Goal: Check status: Check status

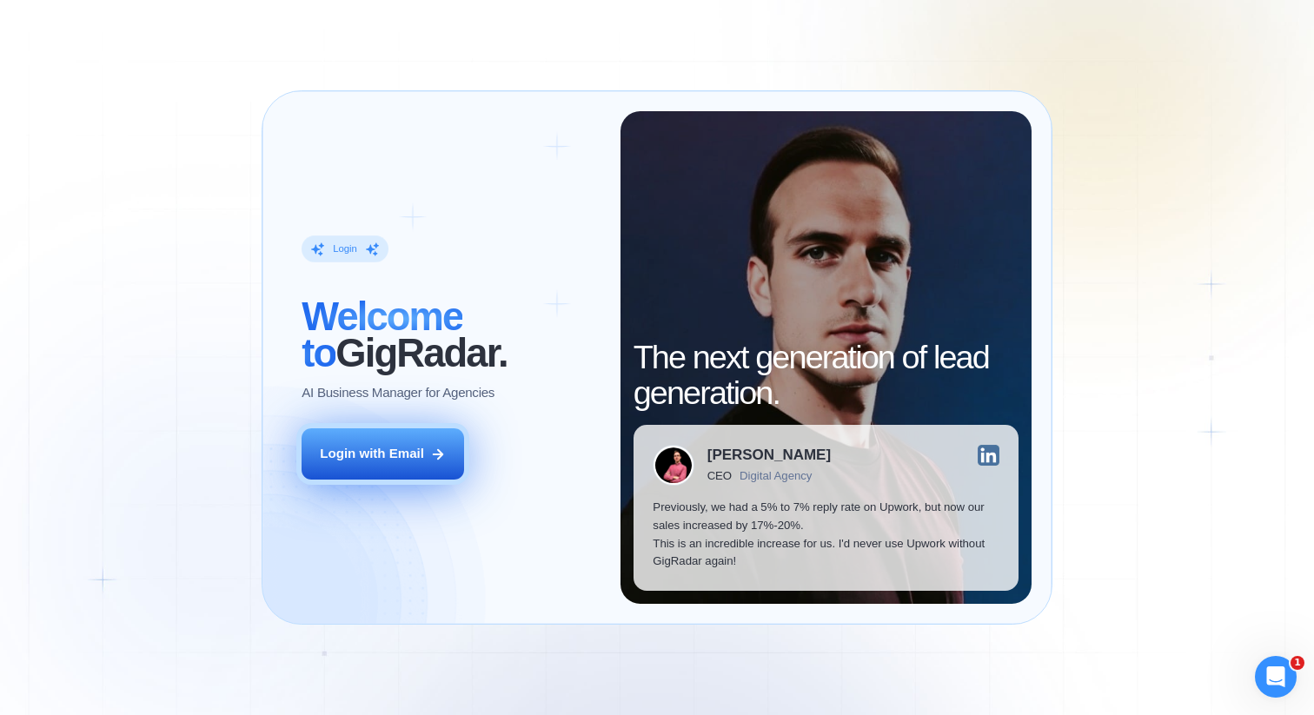
click at [393, 461] on div "Login with Email" at bounding box center [372, 454] width 104 height 18
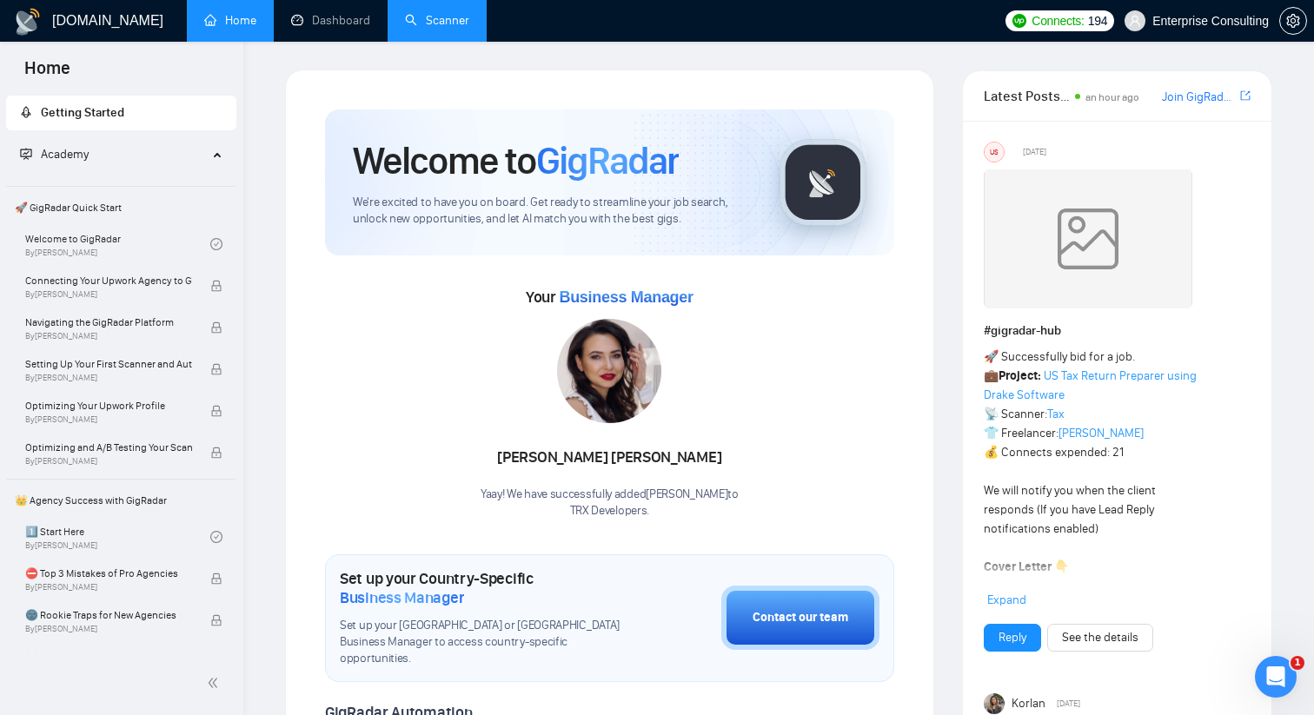
click at [456, 28] on link "Scanner" at bounding box center [437, 20] width 64 height 15
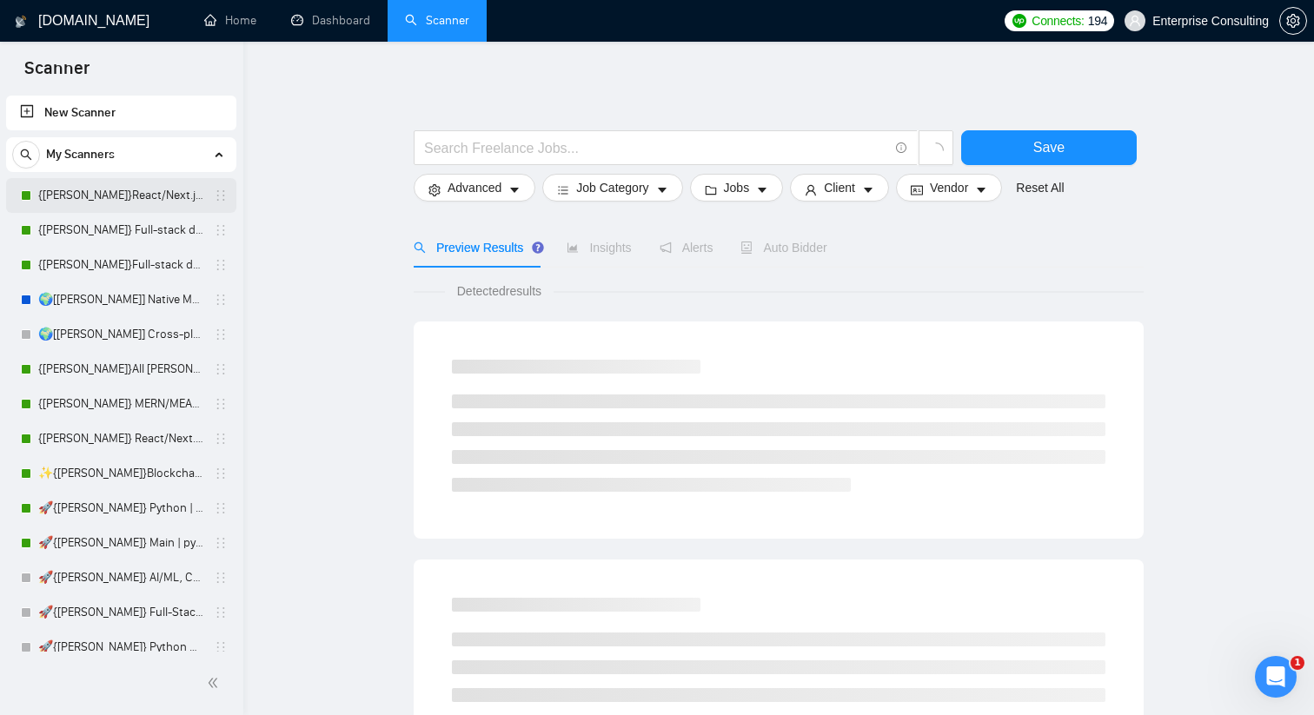
click at [79, 196] on link "{[PERSON_NAME]}React/Next.js/Node.js (Long-term, All Niches)" at bounding box center [120, 195] width 165 height 35
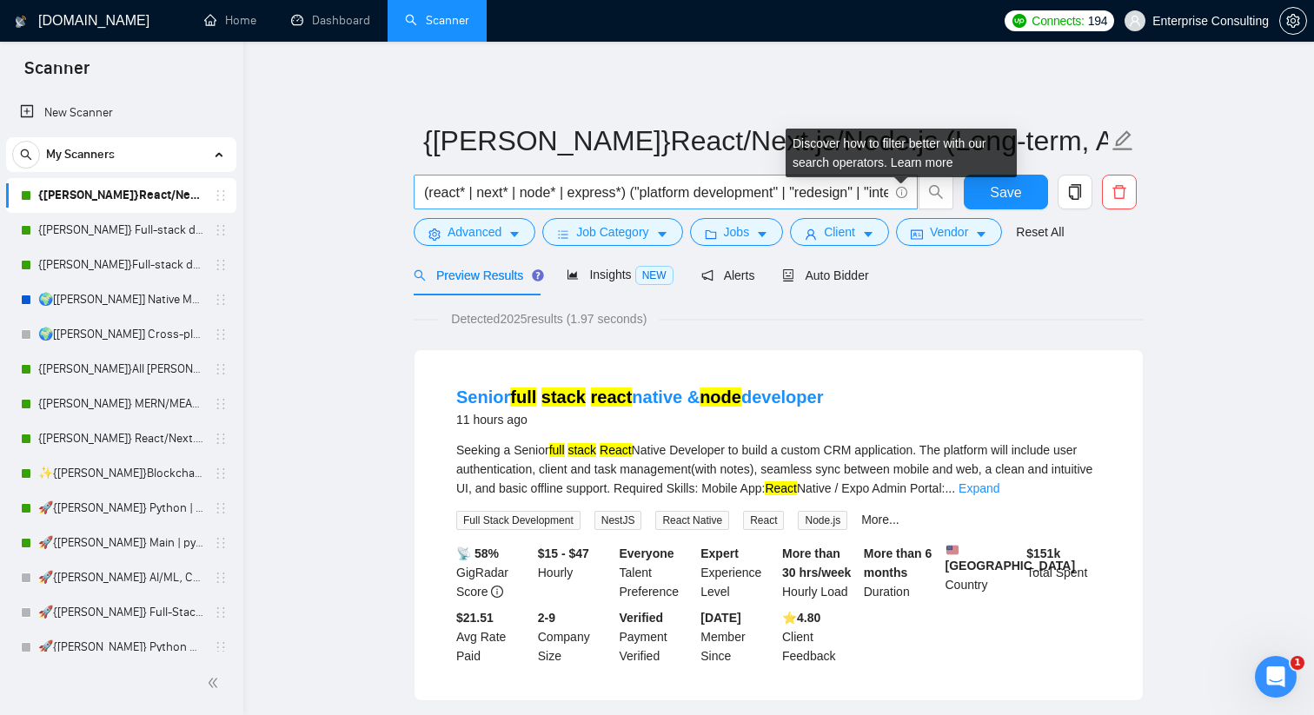
click at [898, 190] on icon "info-circle" at bounding box center [901, 192] width 11 height 11
click at [917, 163] on link "Learn more" at bounding box center [922, 163] width 63 height 14
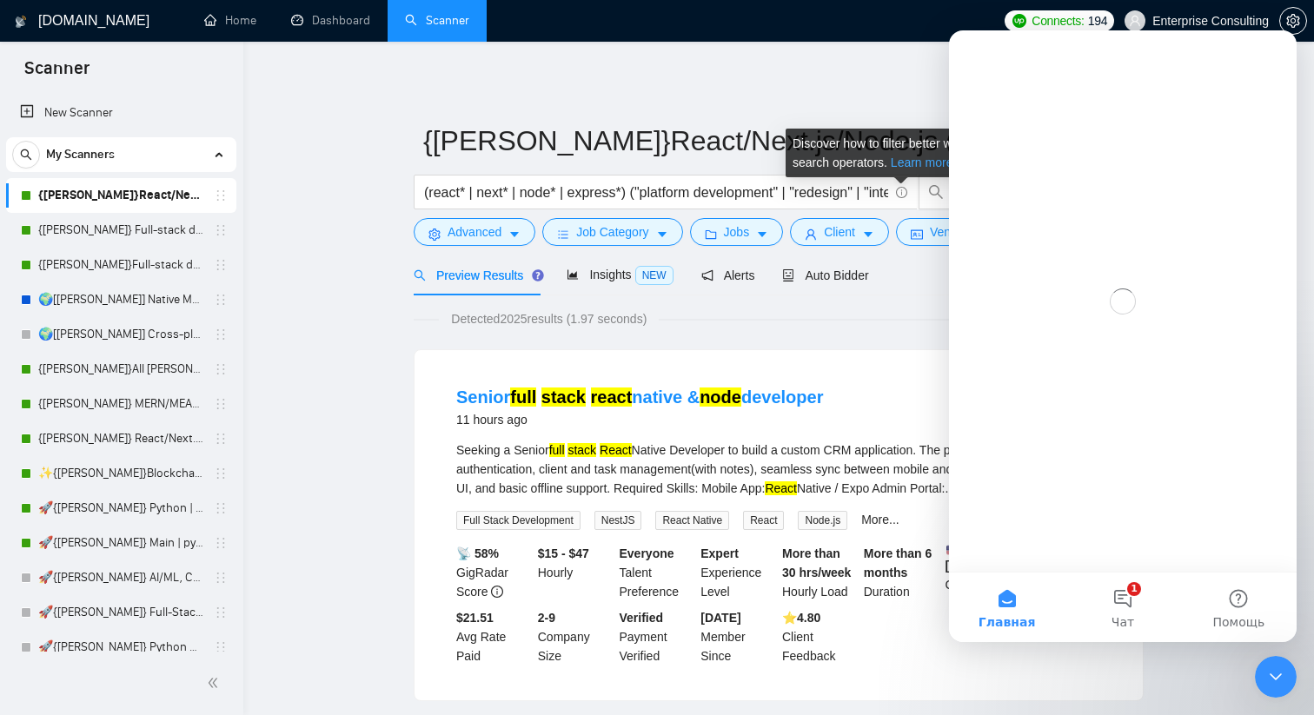
scroll to position [0, 0]
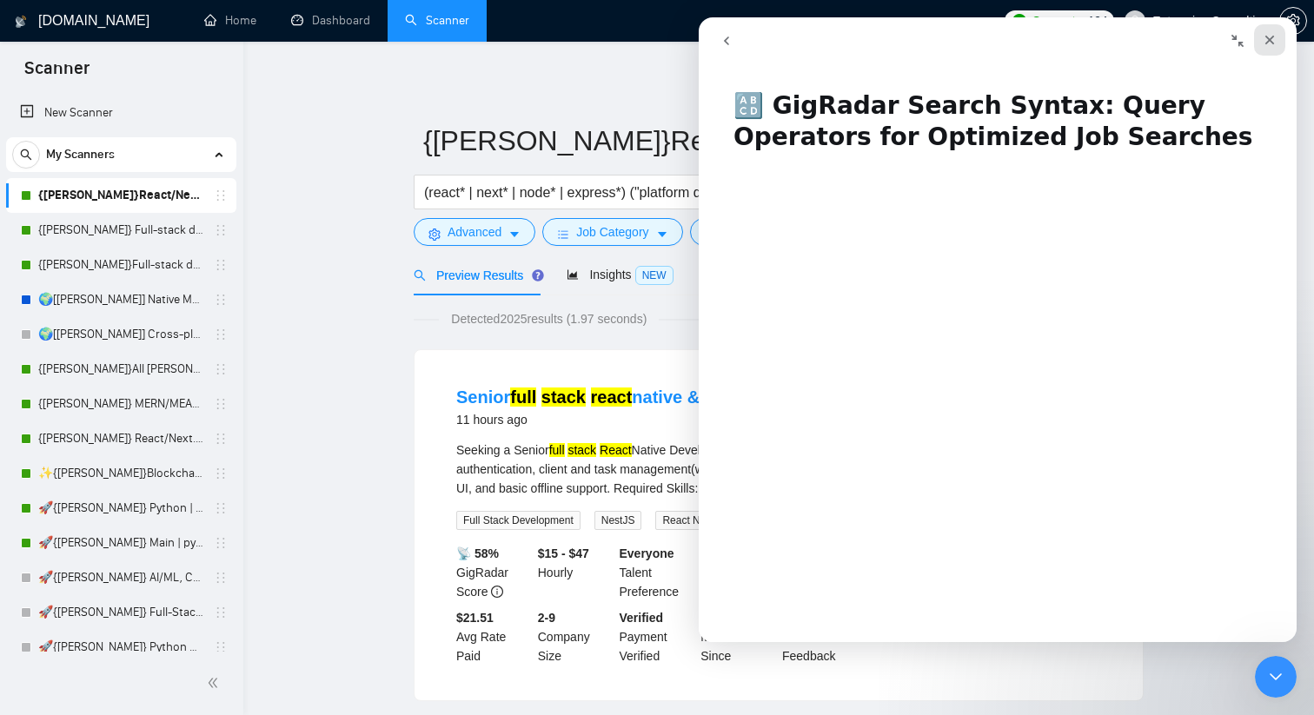
click at [1269, 40] on icon "Закрыть" at bounding box center [1270, 41] width 10 height 10
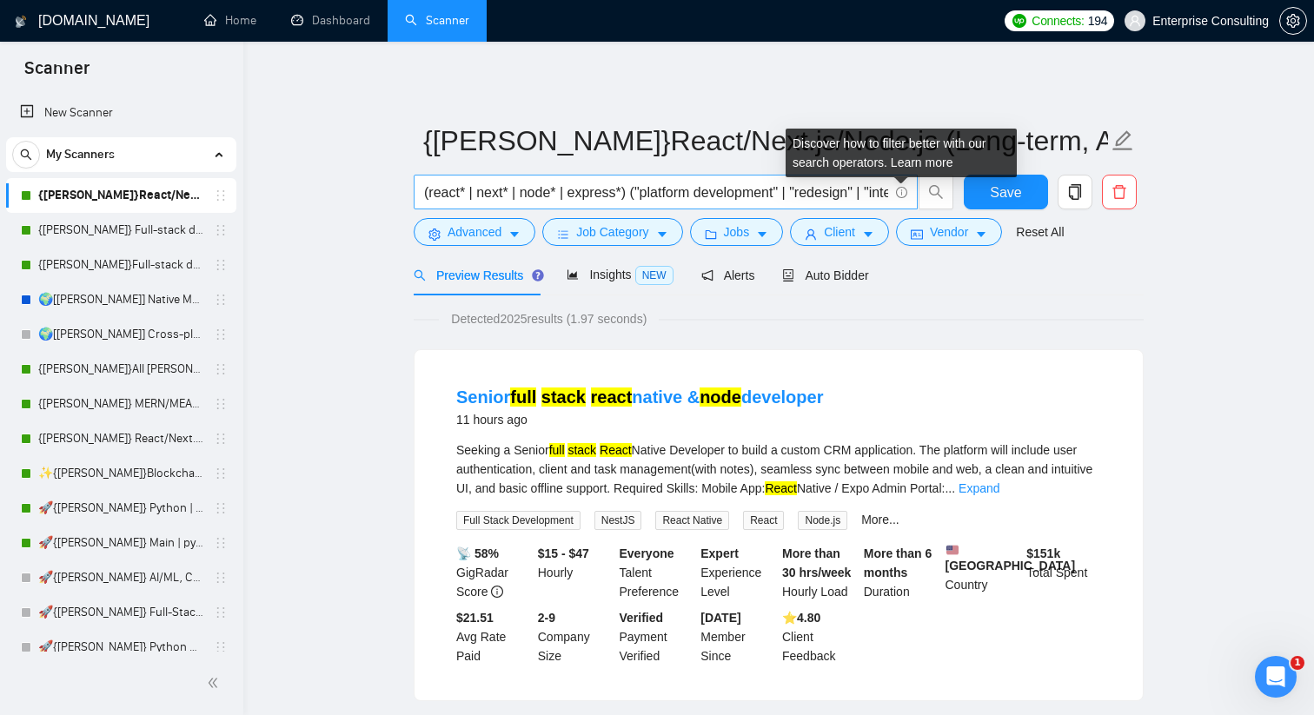
click at [899, 194] on icon "info-circle" at bounding box center [901, 192] width 11 height 11
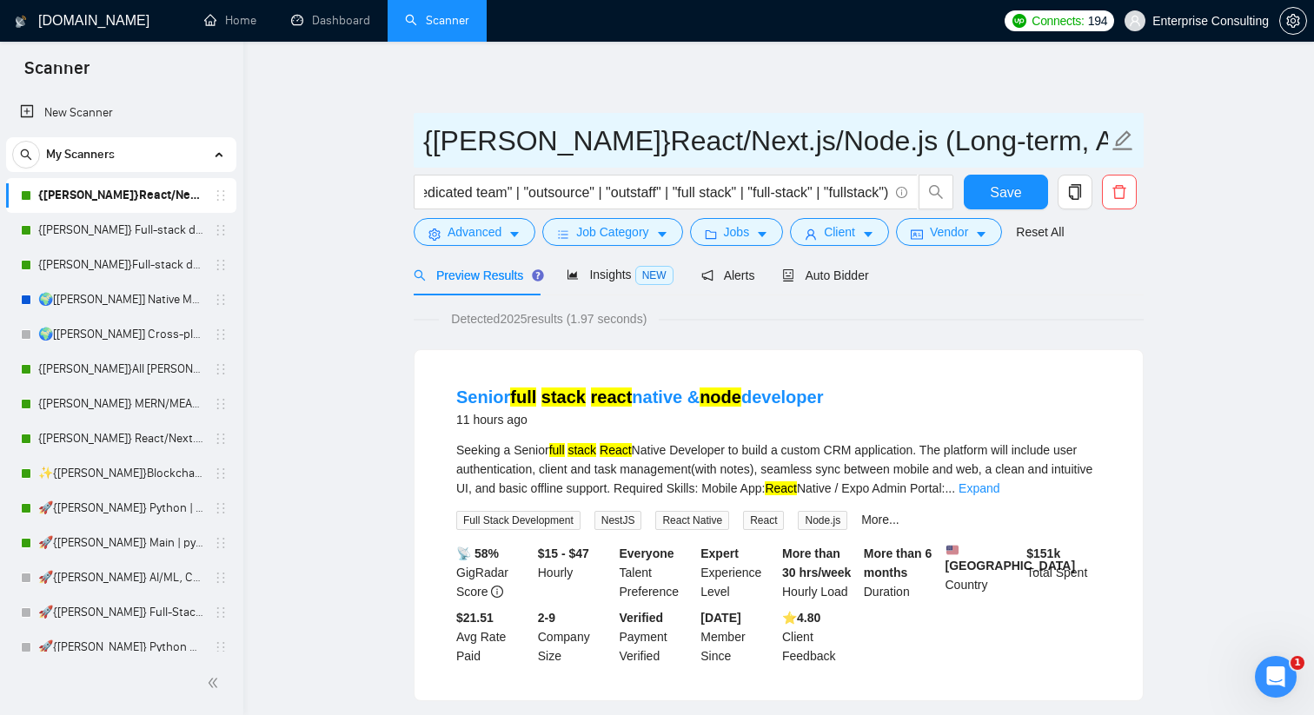
click at [913, 165] on span "{[PERSON_NAME]}React/Next.js/Node.js (Long-term, All Niches)" at bounding box center [779, 140] width 730 height 55
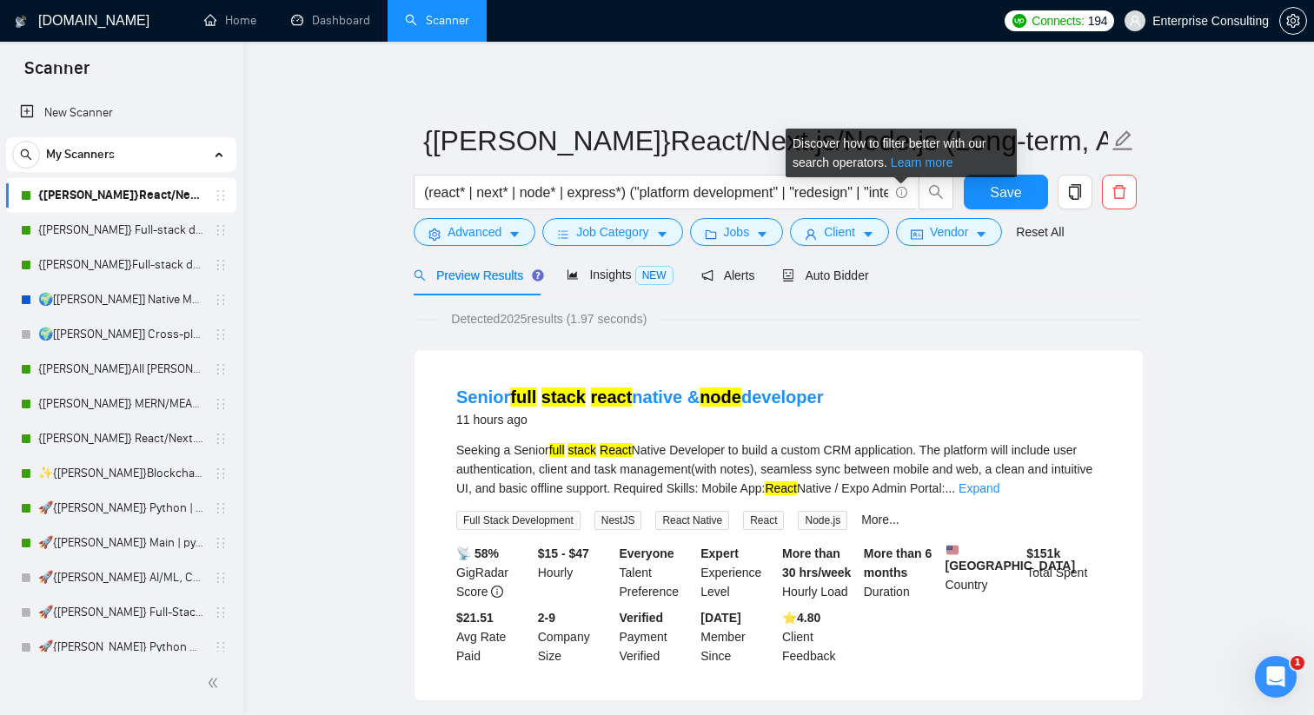
click at [906, 162] on link "Learn more" at bounding box center [922, 163] width 63 height 14
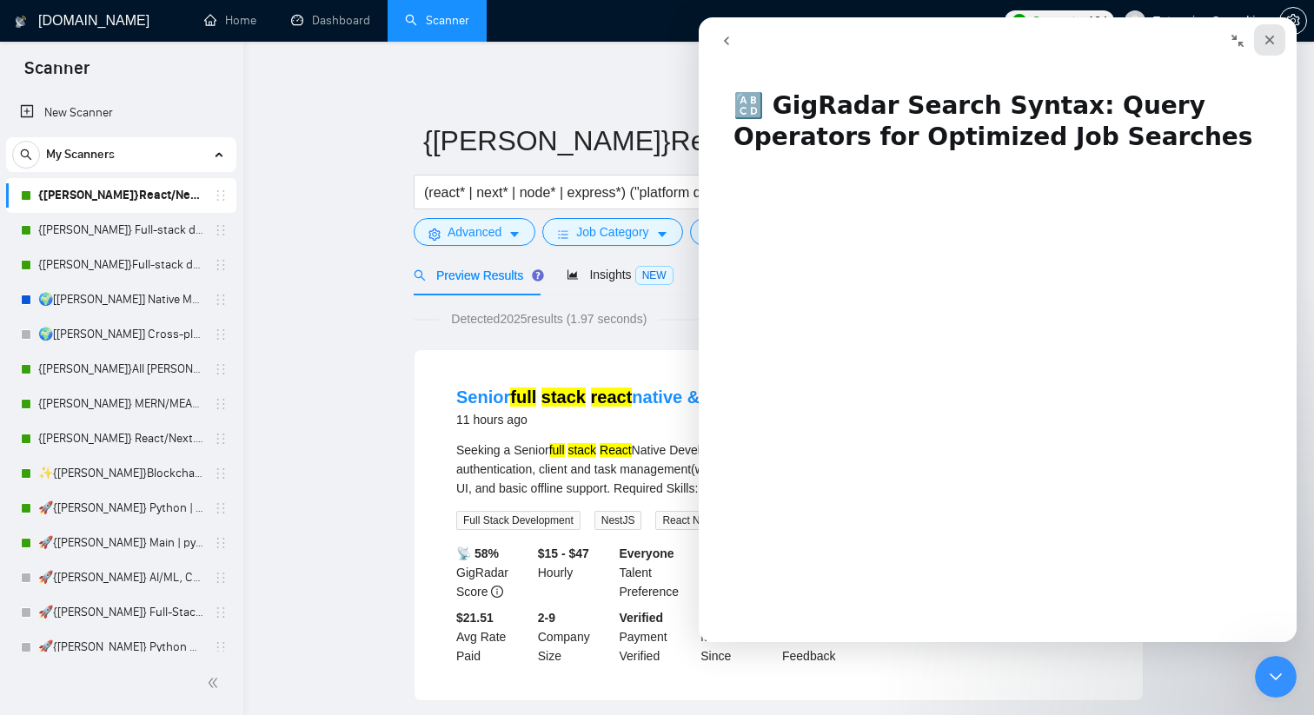
click at [1268, 39] on icon "Закрыть" at bounding box center [1270, 40] width 14 height 14
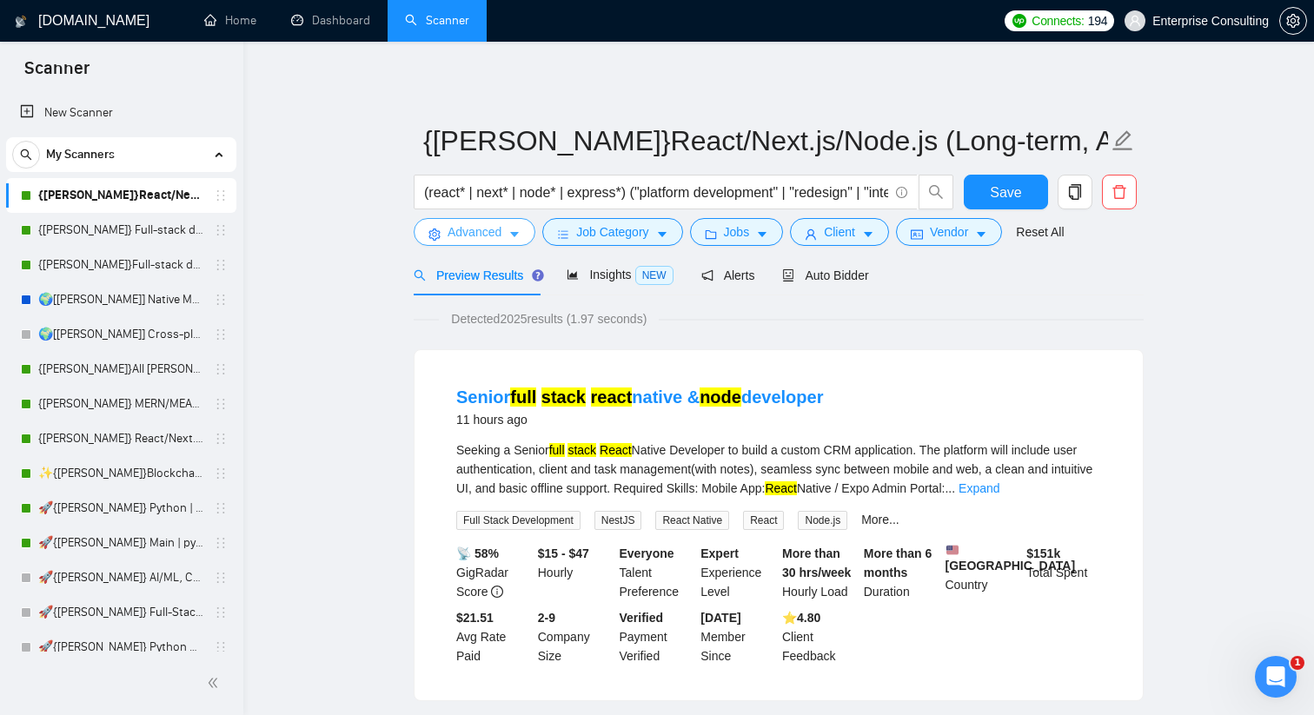
click at [514, 226] on button "Advanced" at bounding box center [475, 232] width 122 height 28
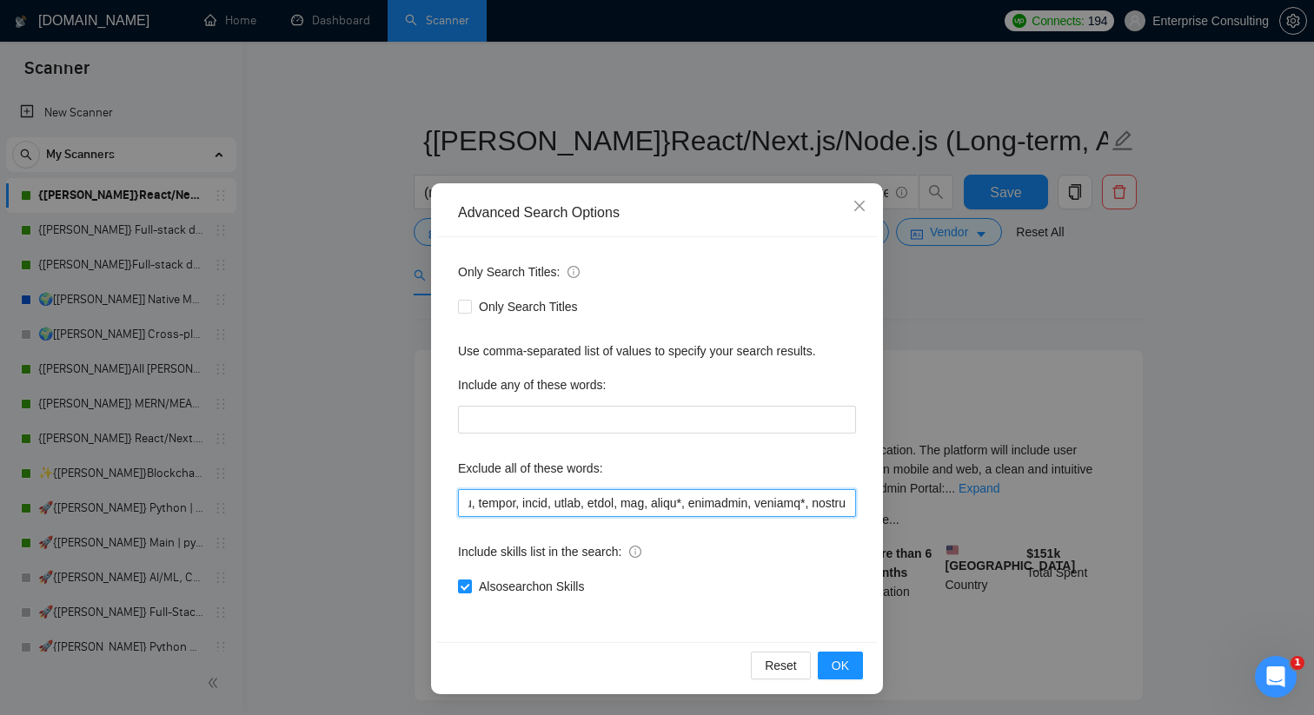
scroll to position [0, 403]
drag, startPoint x: 768, startPoint y: 501, endPoint x: 796, endPoint y: 494, distance: 28.9
click at [796, 494] on input "text" at bounding box center [657, 503] width 398 height 28
click at [795, 502] on input "text" at bounding box center [657, 503] width 398 height 28
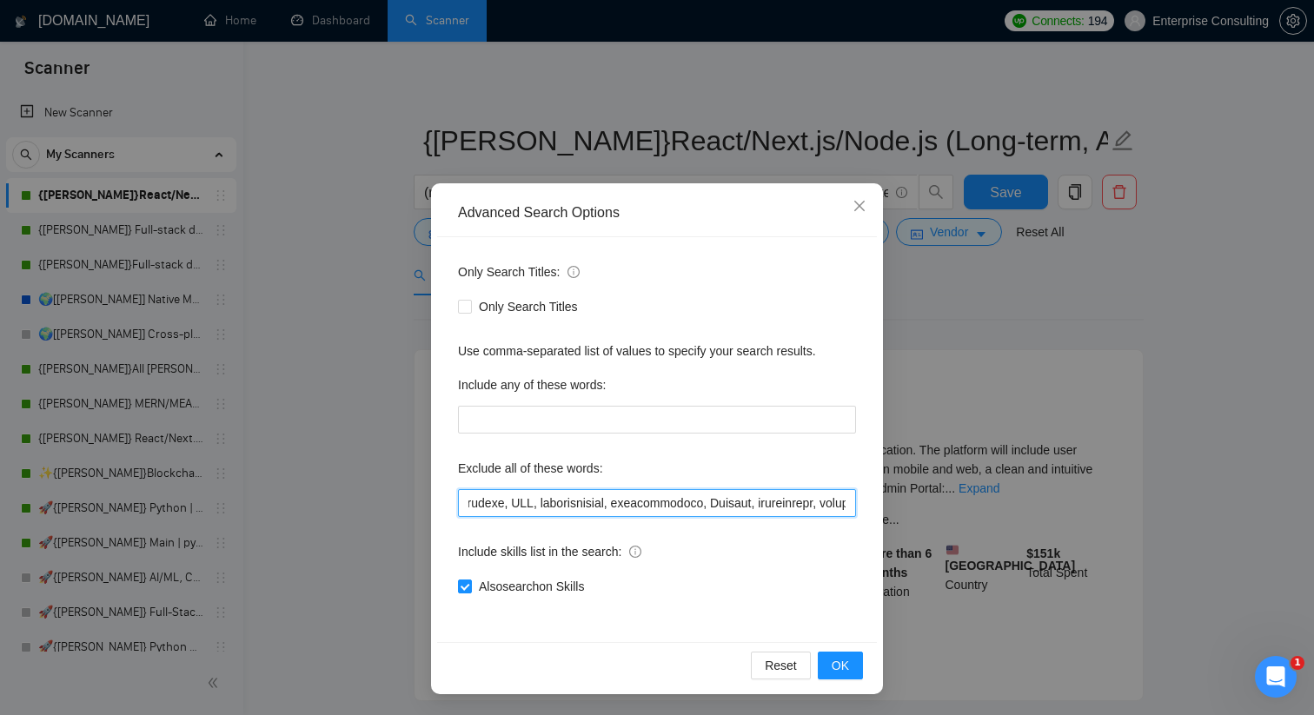
drag, startPoint x: 823, startPoint y: 507, endPoint x: 813, endPoint y: 500, distance: 11.3
click at [813, 500] on input "text" at bounding box center [657, 503] width 398 height 28
click at [787, 506] on input "text" at bounding box center [657, 503] width 398 height 28
drag, startPoint x: 806, startPoint y: 505, endPoint x: 792, endPoint y: 512, distance: 16.3
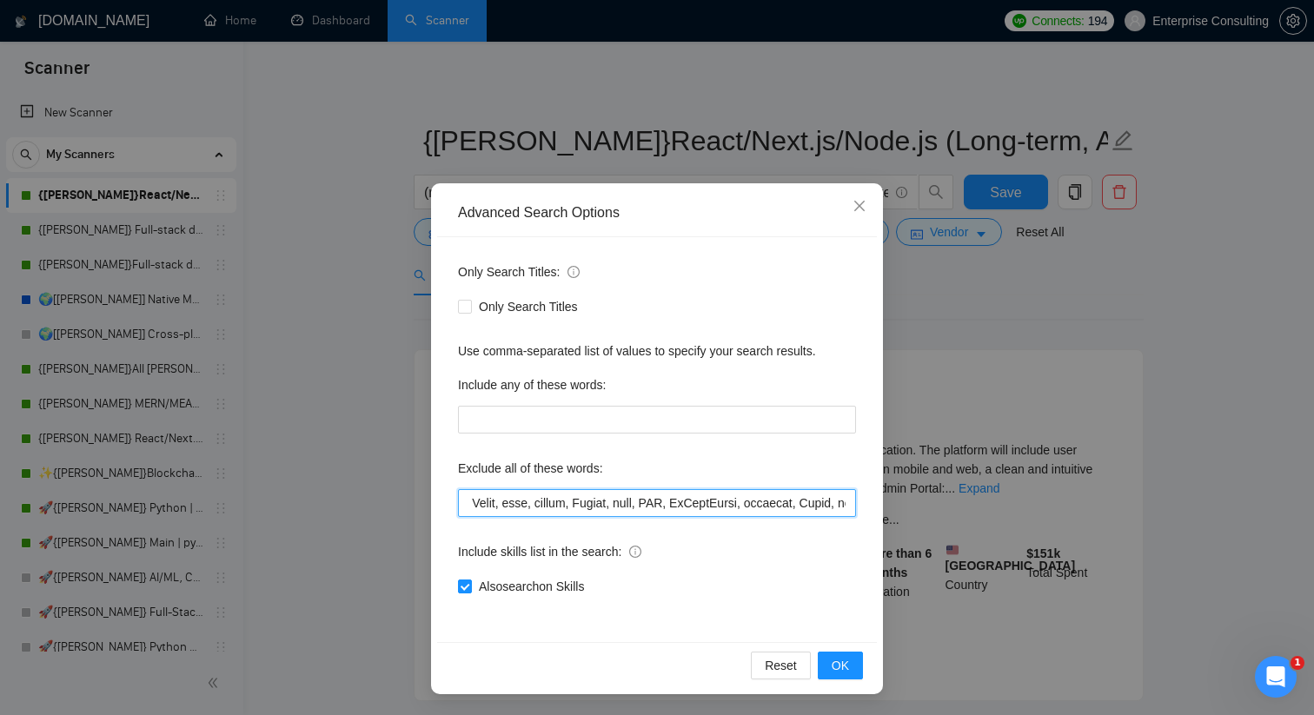
click at [792, 513] on input "text" at bounding box center [657, 503] width 398 height 28
click at [783, 506] on input "text" at bounding box center [657, 503] width 398 height 28
drag, startPoint x: 802, startPoint y: 508, endPoint x: 858, endPoint y: 505, distance: 56.6
click at [858, 505] on div "Only Search Titles: Only Search Titles Use comma-separated list of values to sp…" at bounding box center [657, 439] width 440 height 405
drag, startPoint x: 813, startPoint y: 507, endPoint x: 836, endPoint y: 507, distance: 22.6
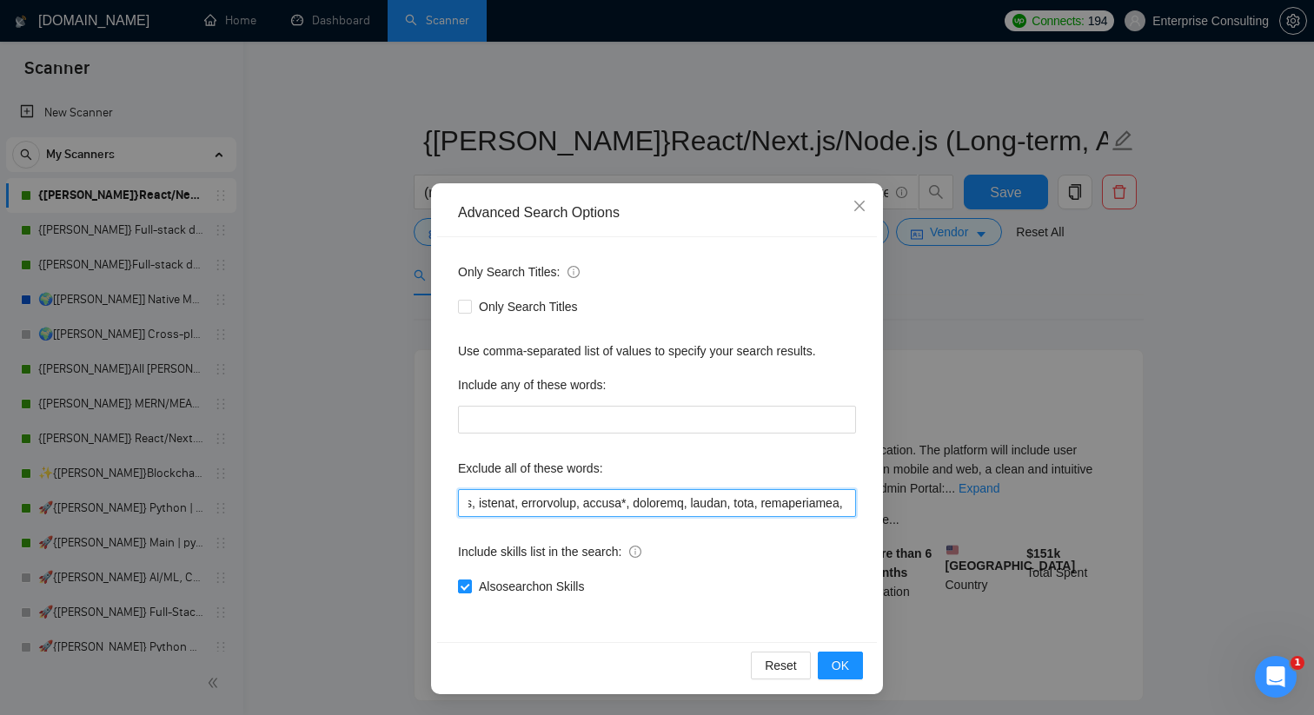
click at [837, 507] on input "text" at bounding box center [657, 503] width 398 height 28
click at [805, 512] on input "text" at bounding box center [657, 503] width 398 height 28
click at [806, 509] on input "text" at bounding box center [657, 503] width 398 height 28
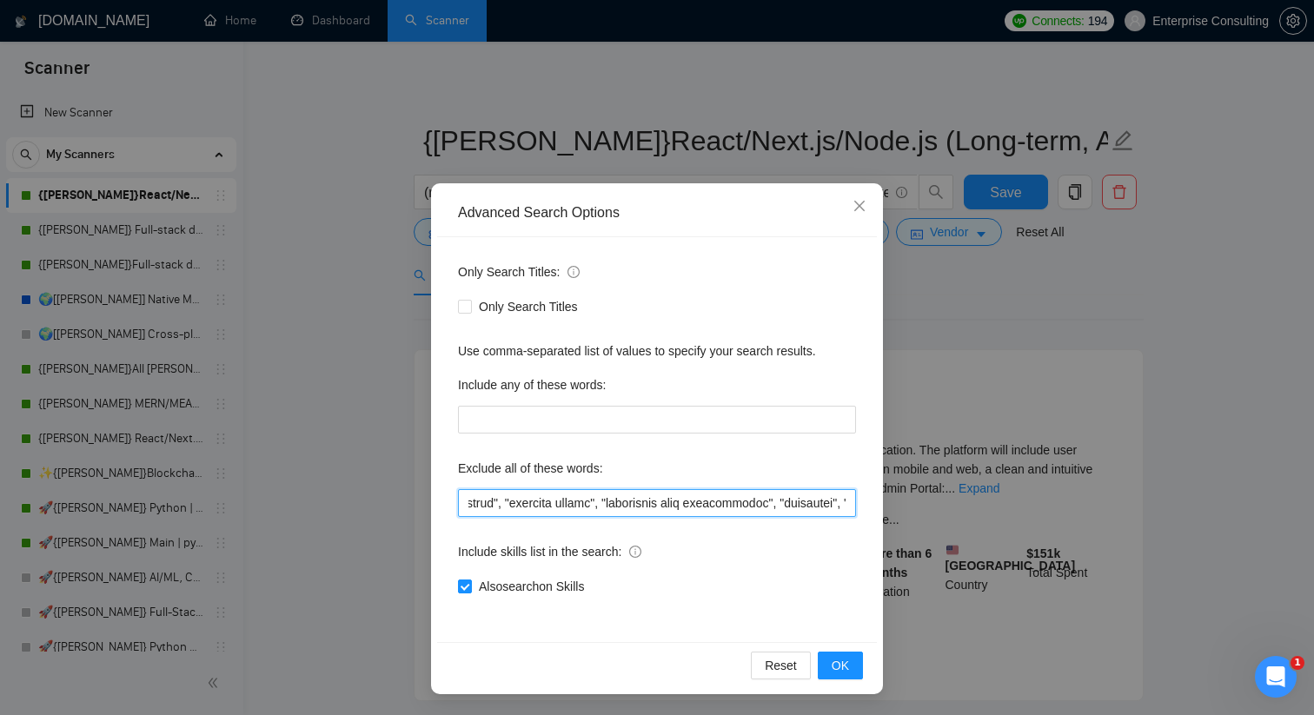
click at [798, 508] on input "text" at bounding box center [657, 503] width 398 height 28
drag, startPoint x: 825, startPoint y: 510, endPoint x: 801, endPoint y: 498, distance: 26.4
click at [801, 498] on input "text" at bounding box center [657, 503] width 398 height 28
click at [788, 502] on input "text" at bounding box center [657, 503] width 398 height 28
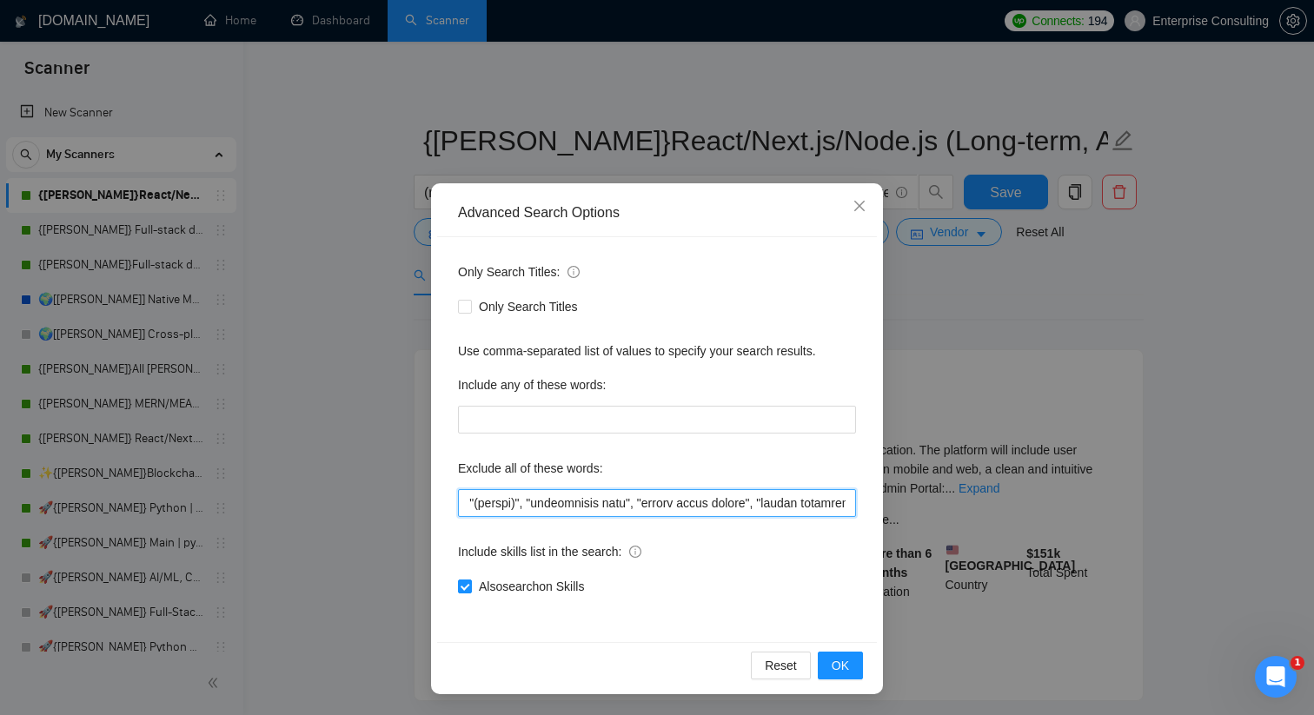
scroll to position [0, 7784]
drag, startPoint x: 810, startPoint y: 503, endPoint x: 837, endPoint y: 500, distance: 27.2
click at [837, 500] on input "text" at bounding box center [657, 503] width 398 height 28
click at [862, 202] on icon "close" at bounding box center [859, 206] width 14 height 14
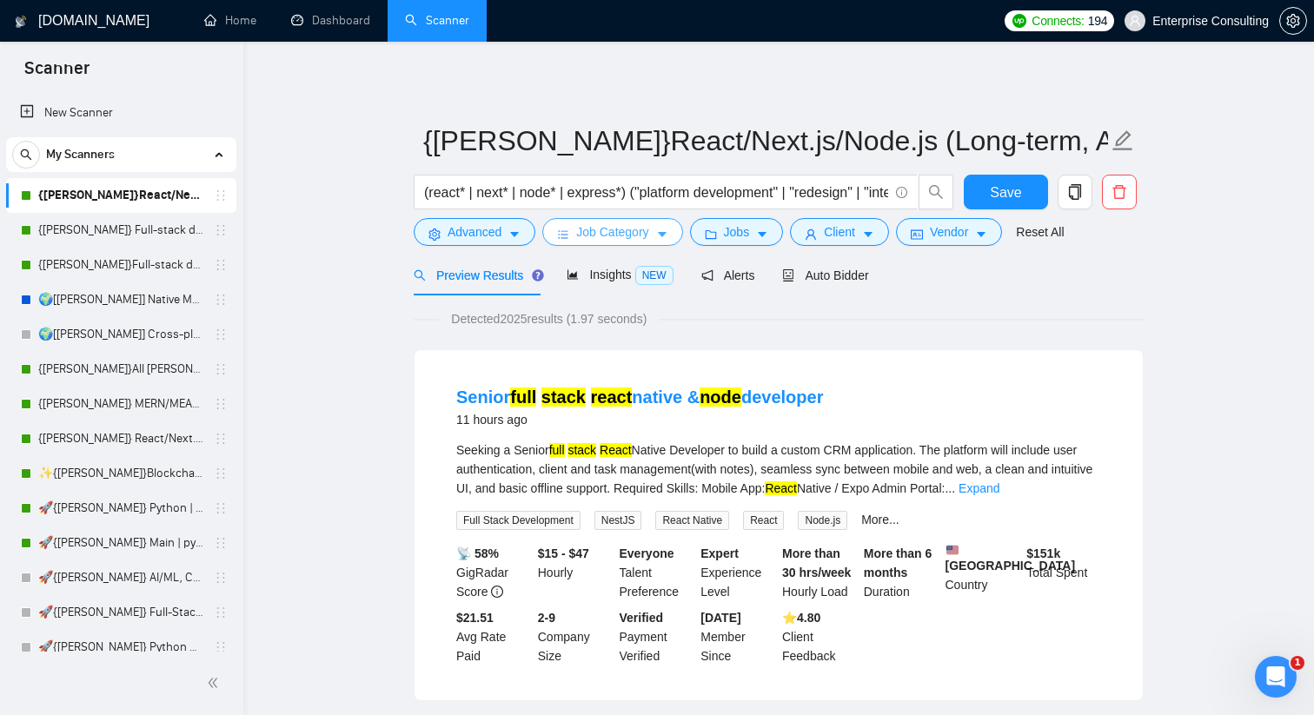
click at [666, 234] on icon "caret-down" at bounding box center [662, 235] width 9 height 5
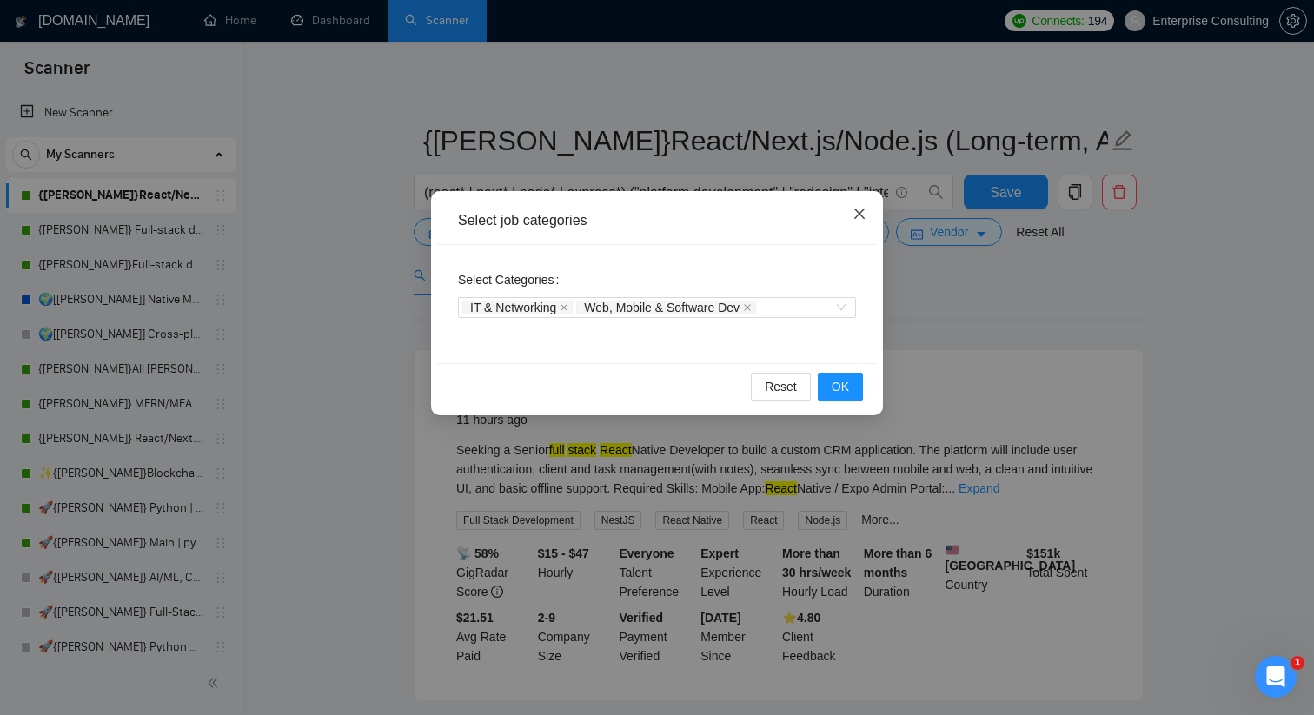
click at [853, 209] on icon "close" at bounding box center [859, 214] width 14 height 14
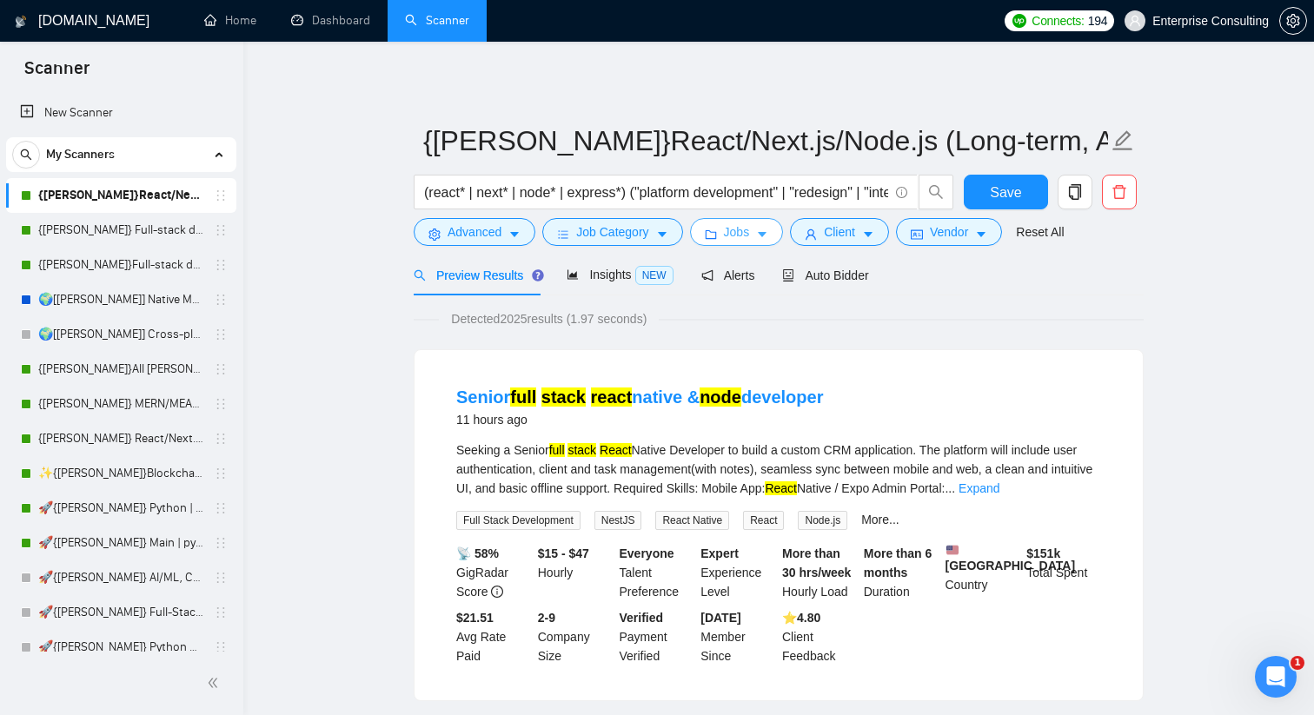
click at [766, 233] on icon "caret-down" at bounding box center [762, 235] width 9 height 5
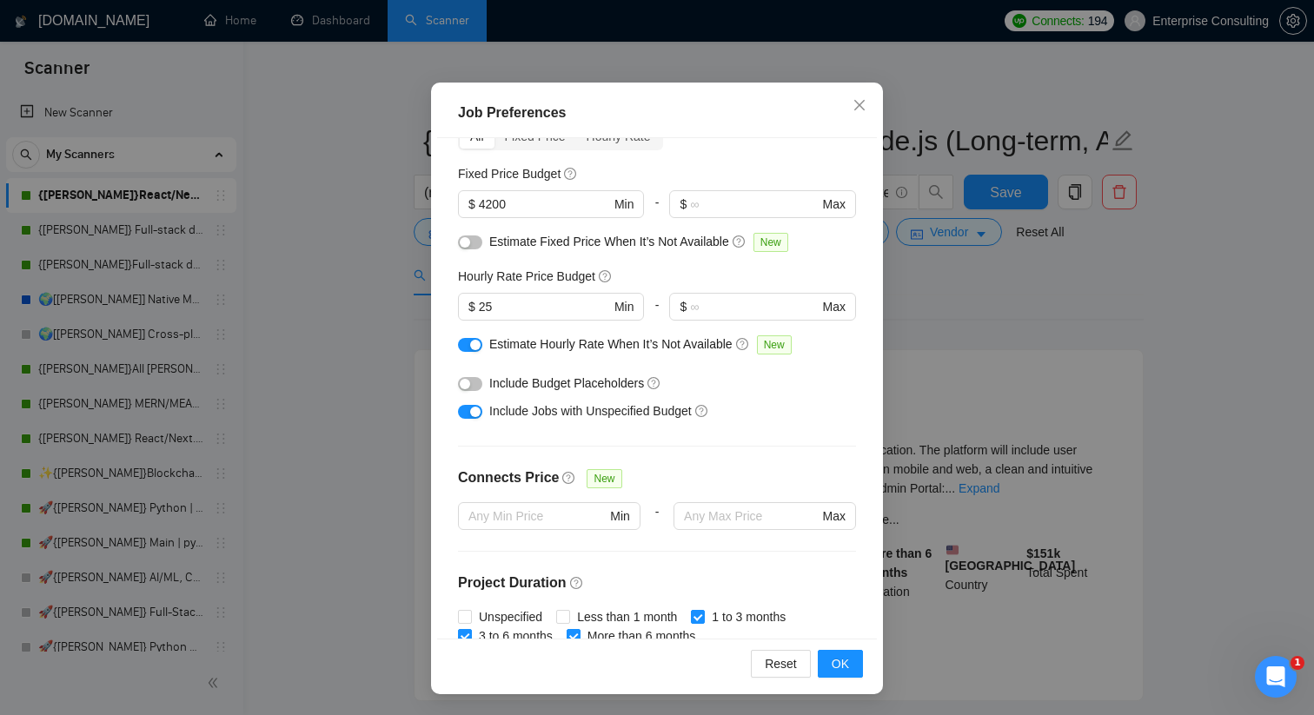
scroll to position [109, 0]
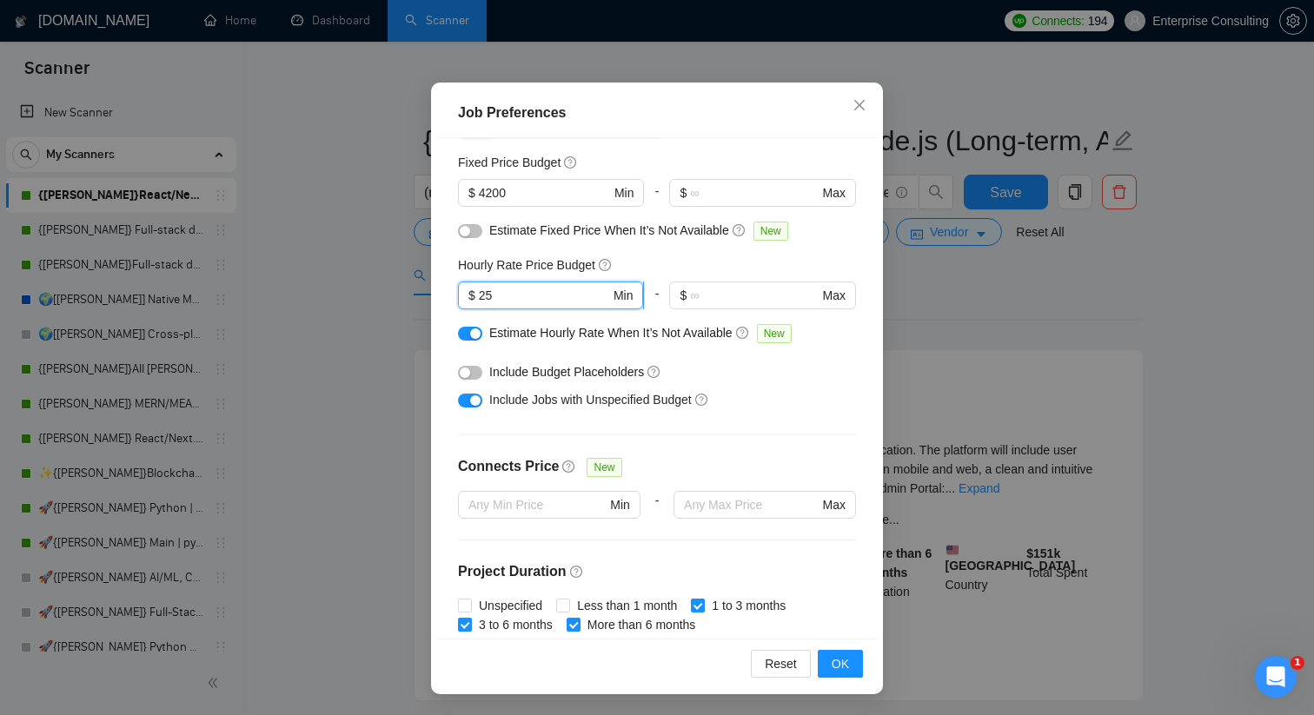
click at [487, 298] on input "25" at bounding box center [544, 295] width 131 height 19
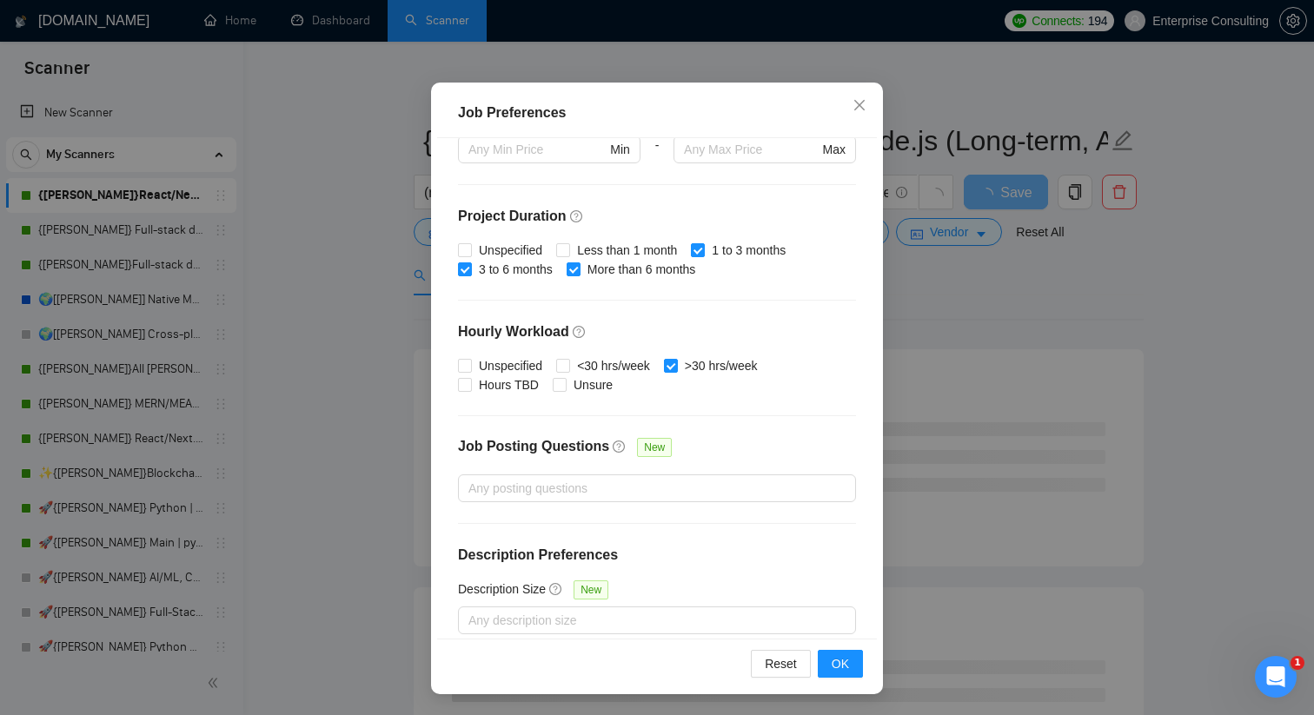
scroll to position [479, 0]
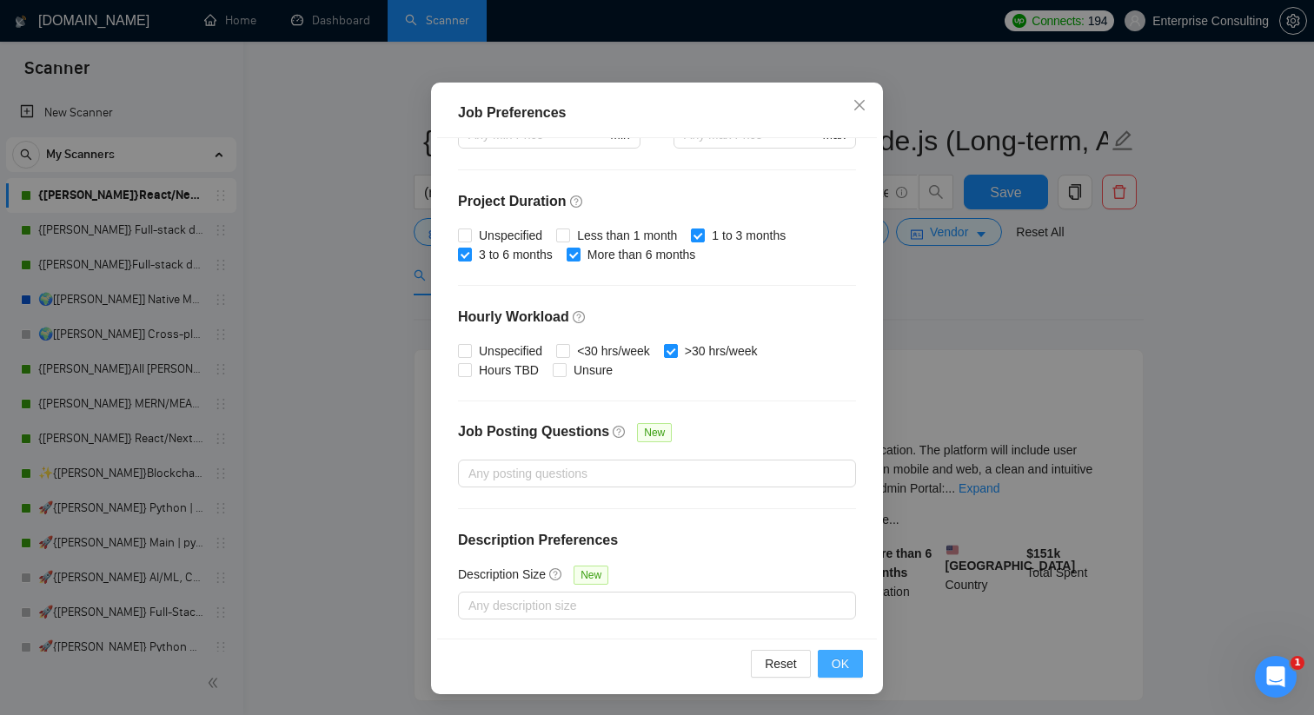
type input "35"
click at [839, 664] on span "OK" at bounding box center [840, 663] width 17 height 19
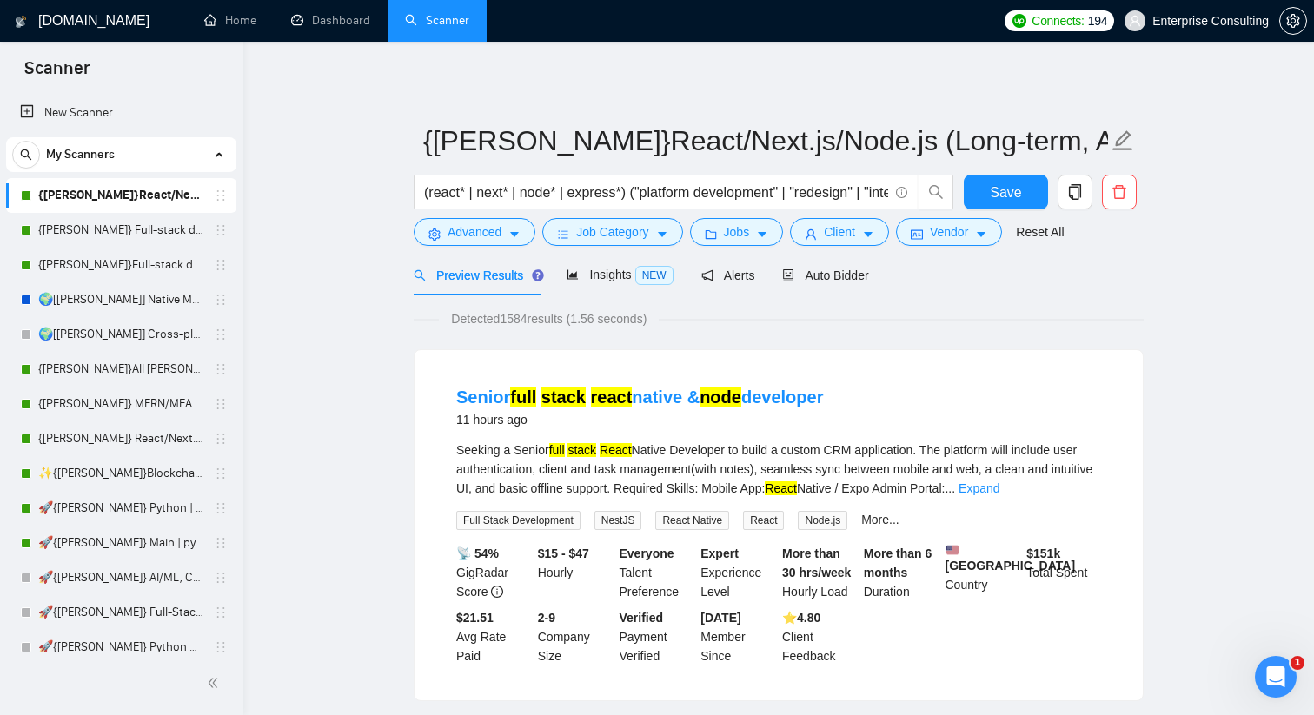
scroll to position [22, 0]
click at [762, 237] on icon "caret-down" at bounding box center [762, 235] width 12 height 12
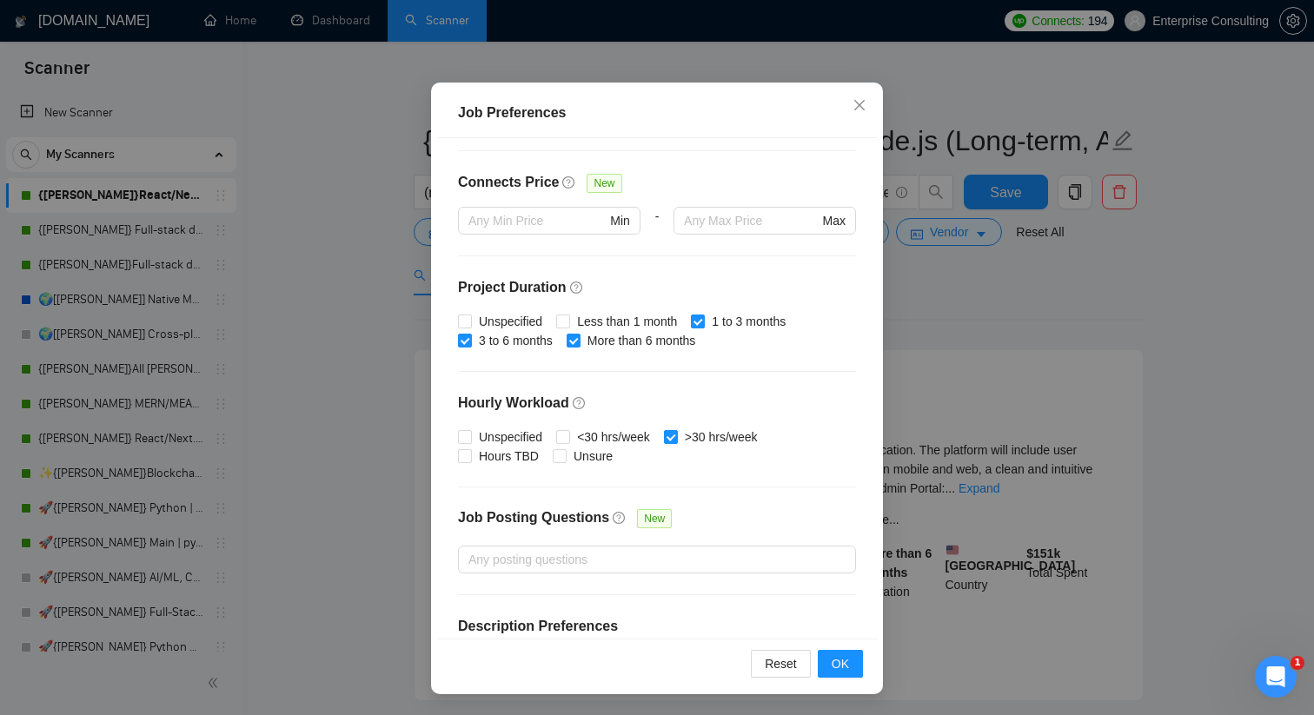
scroll to position [417, 0]
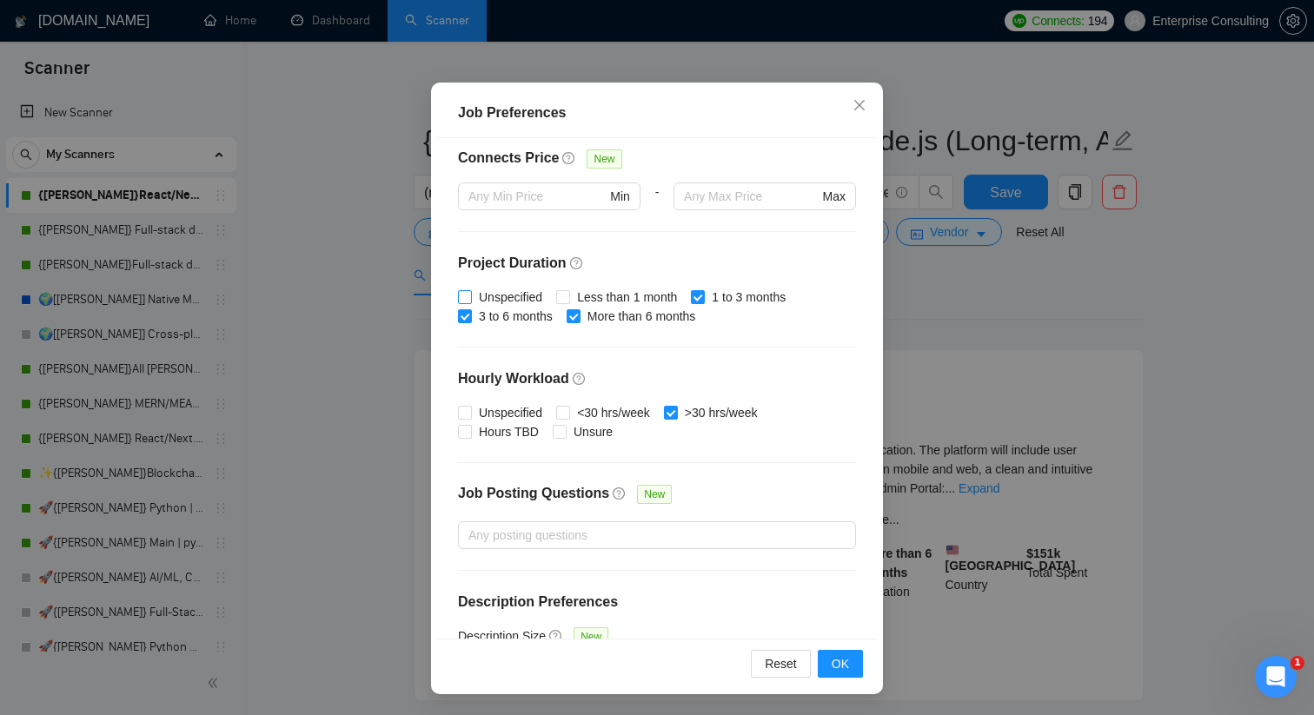
click at [467, 290] on input "Unspecified" at bounding box center [464, 296] width 12 height 12
checkbox input "true"
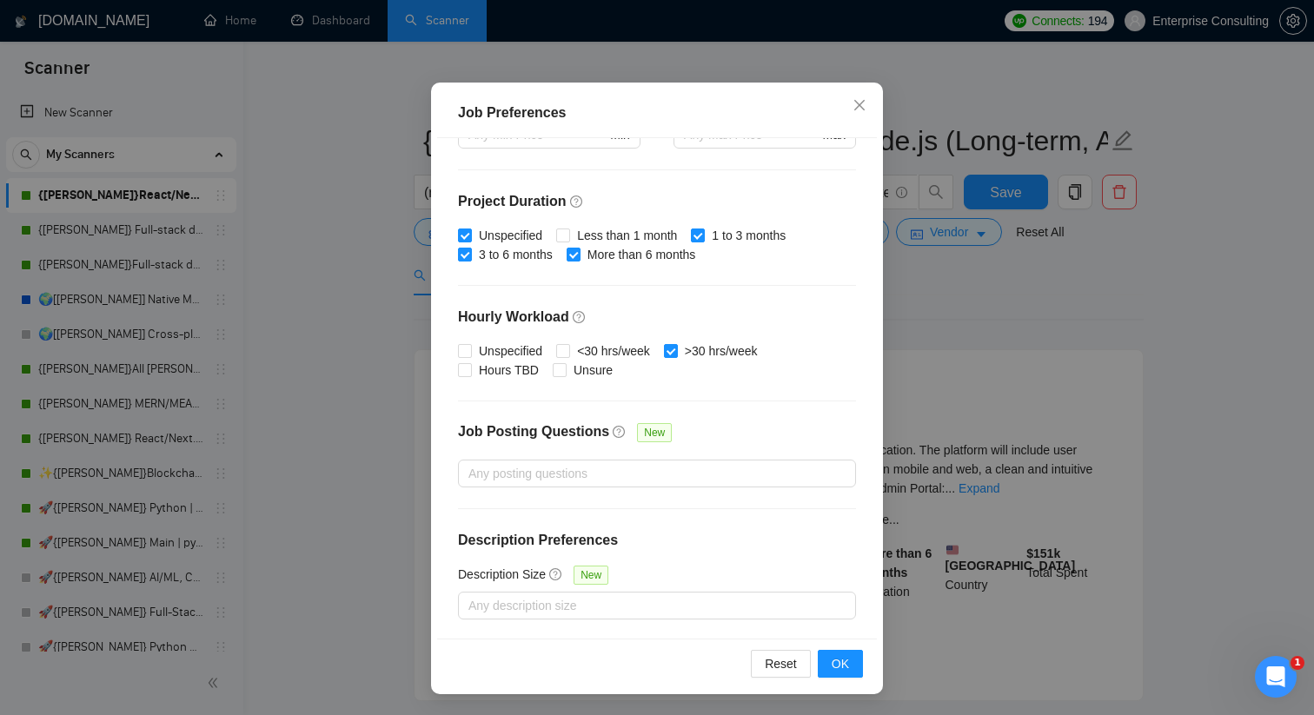
scroll to position [479, 0]
click at [466, 374] on input "Hours TBD" at bounding box center [464, 369] width 12 height 12
checkbox input "true"
click at [562, 370] on input "Unsure" at bounding box center [559, 369] width 12 height 12
checkbox input "true"
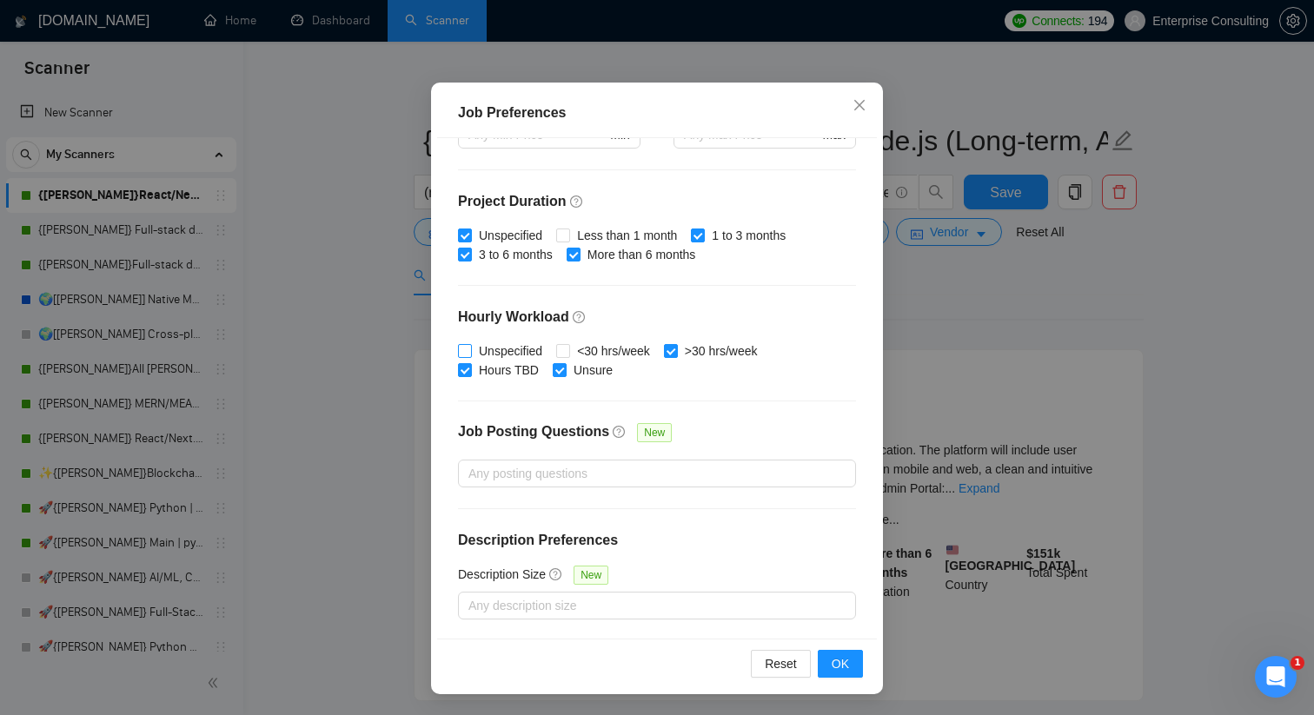
click at [467, 349] on input "Unspecified" at bounding box center [464, 350] width 12 height 12
checkbox input "true"
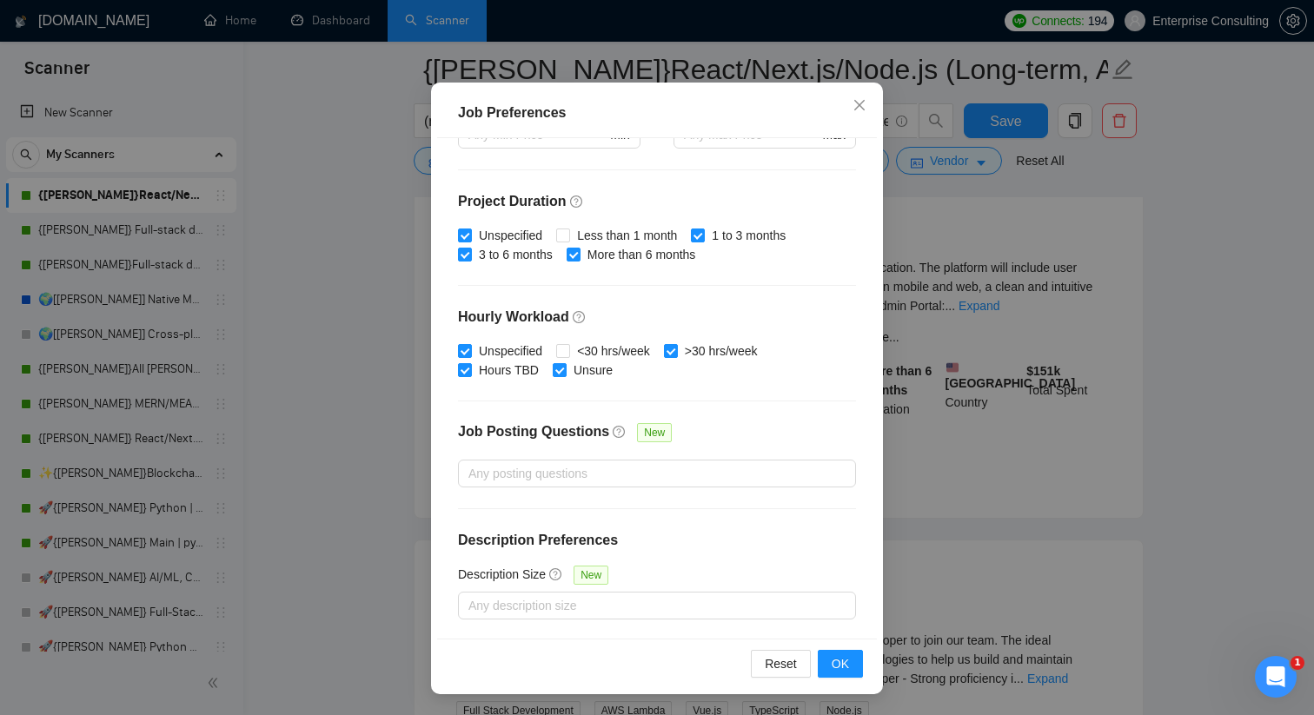
scroll to position [198, 0]
click at [835, 668] on span "OK" at bounding box center [840, 663] width 17 height 19
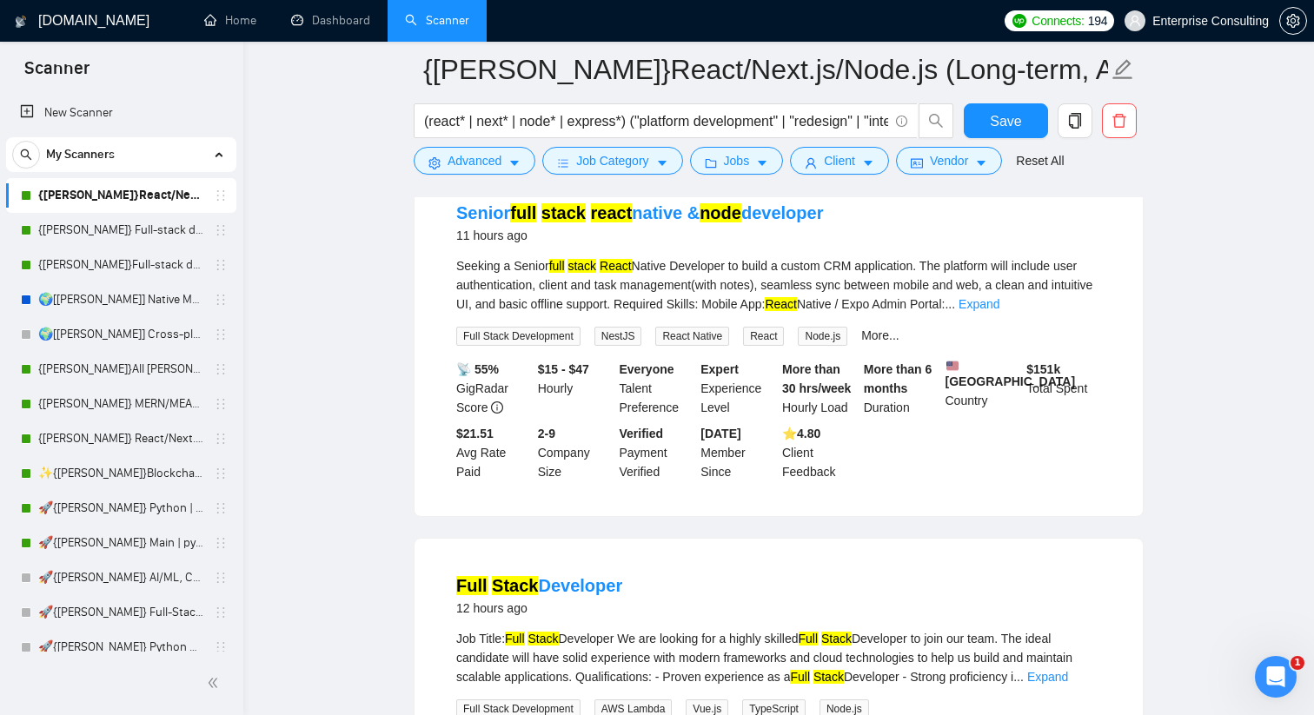
scroll to position [22, 0]
click at [873, 159] on icon "caret-down" at bounding box center [868, 163] width 12 height 12
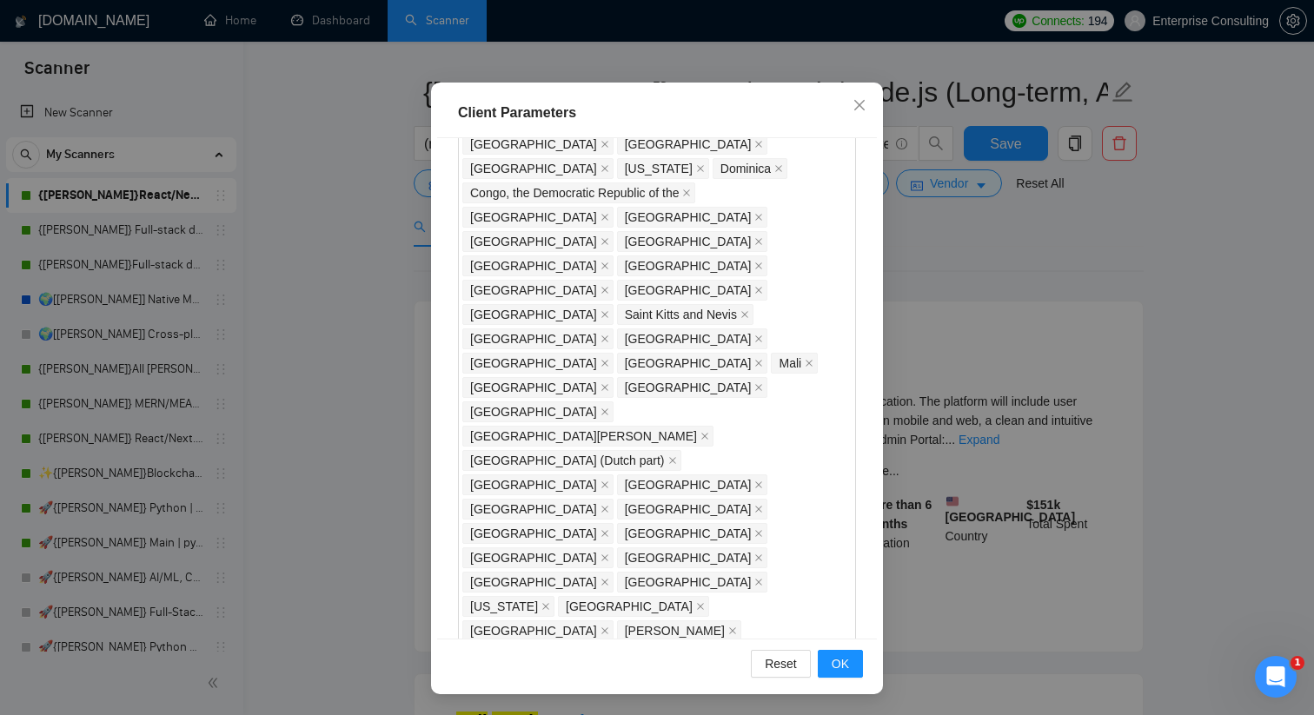
scroll to position [1250, 0]
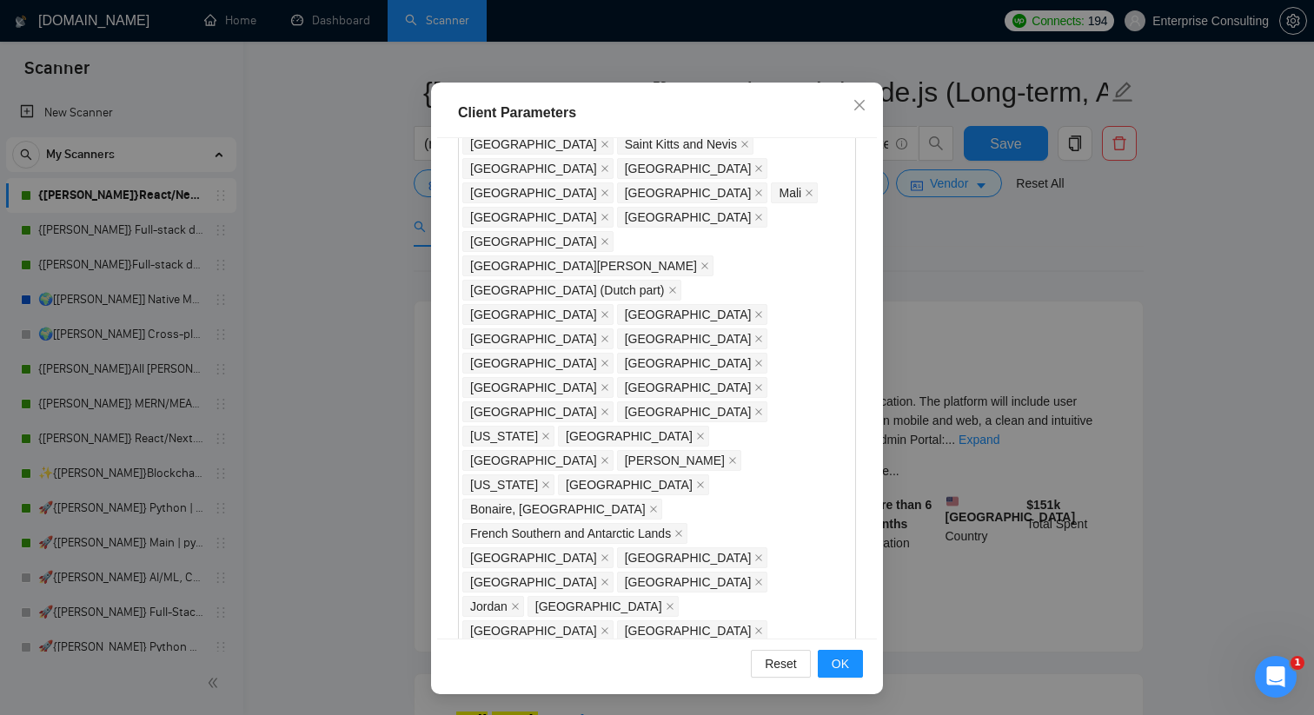
scroll to position [1417, 0]
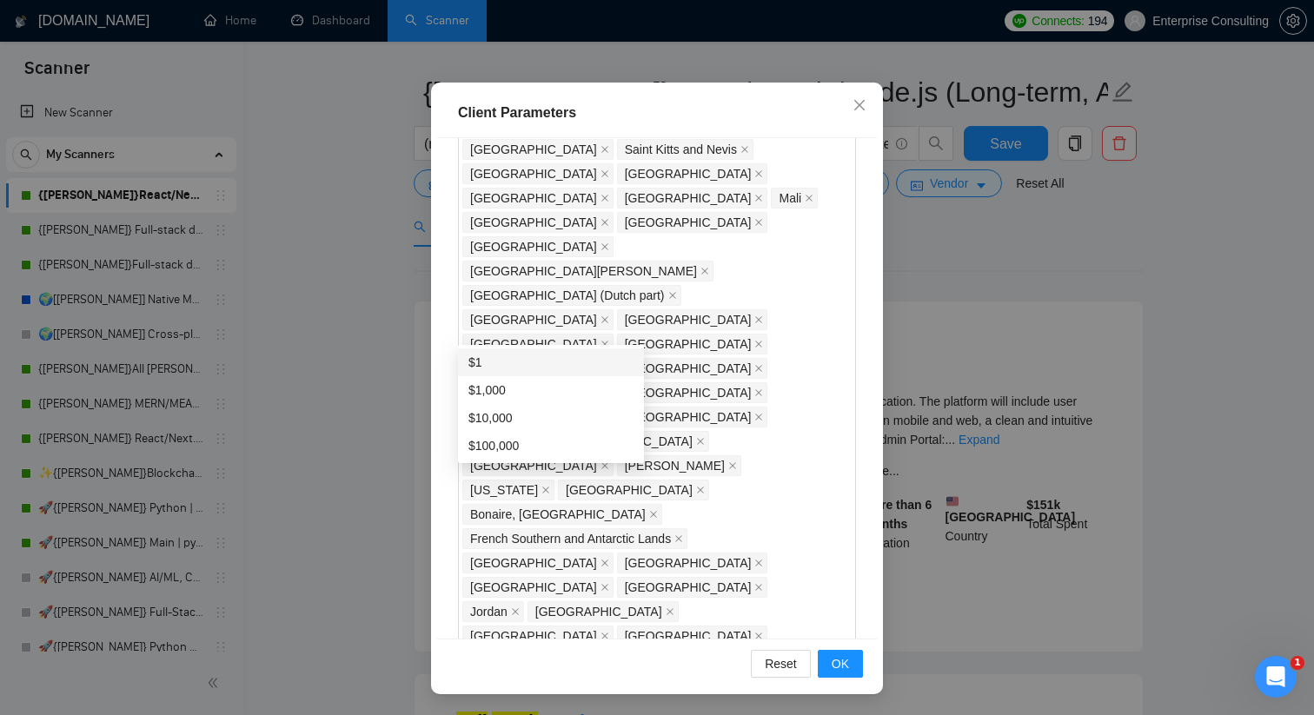
type input "0"
click at [528, 355] on div "$0" at bounding box center [550, 362] width 165 height 19
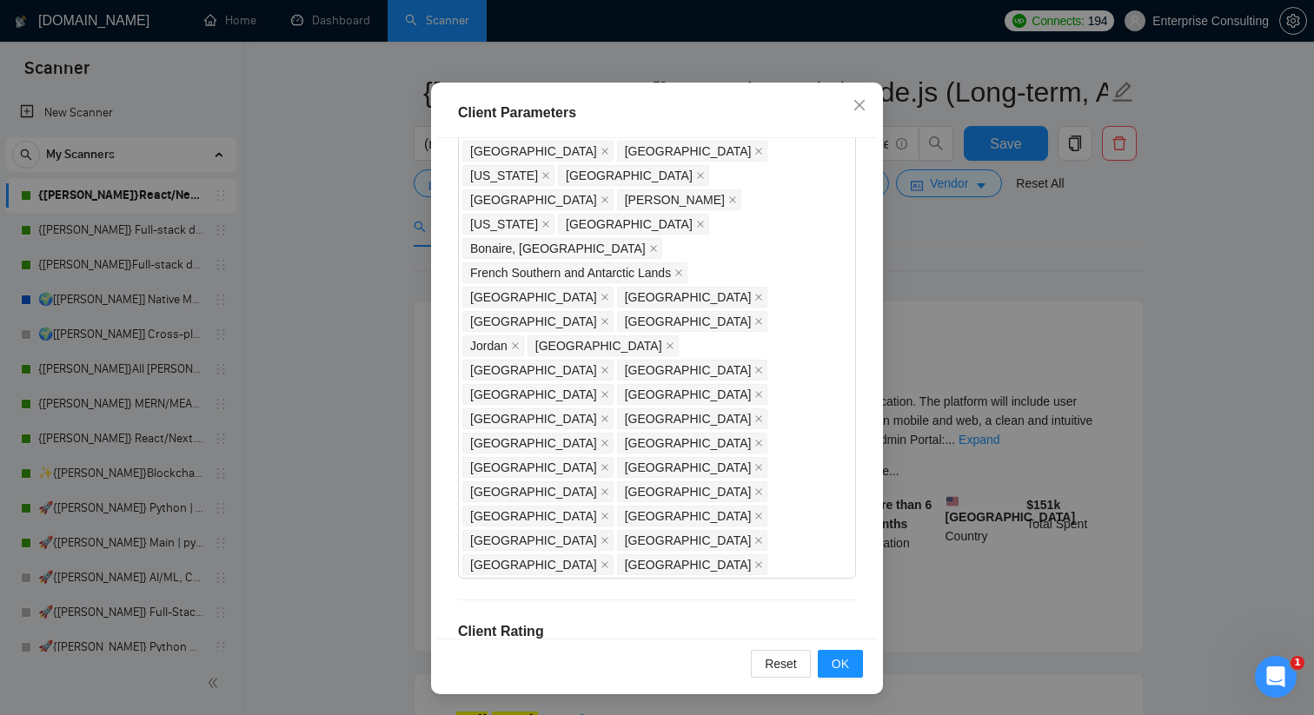
scroll to position [1694, 0]
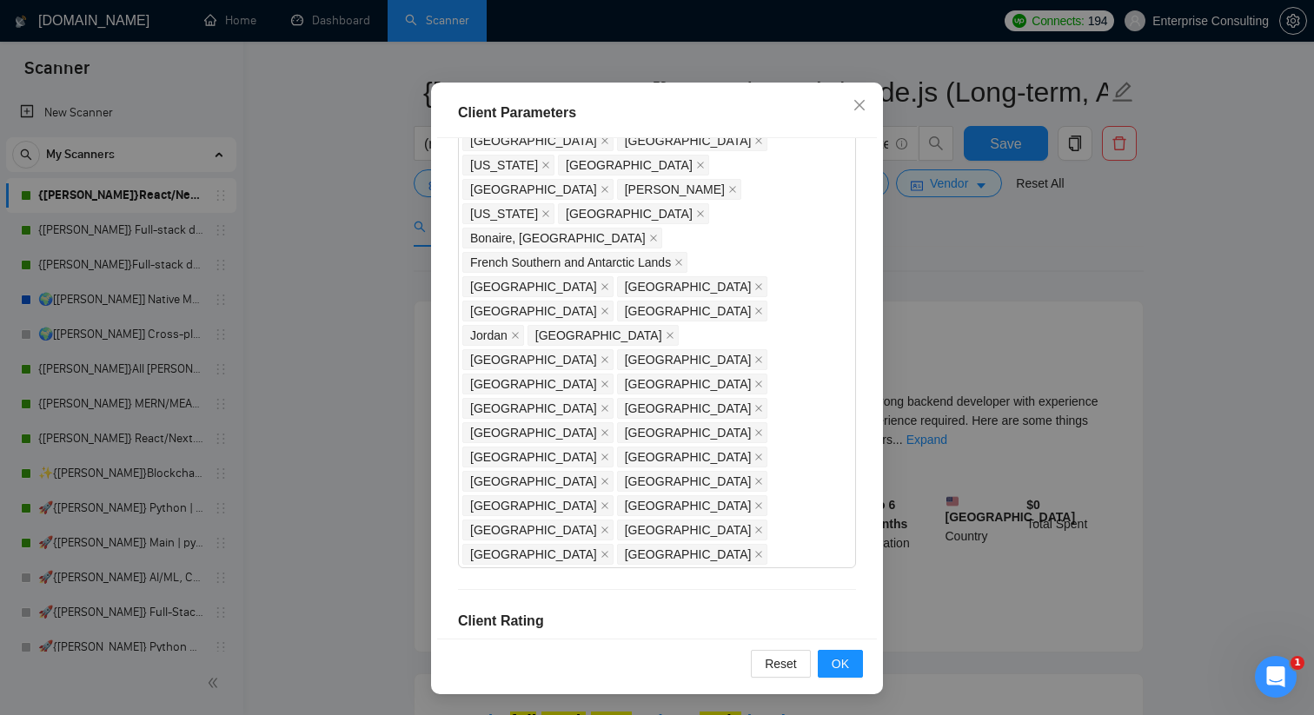
drag, startPoint x: 464, startPoint y: 192, endPoint x: 573, endPoint y: 187, distance: 108.7
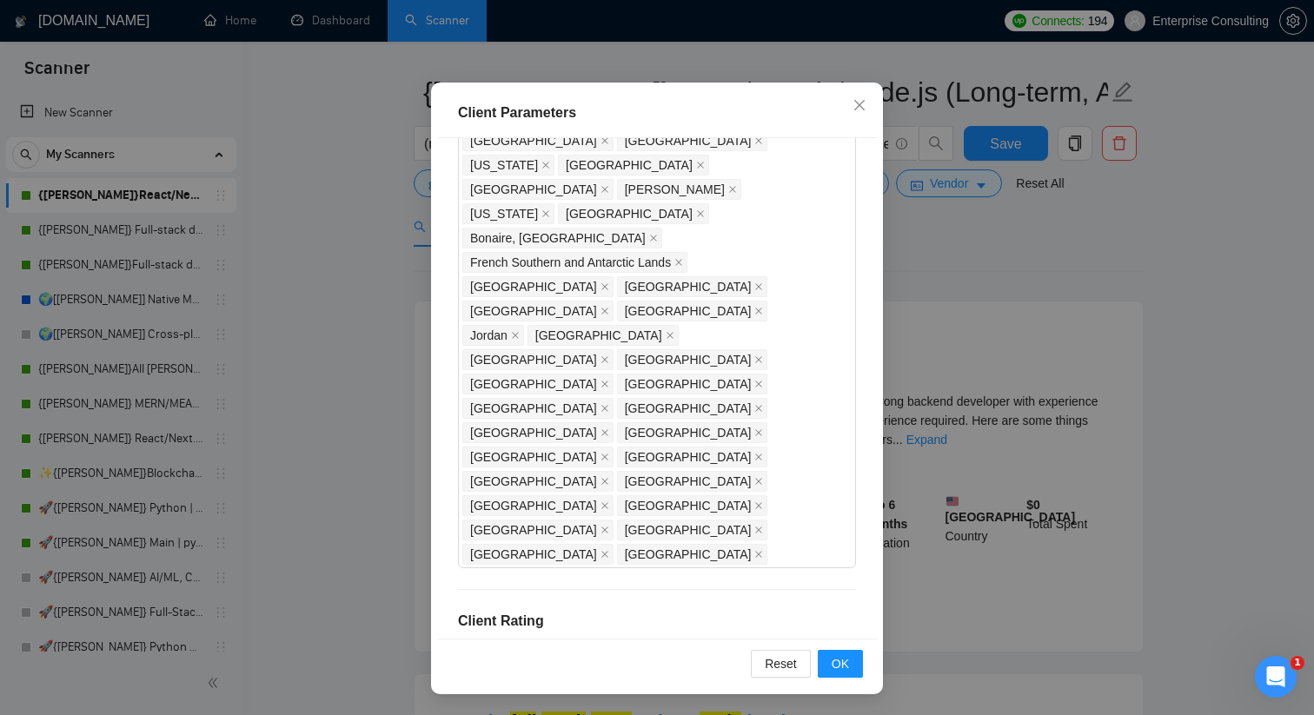
drag, startPoint x: 515, startPoint y: 220, endPoint x: 469, endPoint y: 231, distance: 47.4
type input "0"
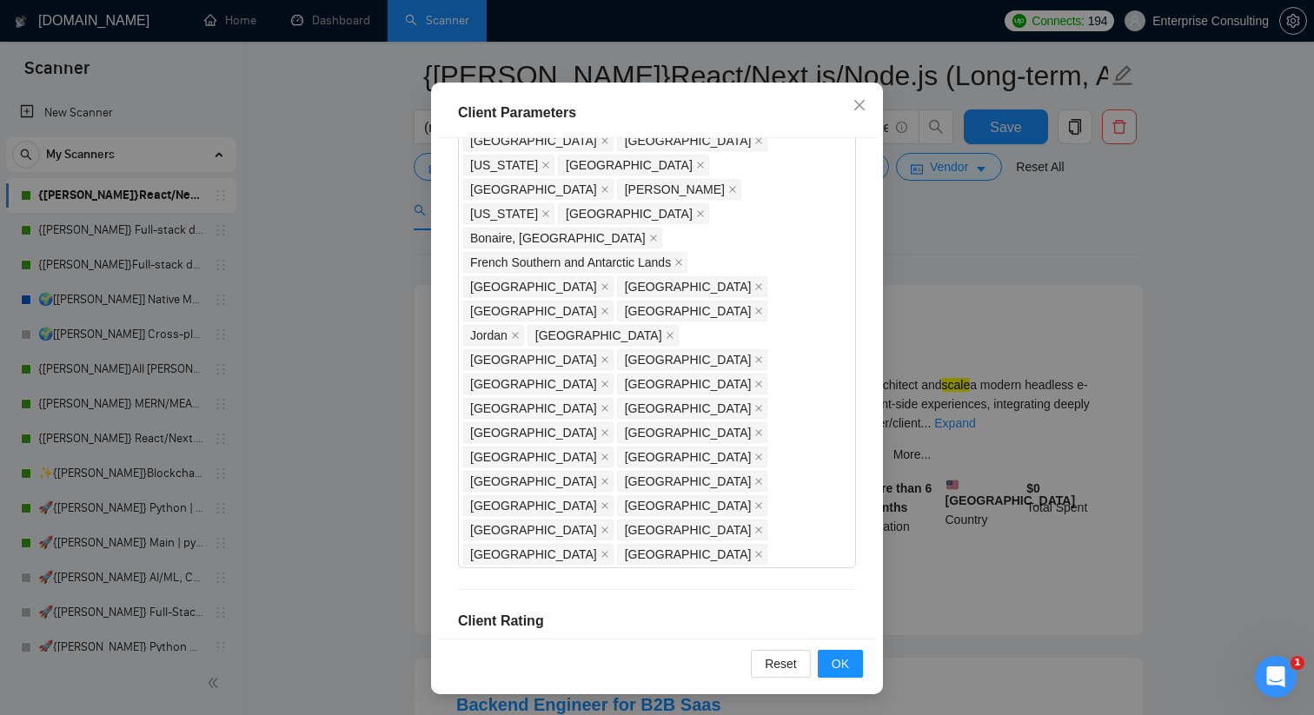
scroll to position [83, 0]
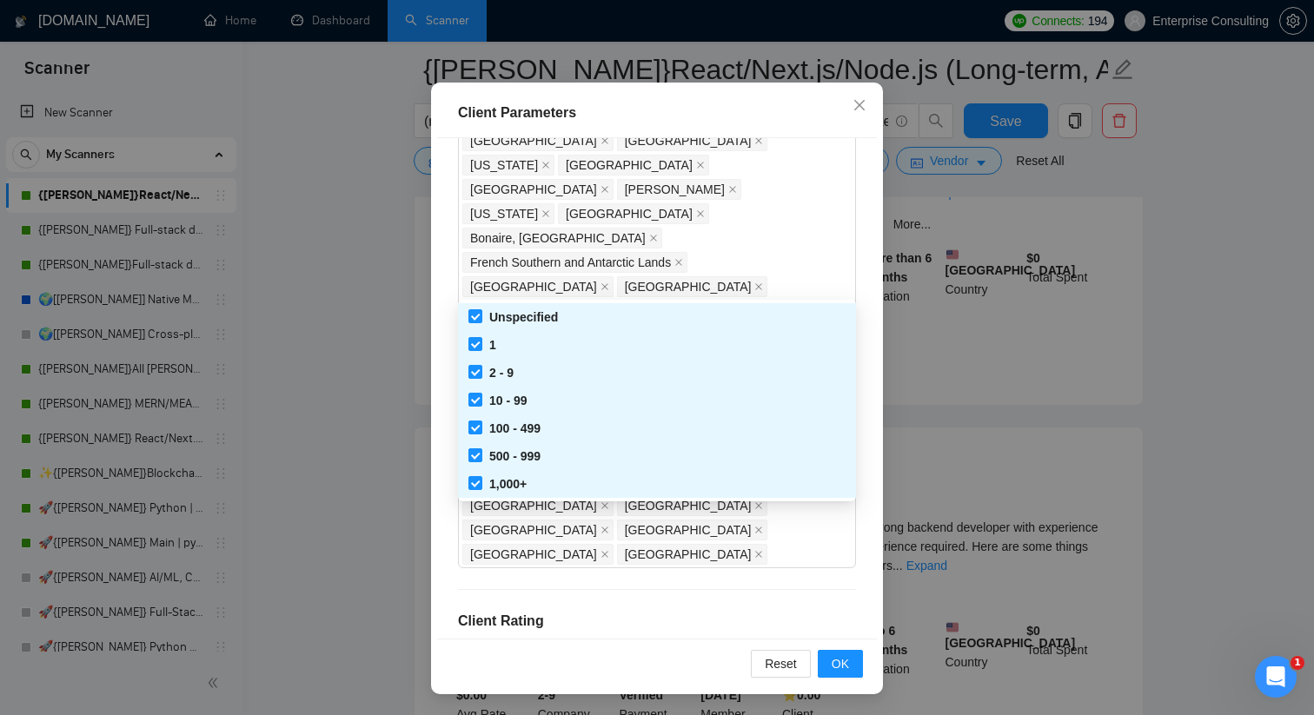
scroll to position [262, 0]
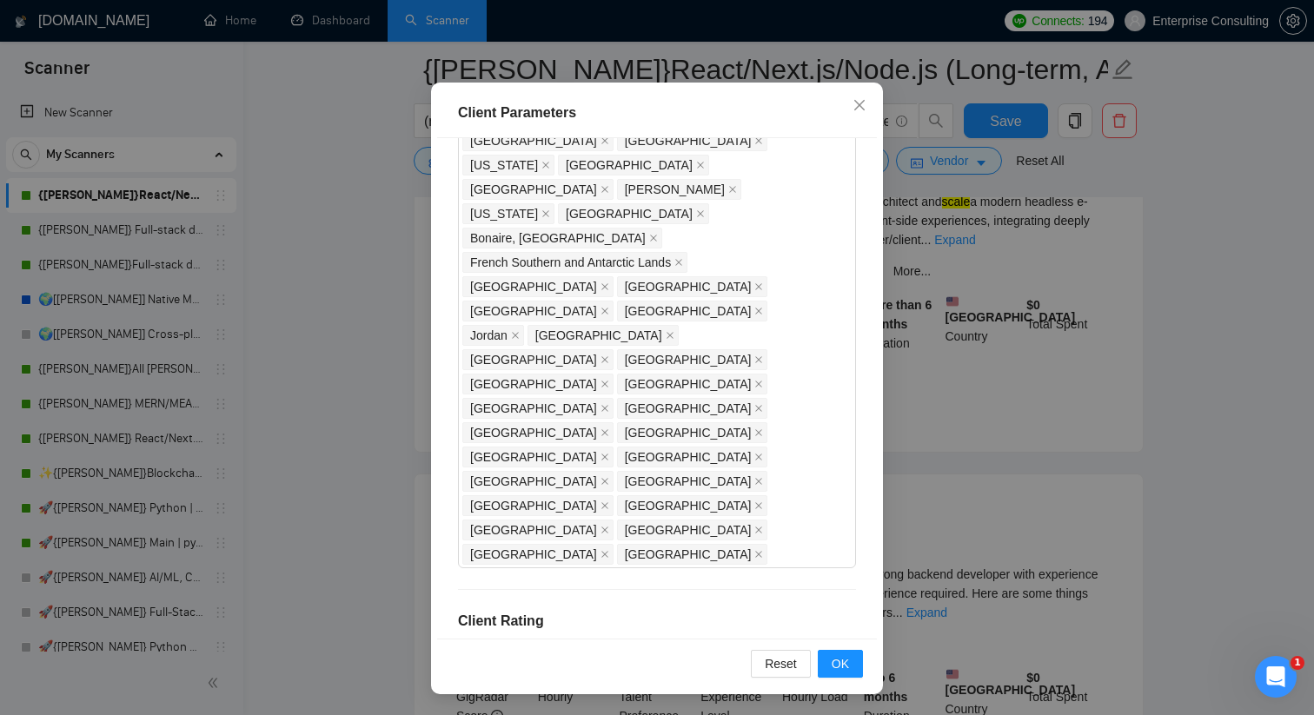
click at [443, 464] on div "Client Location Include Client Countries Select Exclude Client Countries [GEOGR…" at bounding box center [657, 388] width 440 height 500
click at [827, 662] on button "OK" at bounding box center [840, 664] width 45 height 28
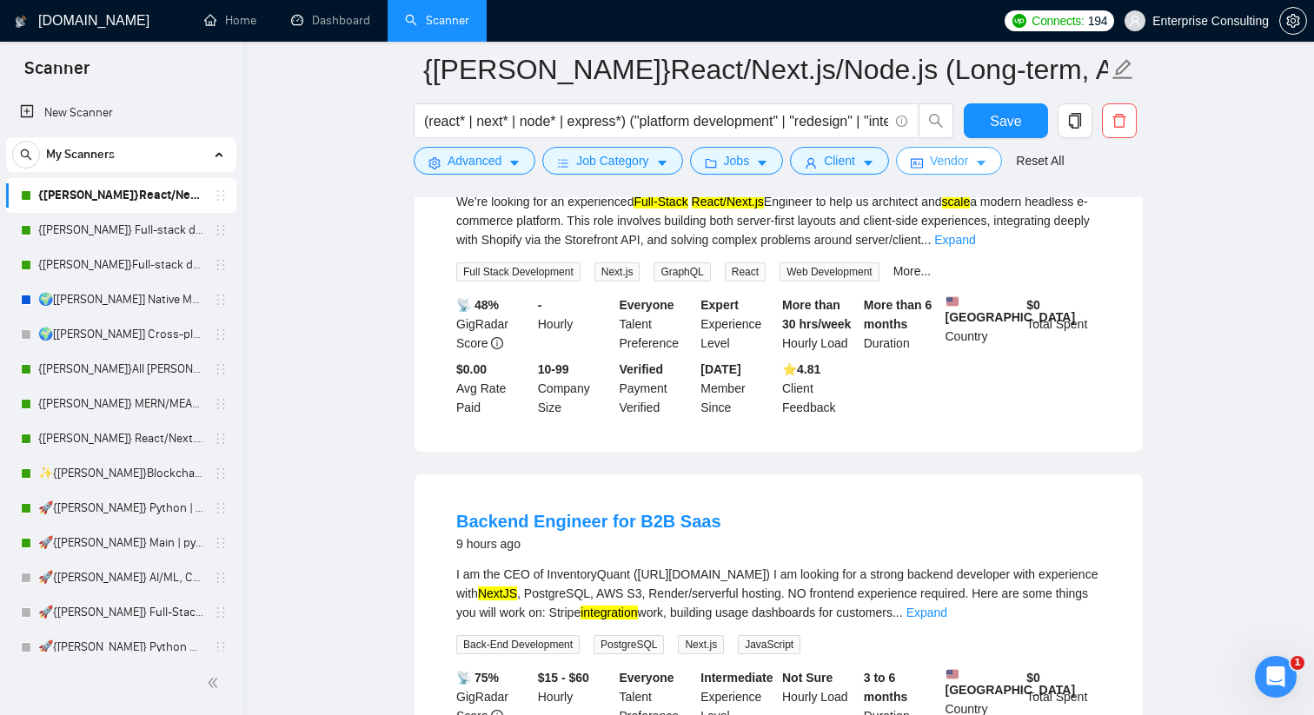
click at [997, 163] on button "Vendor" at bounding box center [949, 161] width 106 height 28
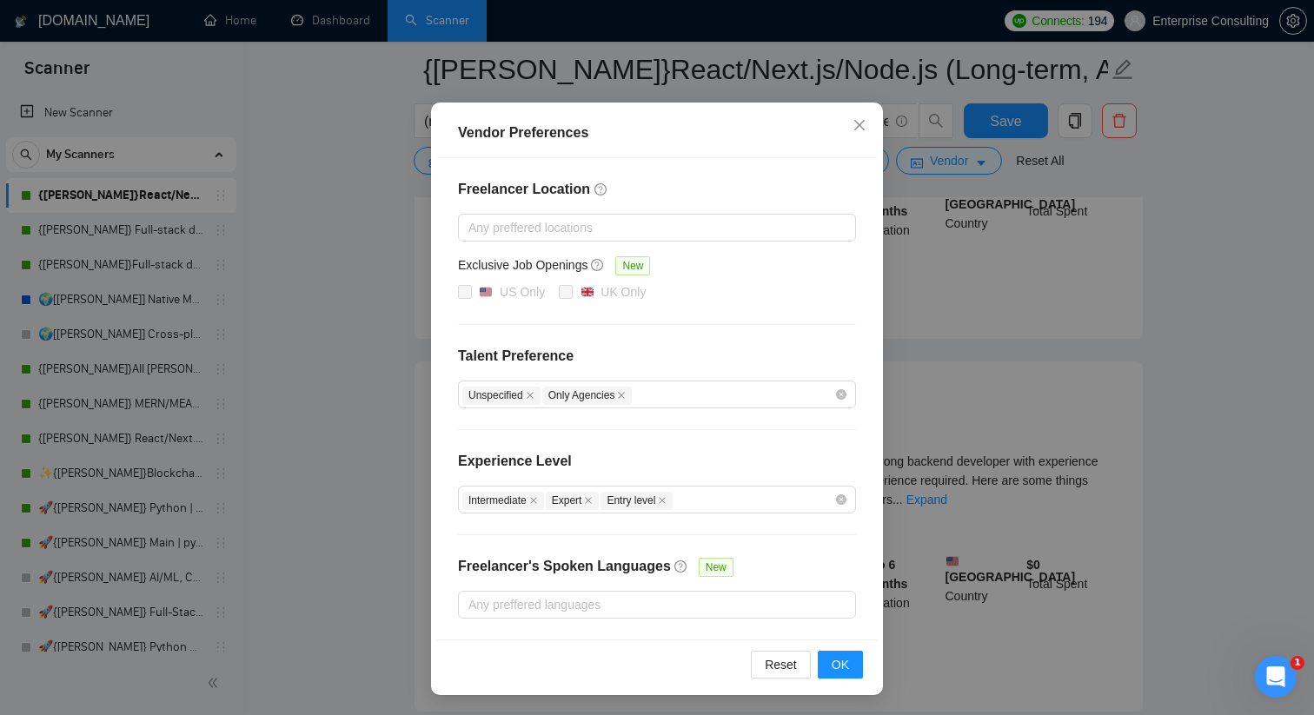
scroll to position [376, 0]
click at [666, 500] on icon "close" at bounding box center [662, 500] width 9 height 9
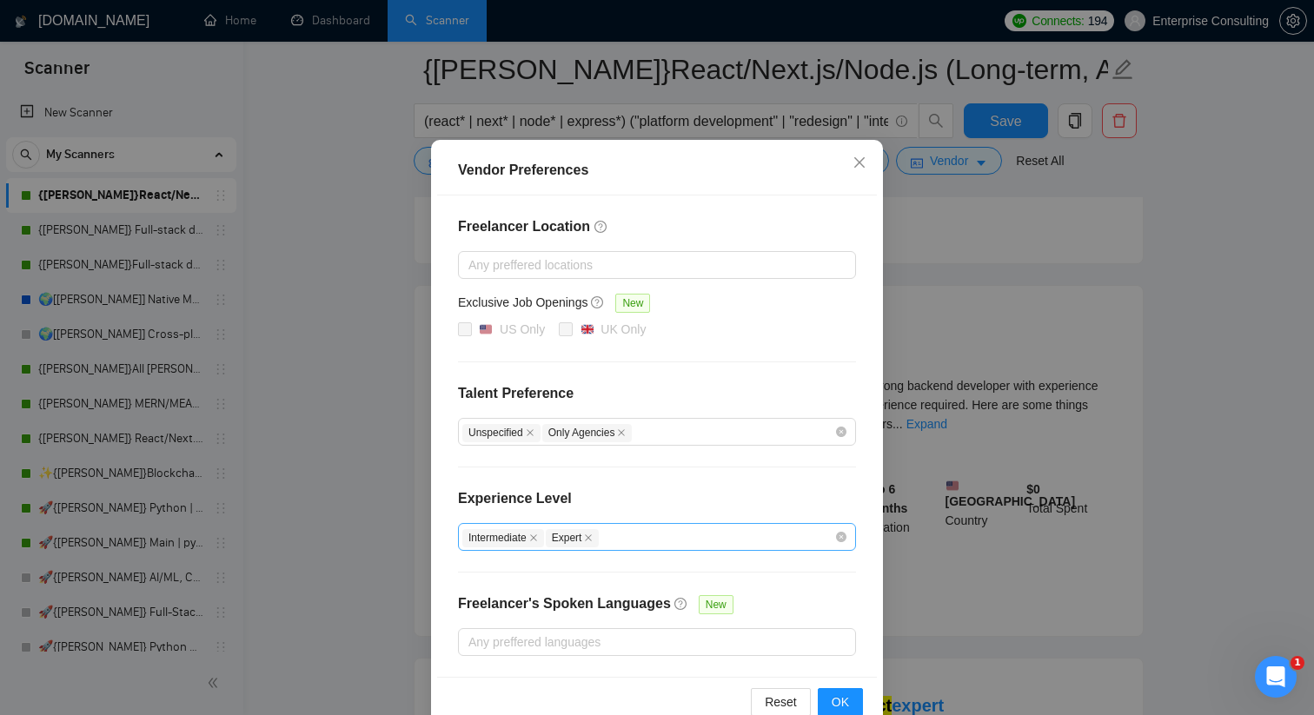
scroll to position [89, 0]
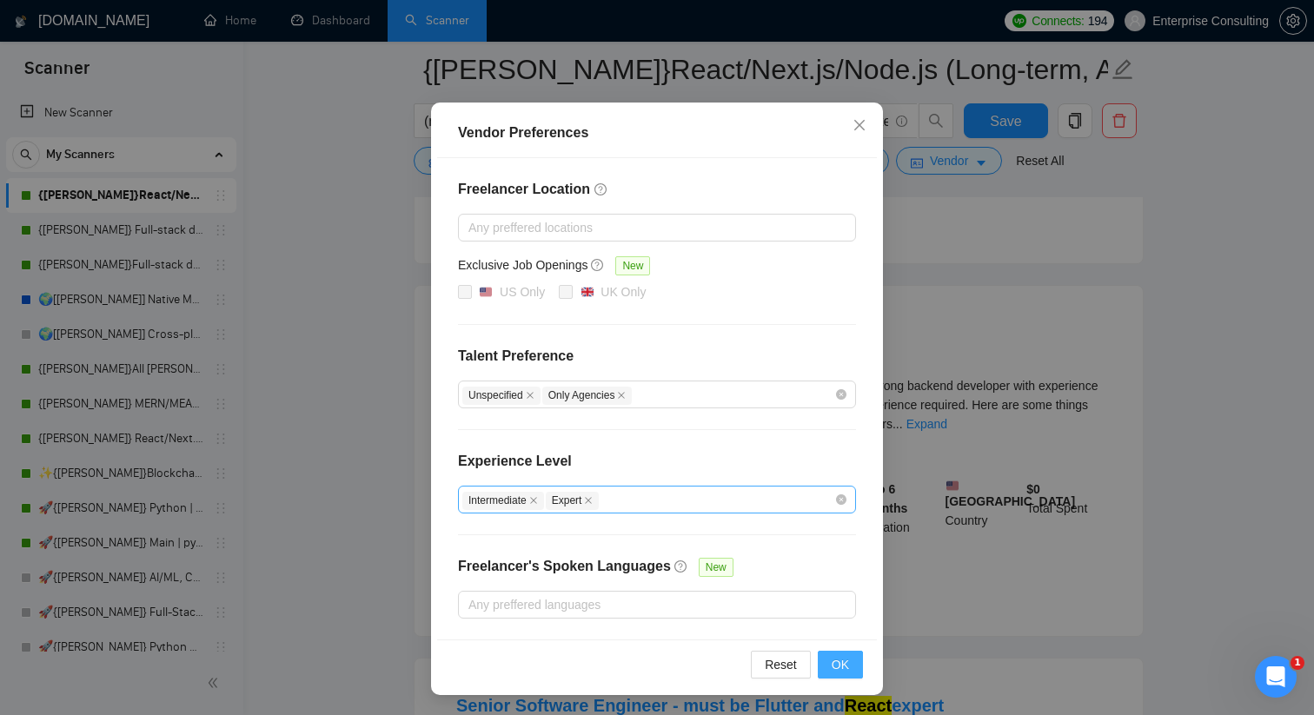
click at [845, 666] on span "OK" at bounding box center [840, 664] width 17 height 19
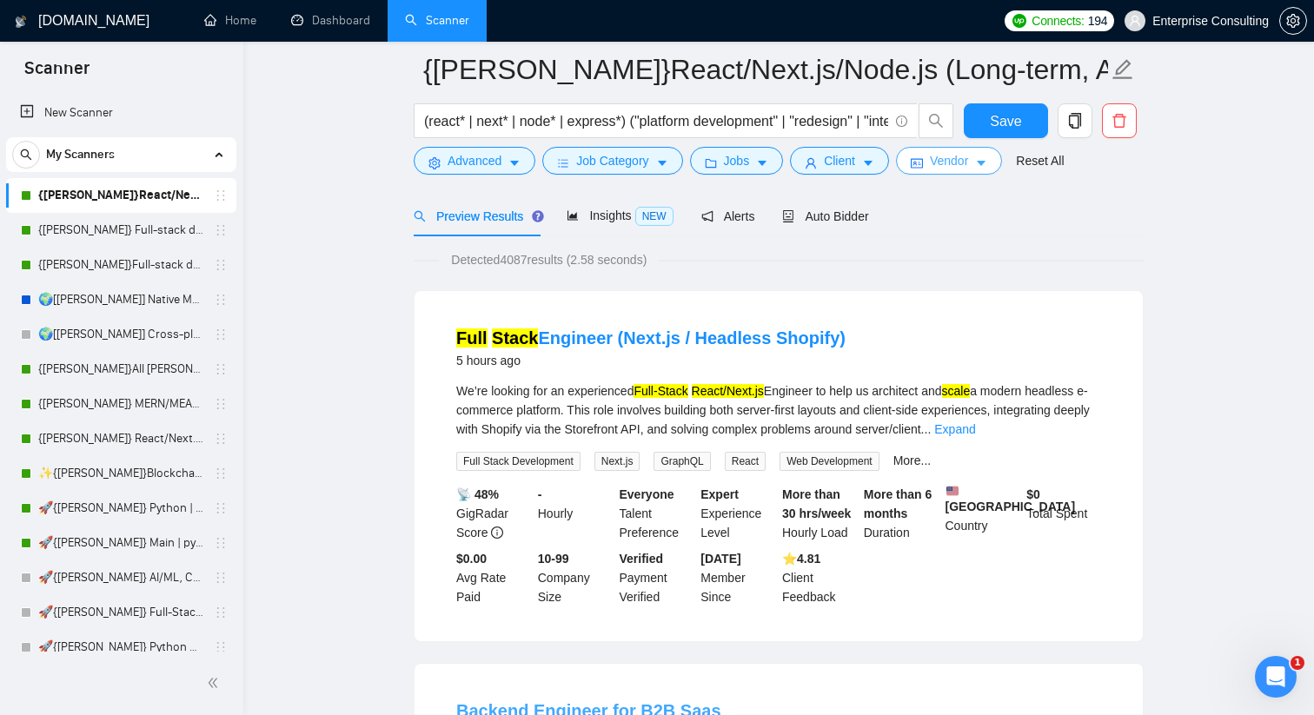
scroll to position [0, 0]
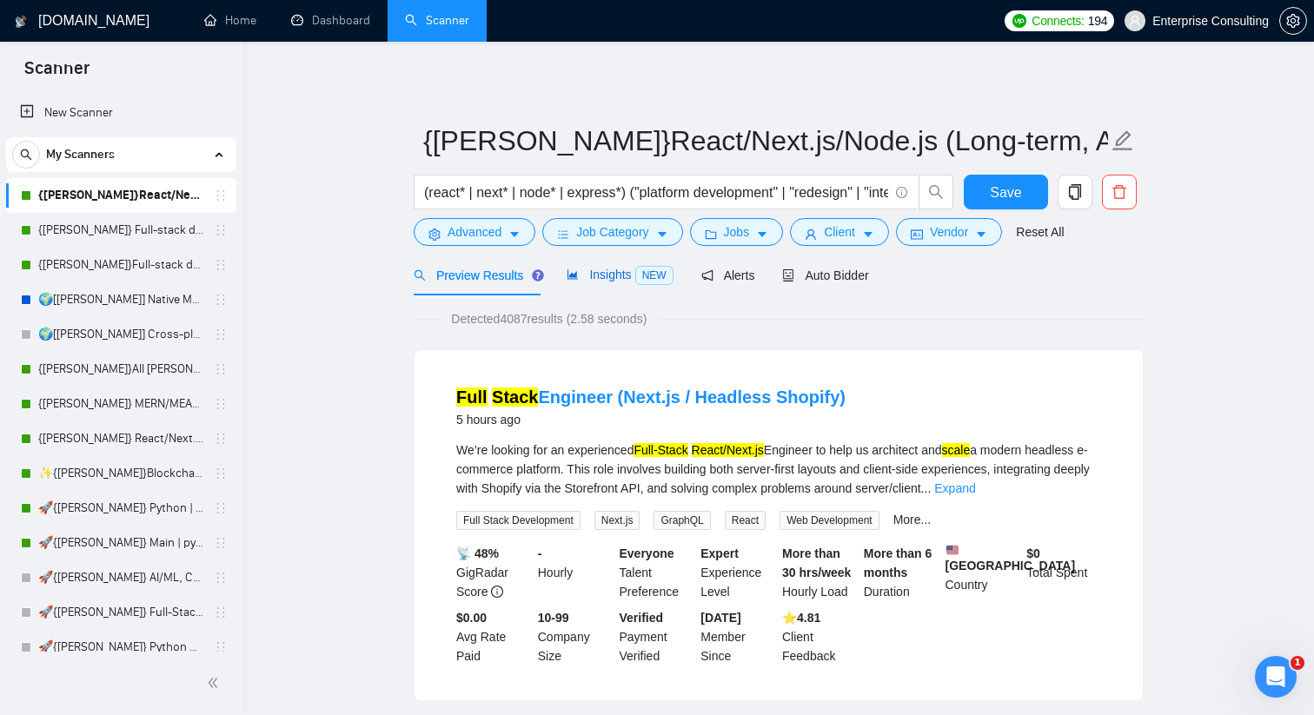
click at [604, 275] on span "Insights NEW" at bounding box center [620, 275] width 106 height 14
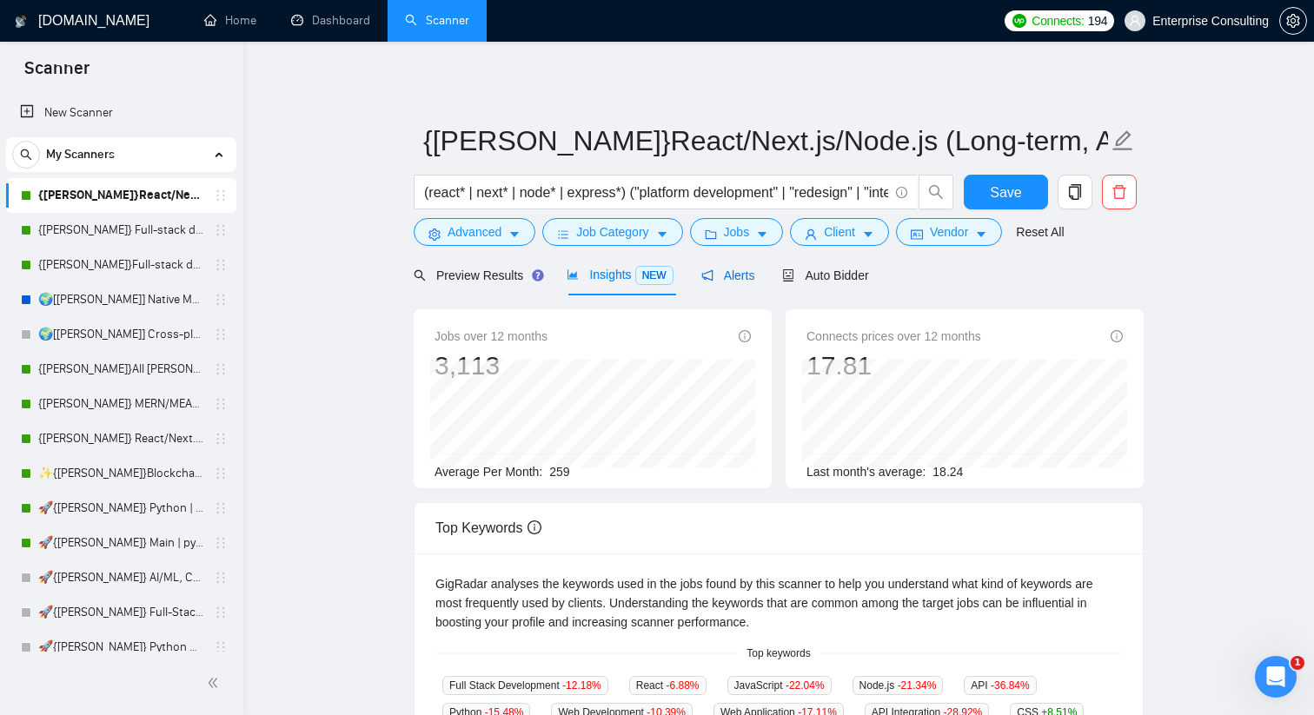
click at [738, 272] on span "Alerts" at bounding box center [728, 275] width 54 height 14
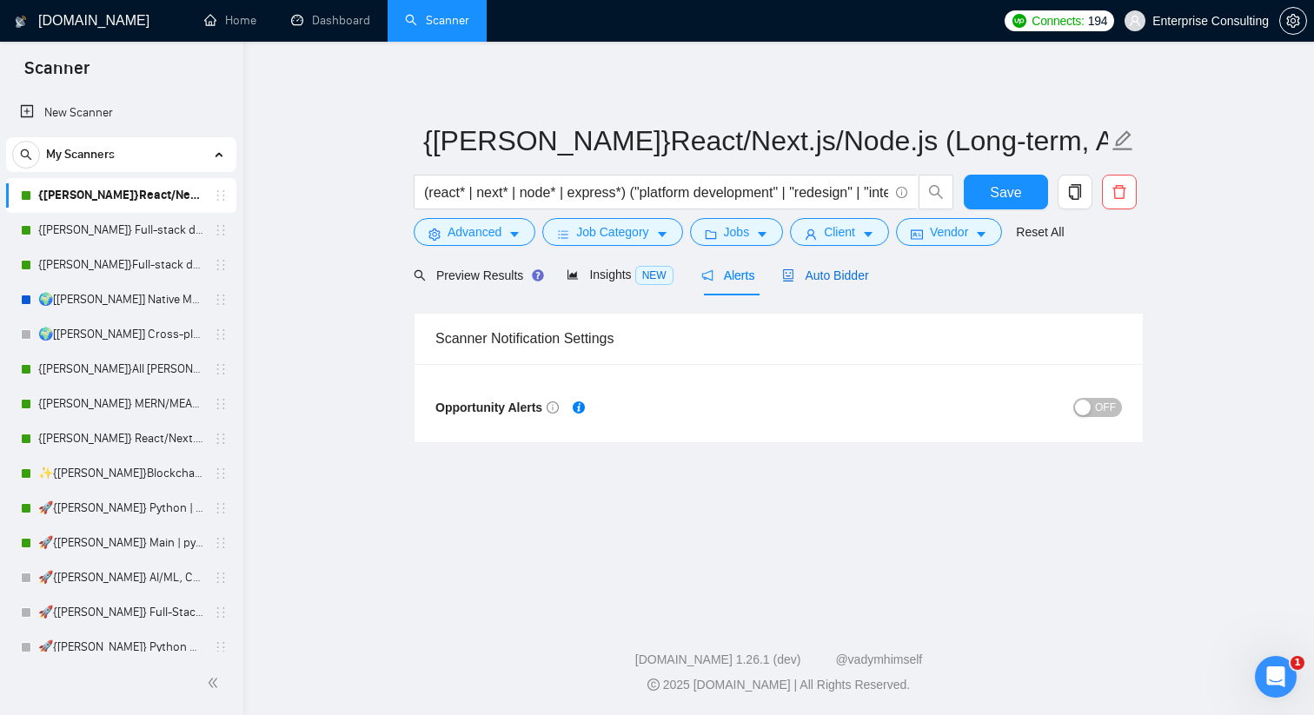
click at [814, 276] on span "Auto Bidder" at bounding box center [825, 275] width 86 height 14
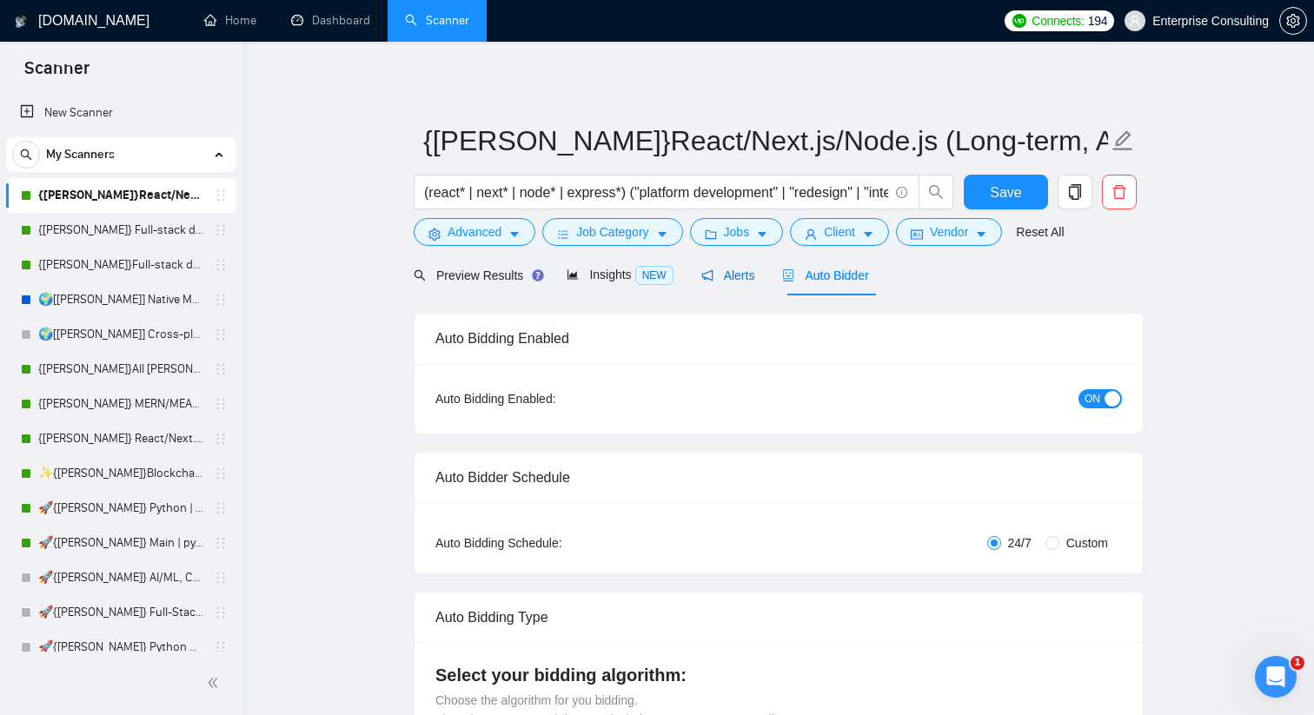
click at [709, 283] on div "Alerts" at bounding box center [728, 275] width 54 height 19
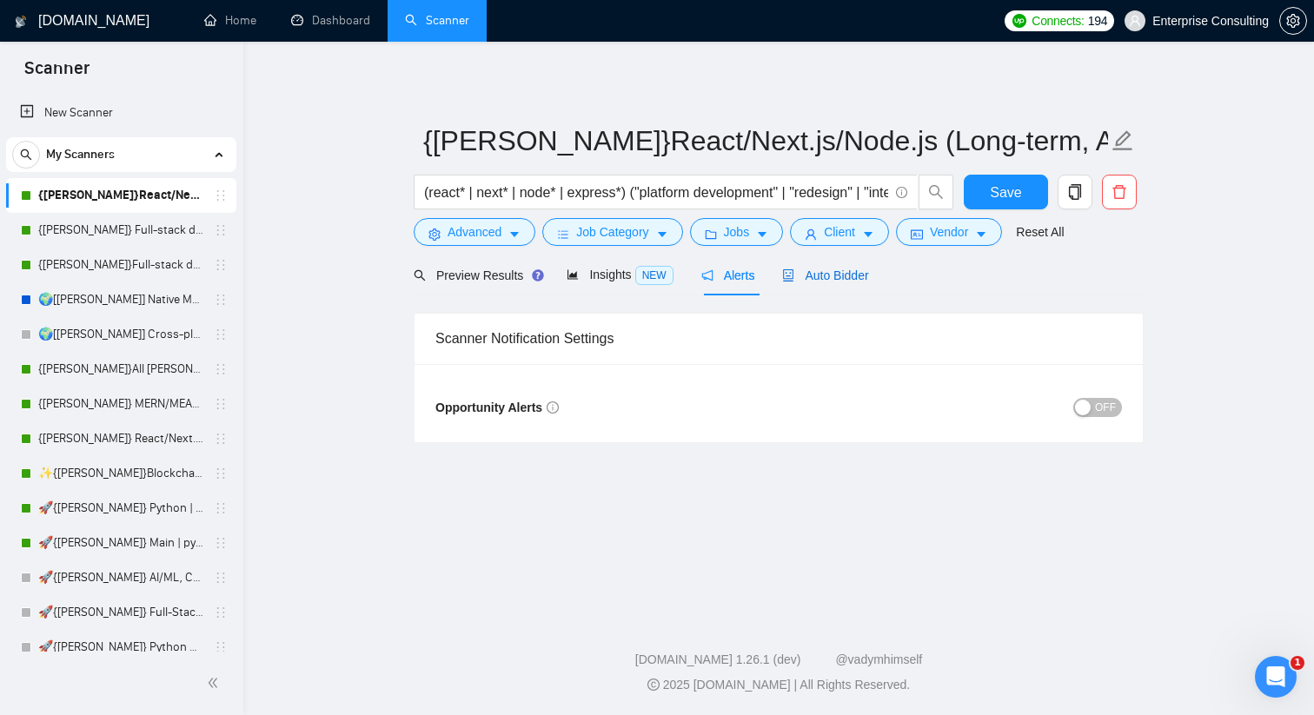
click at [860, 278] on span "Auto Bidder" at bounding box center [825, 275] width 86 height 14
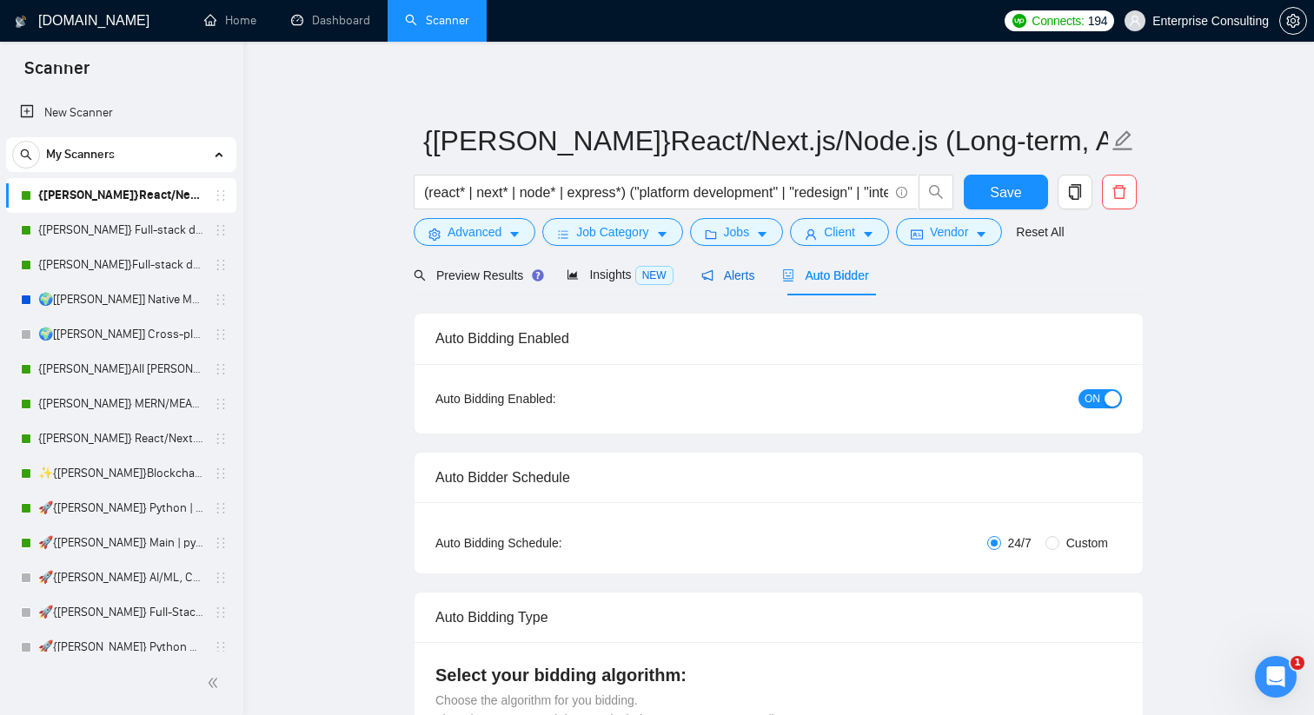
click at [745, 274] on span "Alerts" at bounding box center [728, 275] width 54 height 14
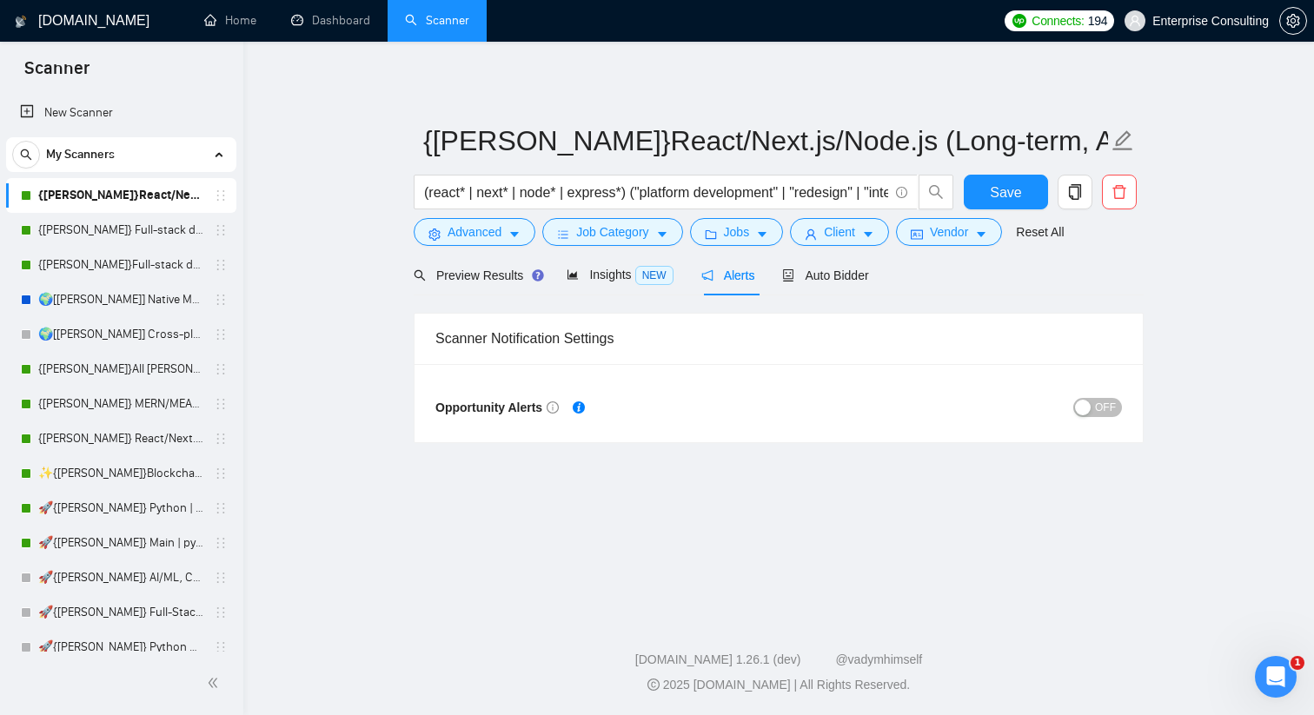
click at [1105, 410] on span "OFF" at bounding box center [1105, 407] width 21 height 19
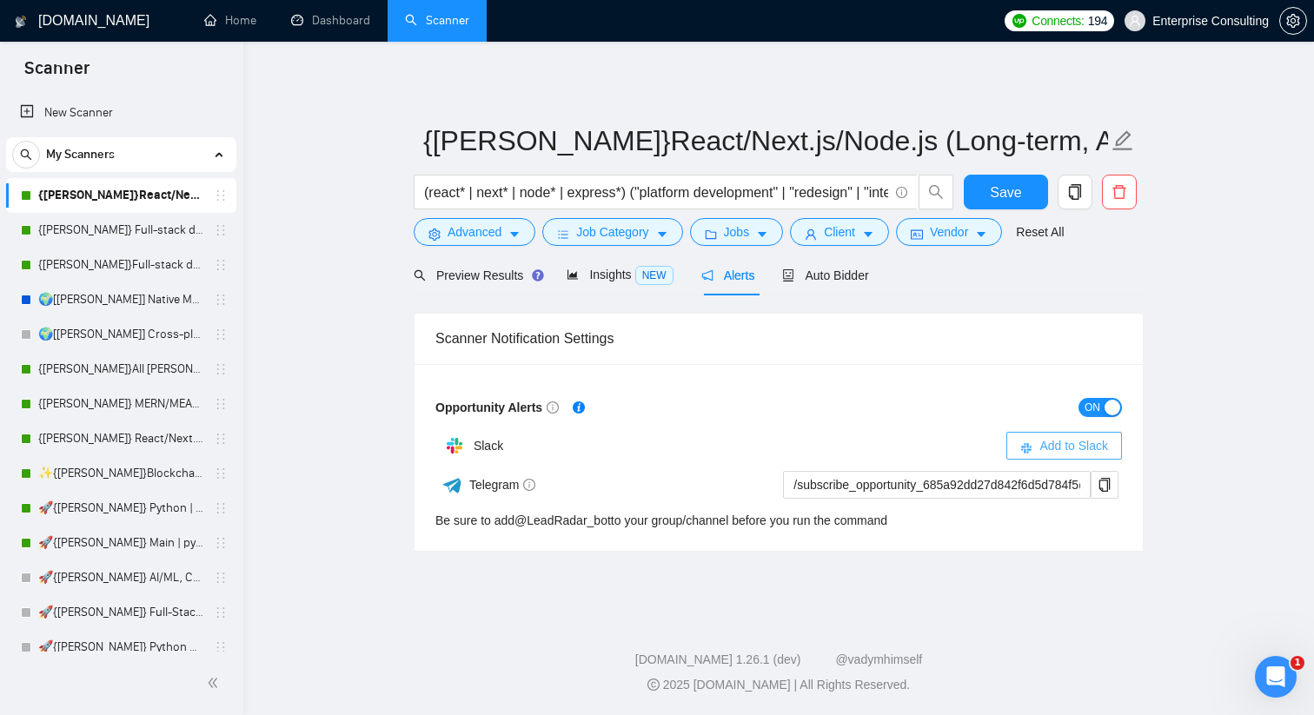
click at [1051, 446] on span "Add to Slack" at bounding box center [1073, 445] width 69 height 19
click at [1083, 443] on span "Add to Slack" at bounding box center [1073, 445] width 69 height 19
click at [90, 241] on link "{[PERSON_NAME]} Full-stack devs WW - pain point" at bounding box center [120, 230] width 165 height 35
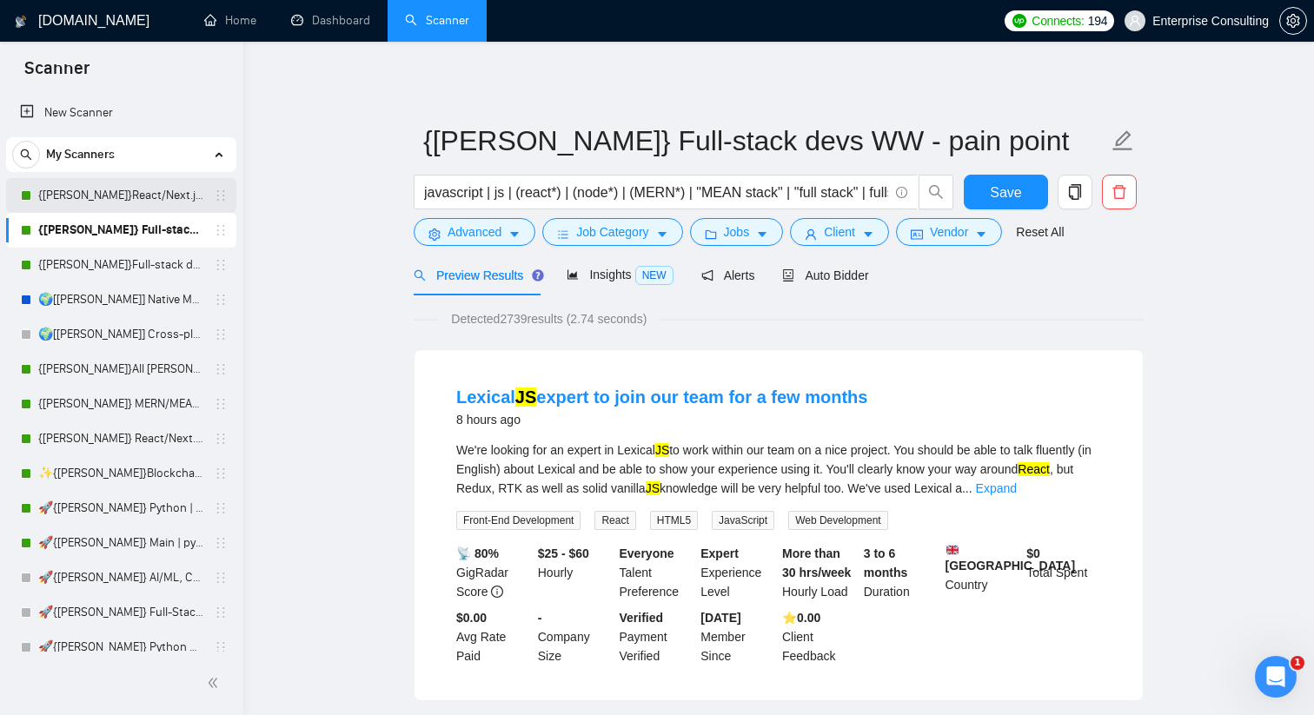
click at [133, 209] on link "{[PERSON_NAME]}React/Next.js/Node.js (Long-term, All Niches)" at bounding box center [120, 195] width 165 height 35
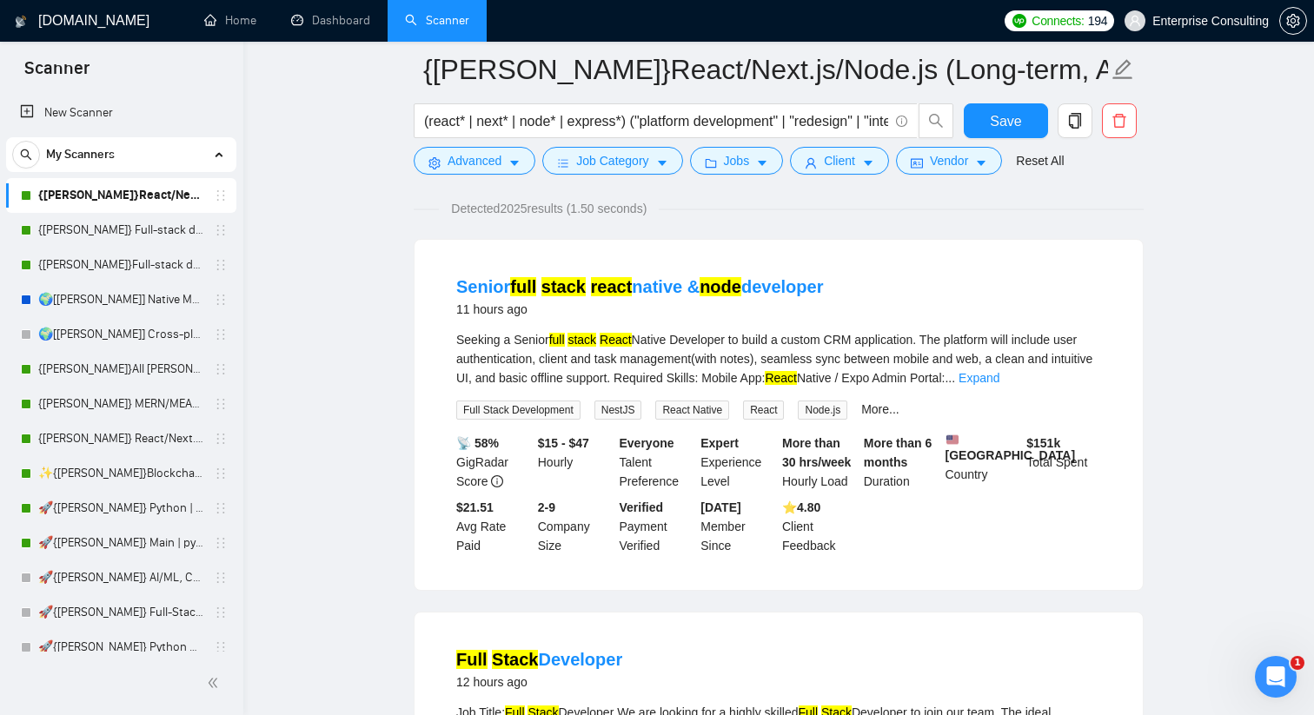
scroll to position [226, 0]
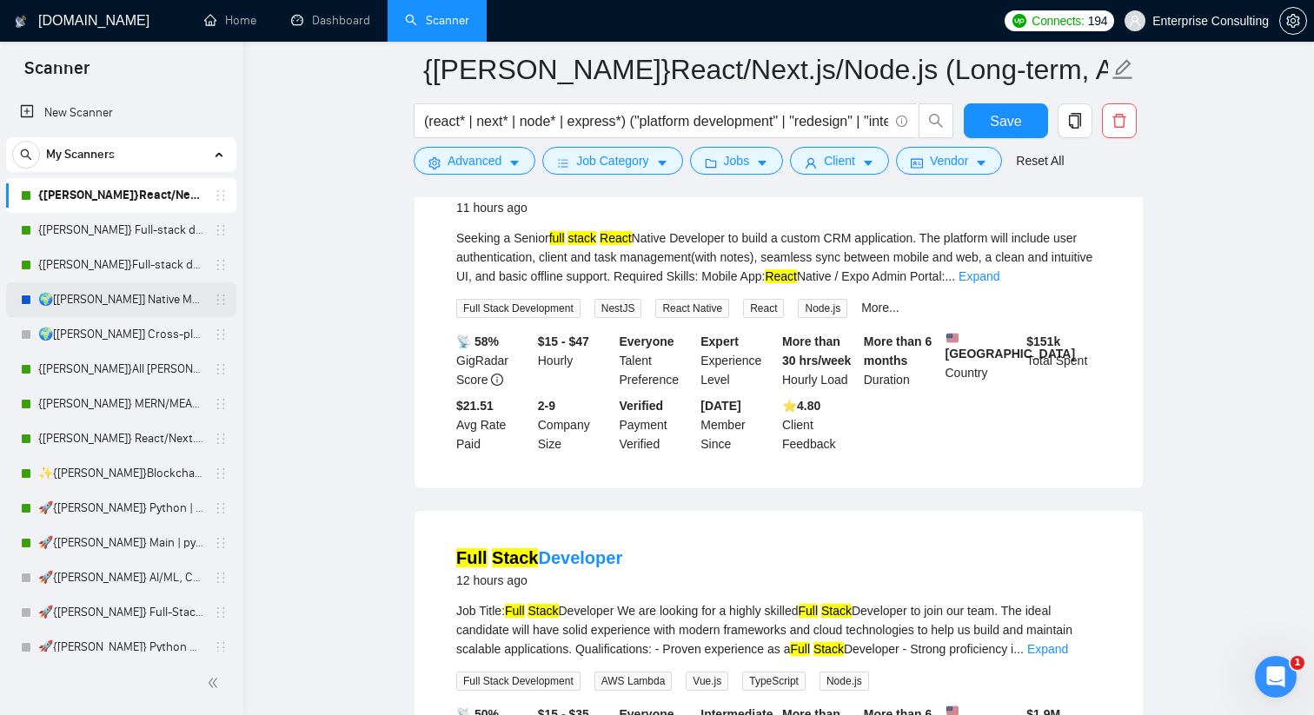
click at [143, 304] on link "🌍[[PERSON_NAME]] Native Mobile WW" at bounding box center [120, 299] width 165 height 35
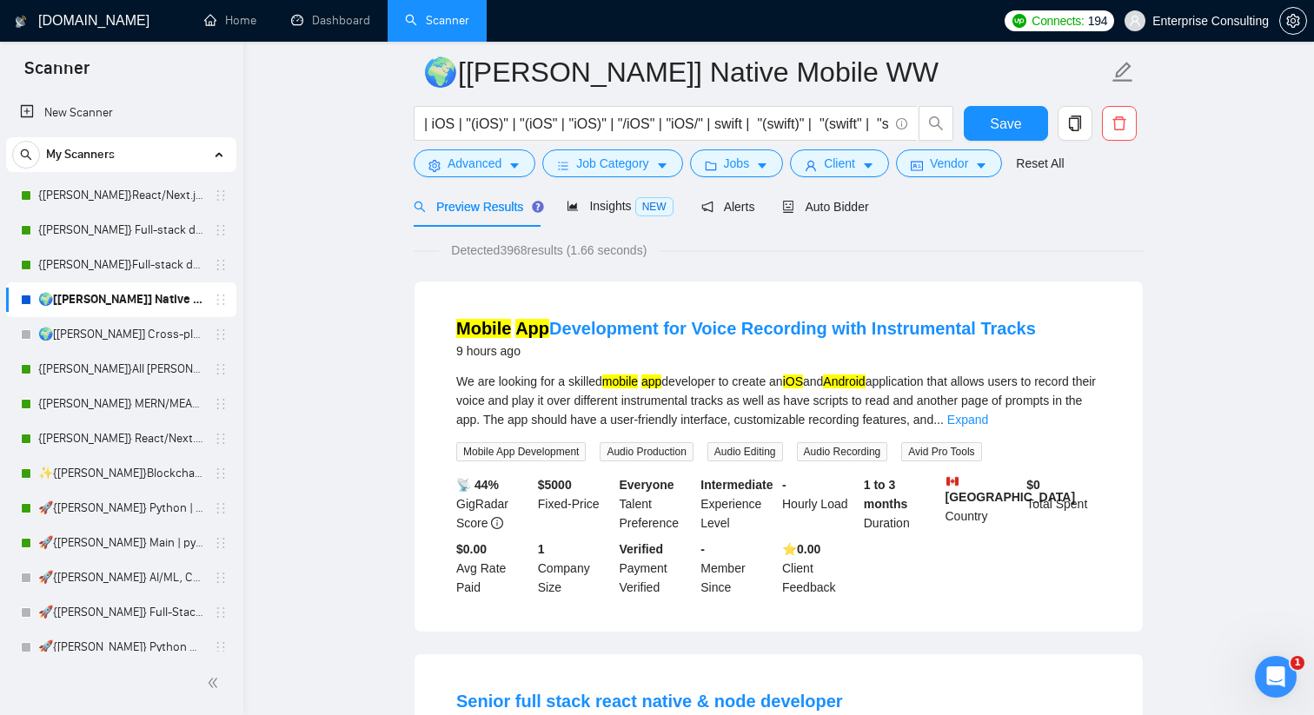
scroll to position [76, 0]
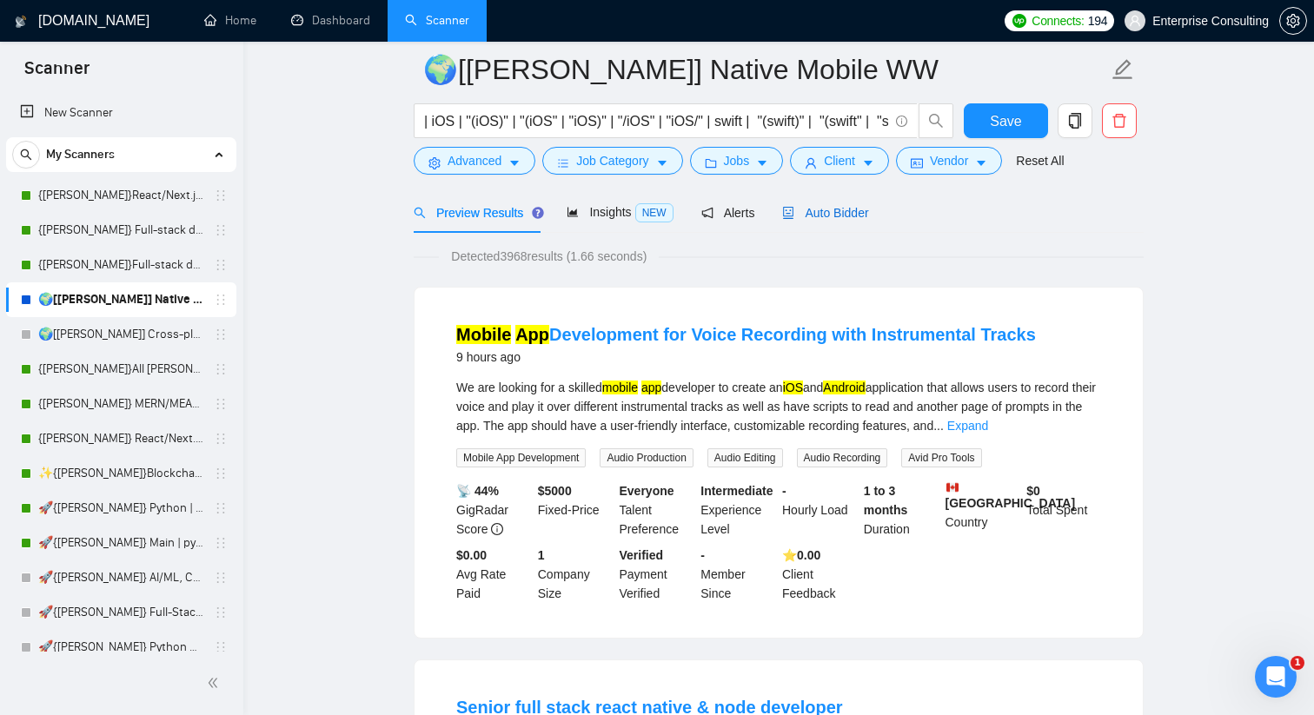
click at [857, 213] on span "Auto Bidder" at bounding box center [825, 213] width 86 height 14
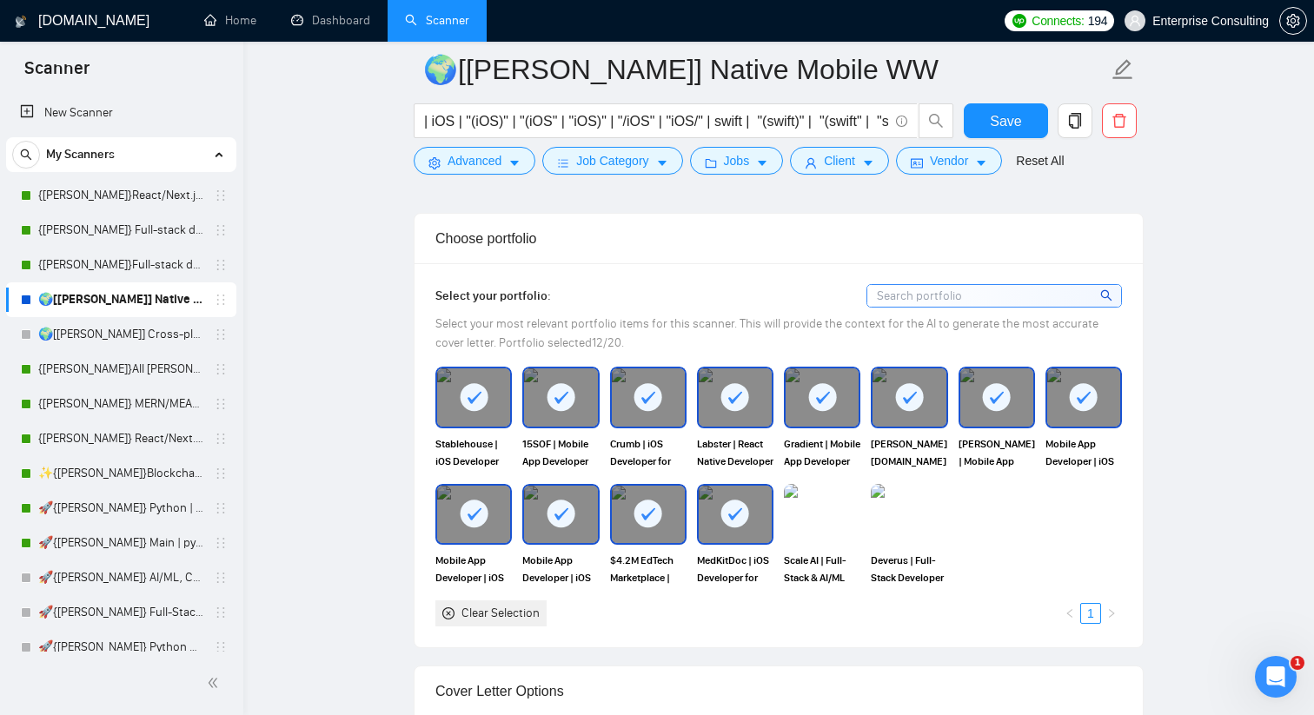
scroll to position [1554, 0]
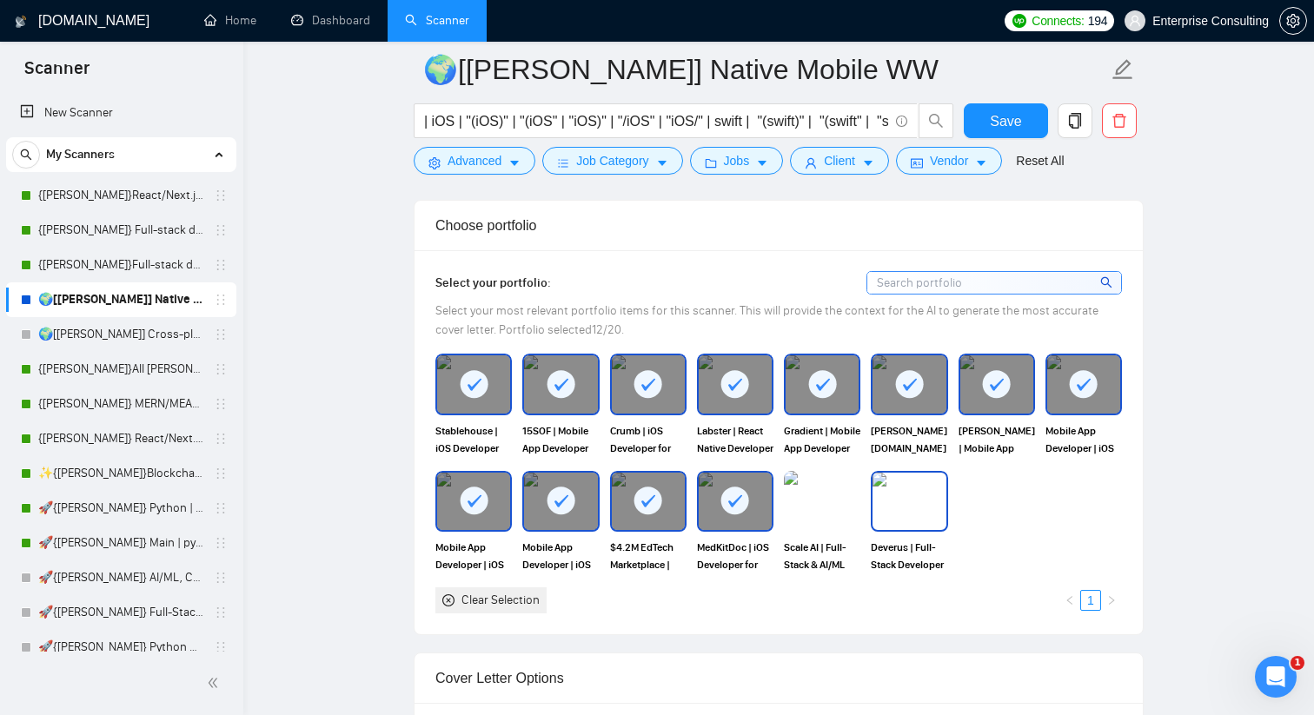
click at [928, 508] on img at bounding box center [908, 501] width 73 height 57
click at [841, 506] on img at bounding box center [822, 501] width 73 height 57
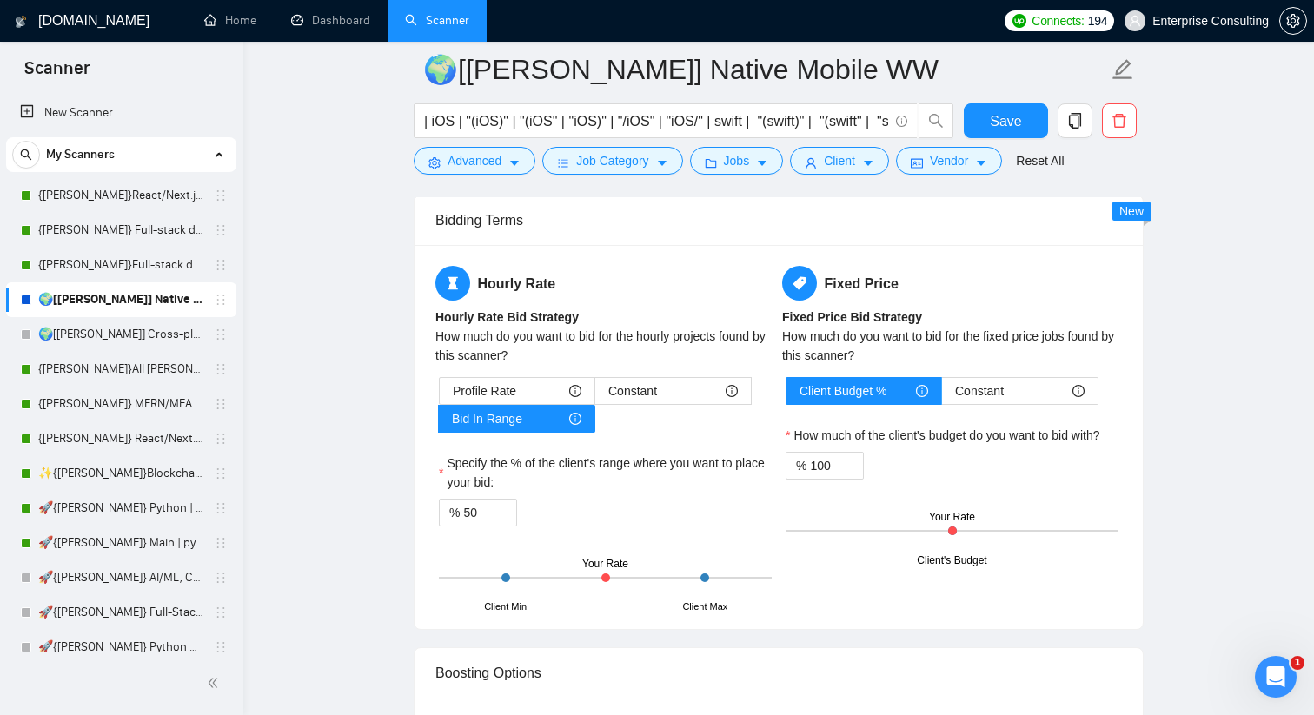
scroll to position [2834, 0]
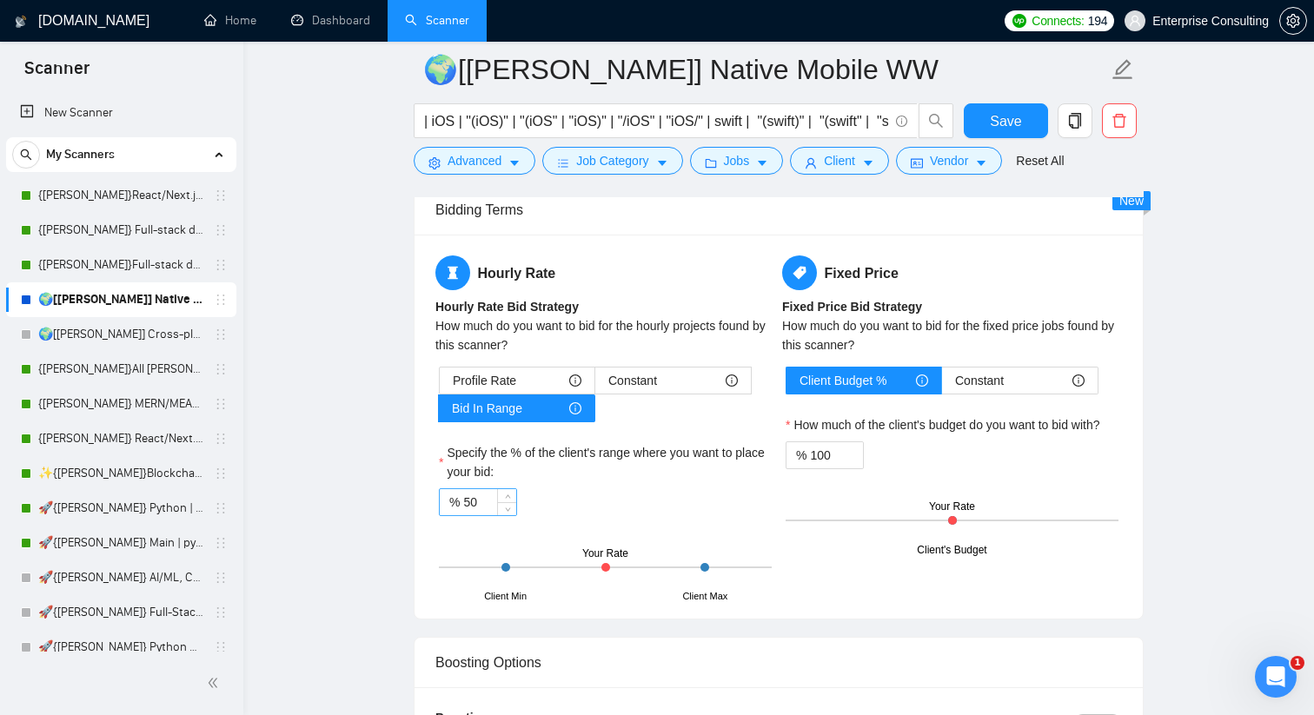
click at [474, 501] on input "50" at bounding box center [489, 502] width 53 height 26
type input "70"
click at [600, 501] on div "% 70" at bounding box center [605, 502] width 333 height 28
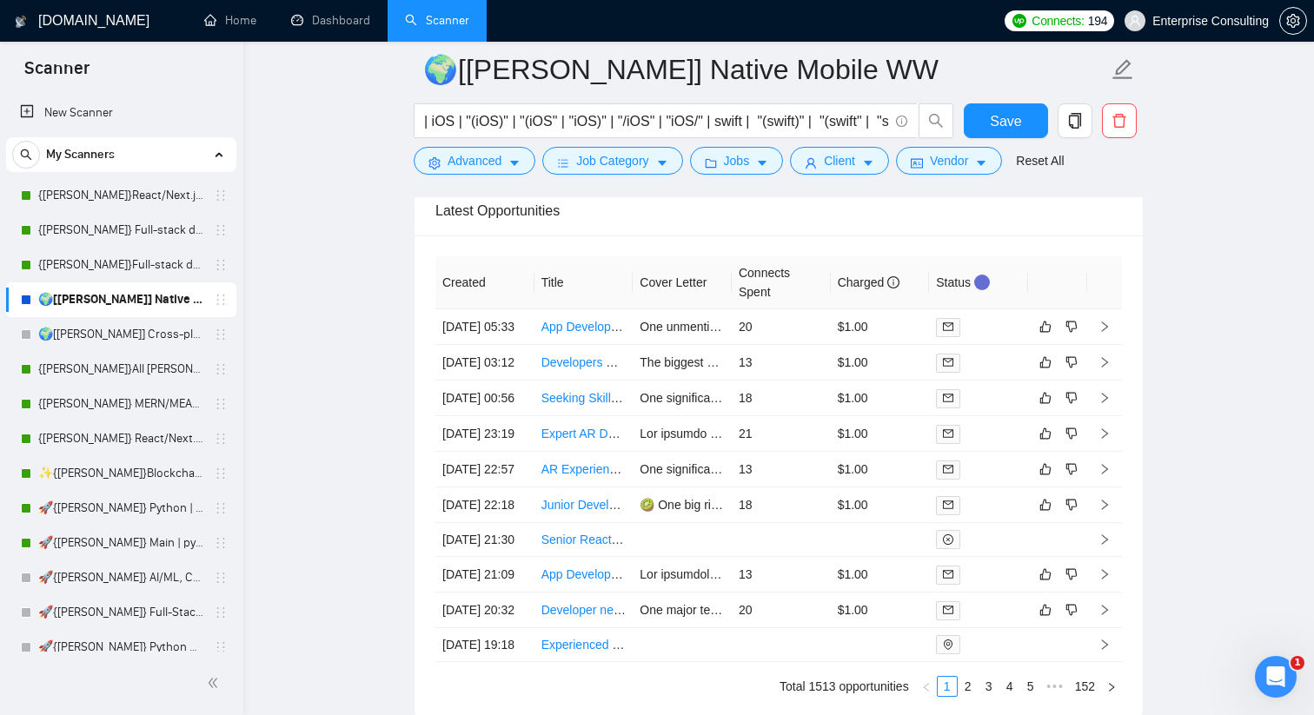
scroll to position [4443, 0]
click at [580, 333] on link "App Development Completion Assistance" at bounding box center [652, 326] width 223 height 14
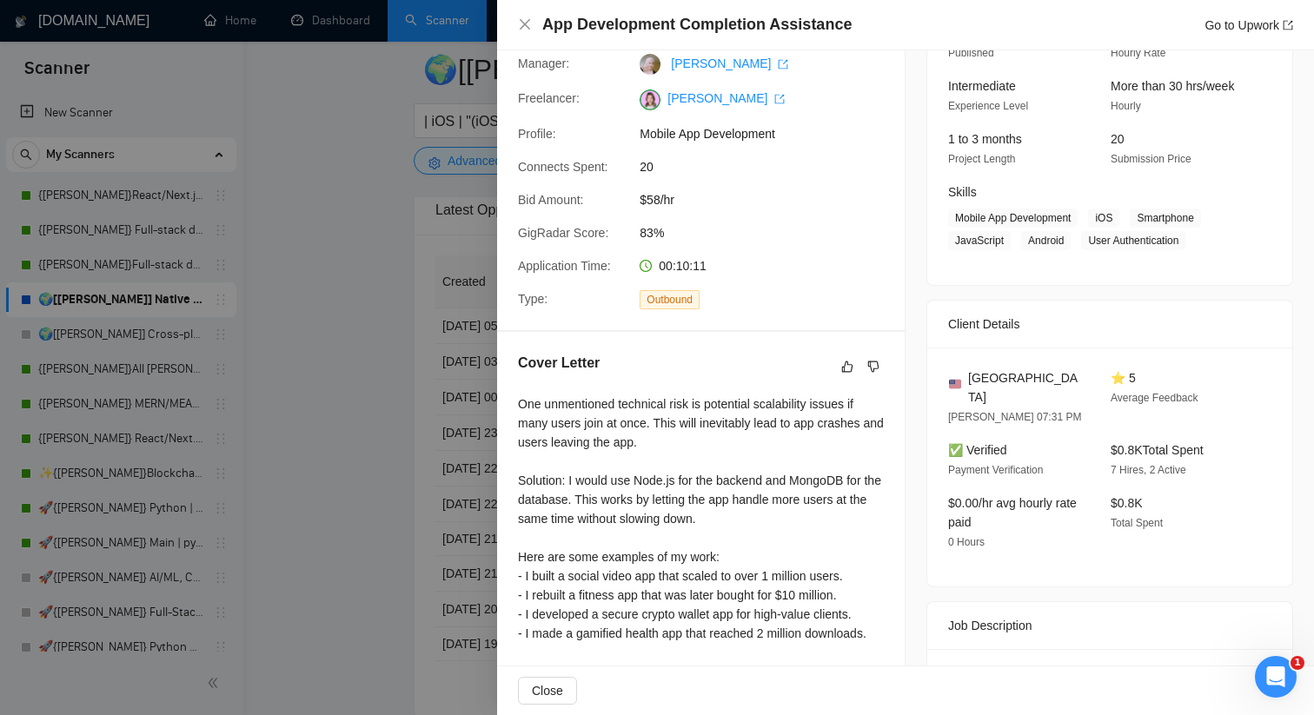
scroll to position [154, 0]
click at [523, 23] on icon "close" at bounding box center [525, 24] width 10 height 10
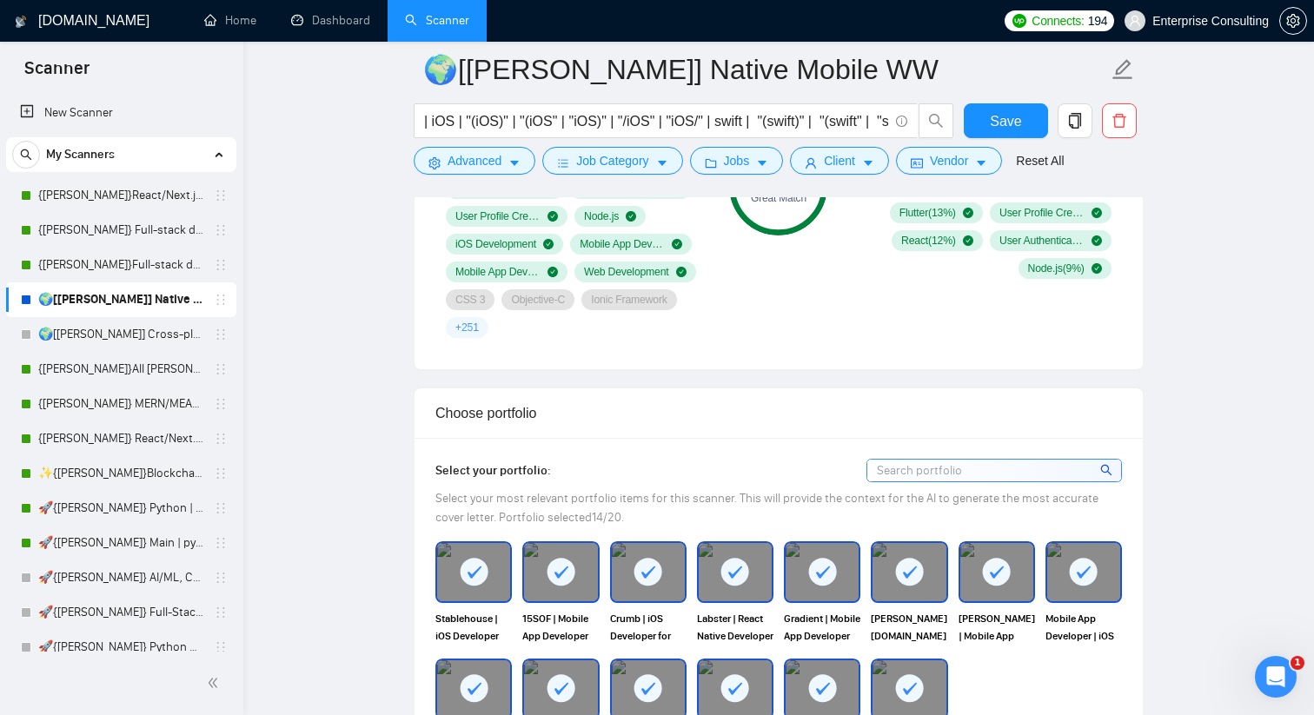
scroll to position [1311, 0]
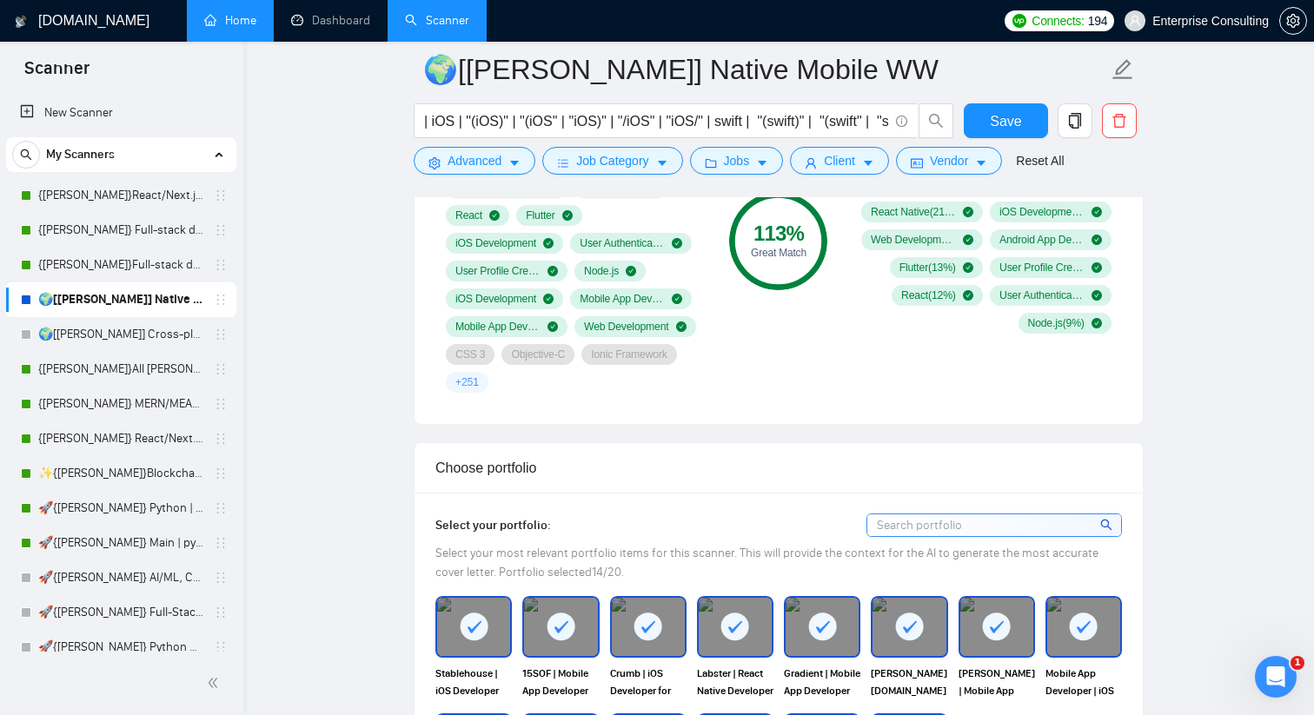
click at [239, 28] on link "Home" at bounding box center [230, 20] width 52 height 15
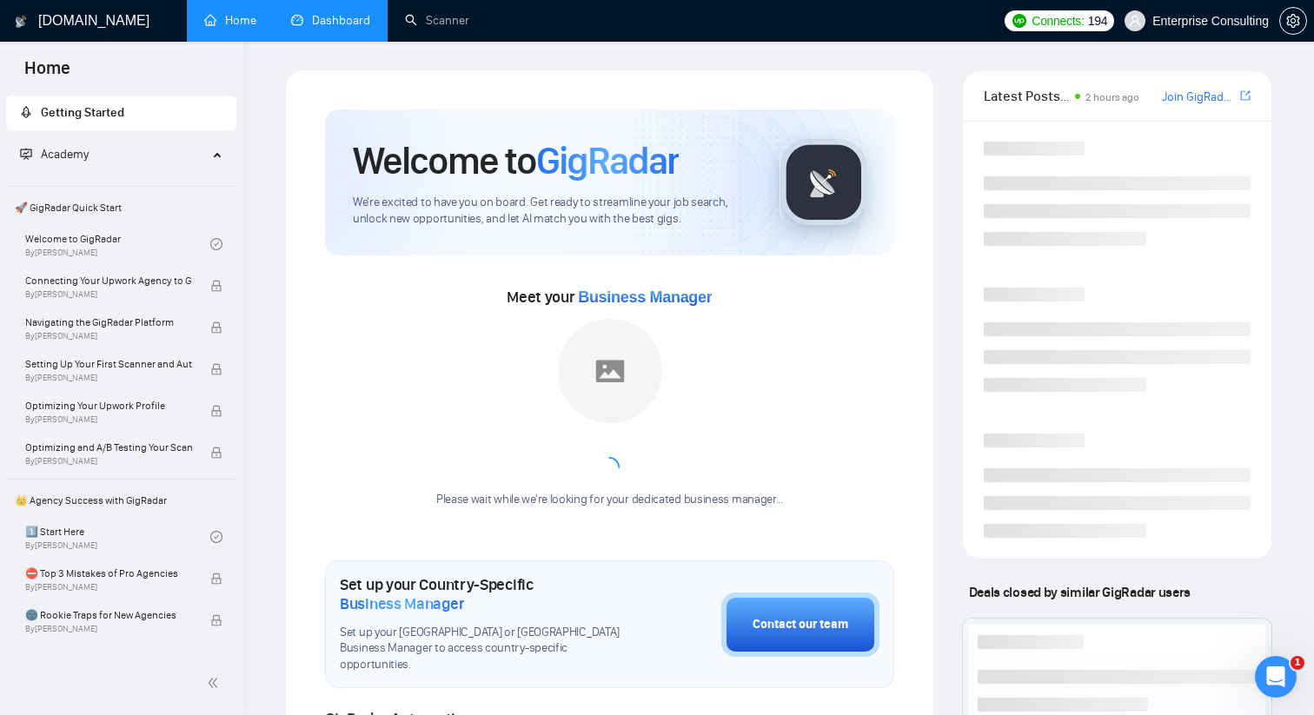
click at [315, 19] on link "Dashboard" at bounding box center [330, 20] width 79 height 15
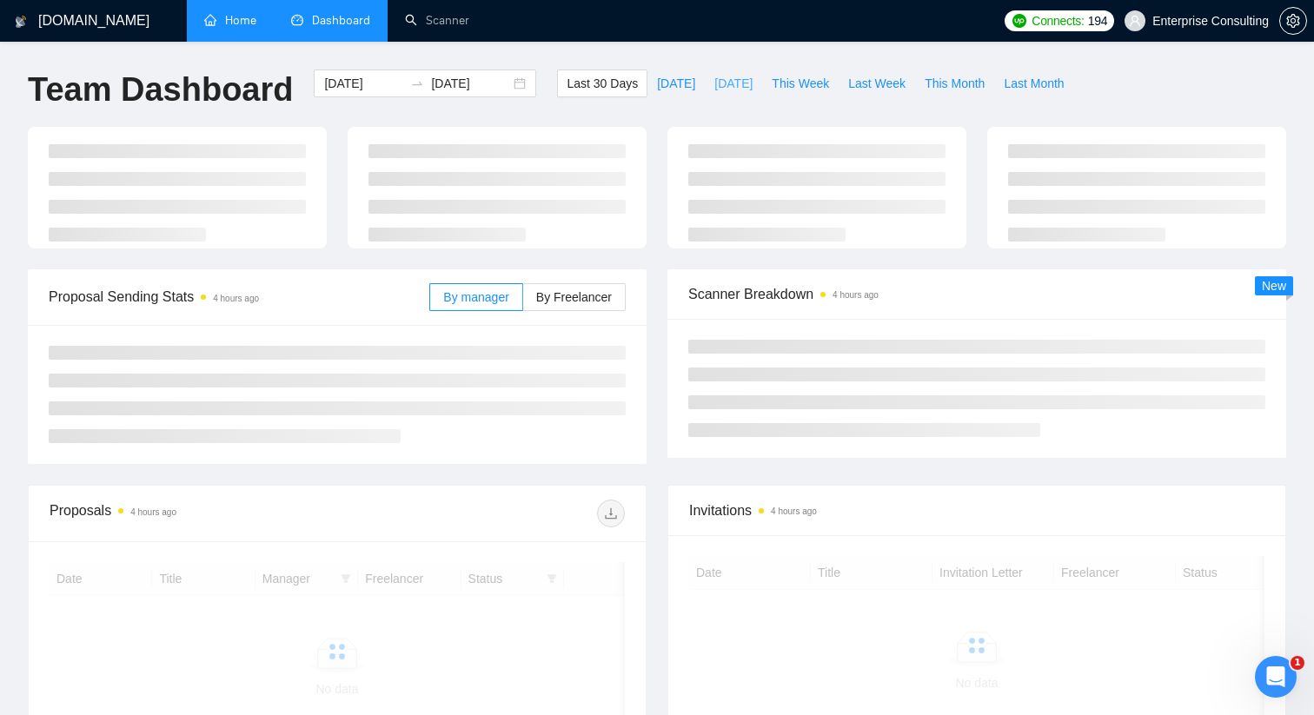
click at [736, 86] on span "[DATE]" at bounding box center [733, 83] width 38 height 19
type input "[DATE]"
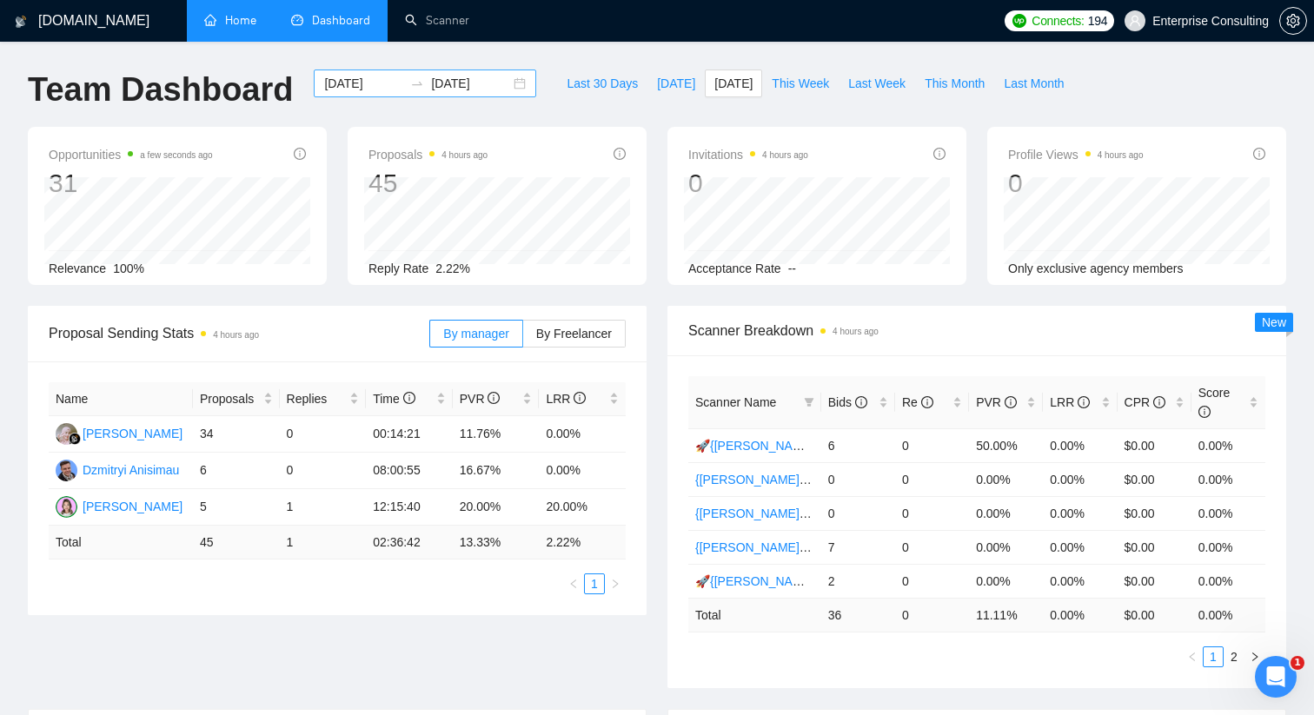
click at [506, 81] on div "[DATE] [DATE]" at bounding box center [425, 84] width 222 height 28
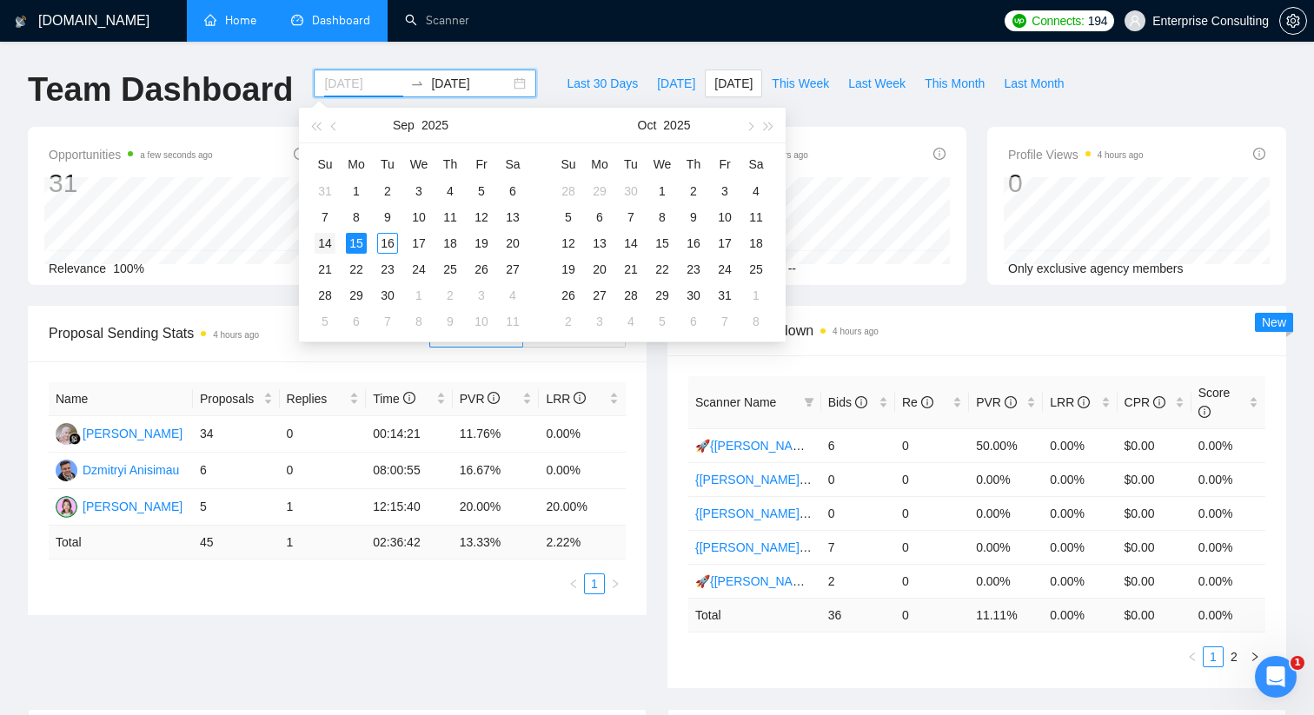
type input "[DATE]"
click at [329, 243] on div "14" at bounding box center [325, 243] width 21 height 21
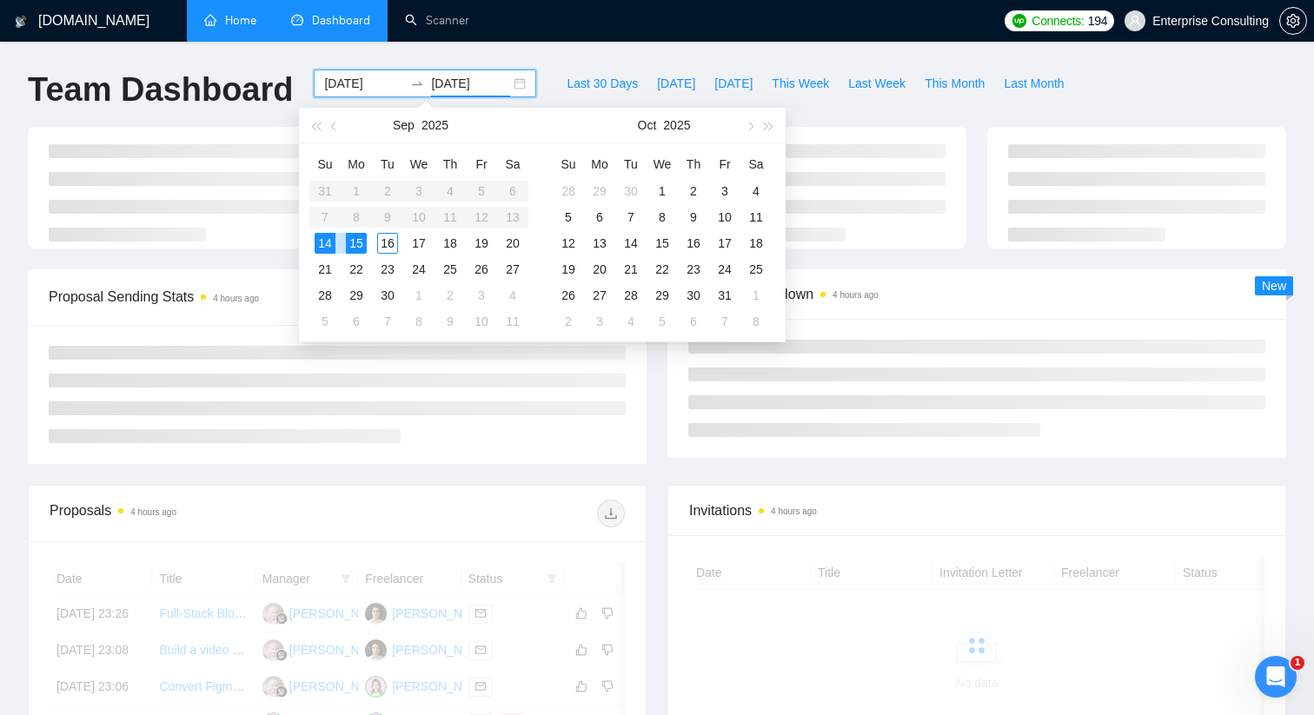
click at [329, 243] on div "14" at bounding box center [325, 243] width 21 height 21
type input "[DATE]"
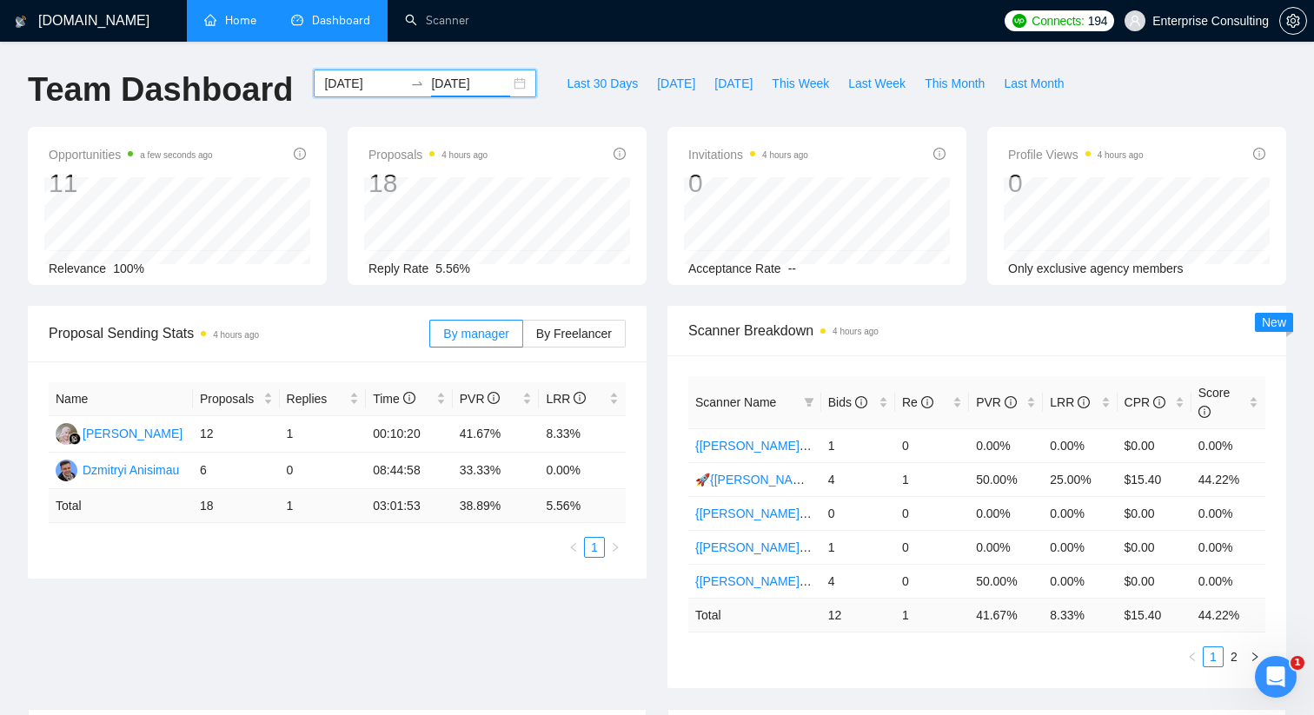
click at [368, 84] on input "[DATE]" at bounding box center [363, 83] width 79 height 19
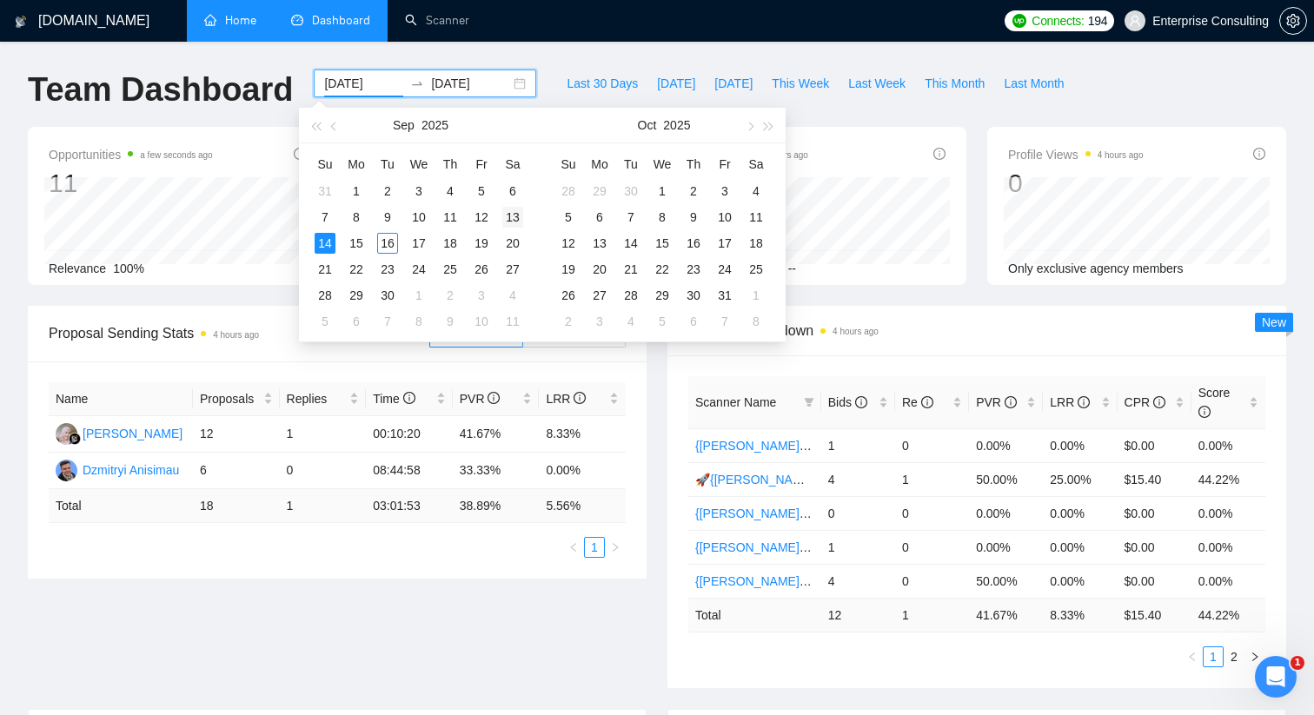
type input "[DATE]"
click at [516, 215] on div "13" at bounding box center [512, 217] width 21 height 21
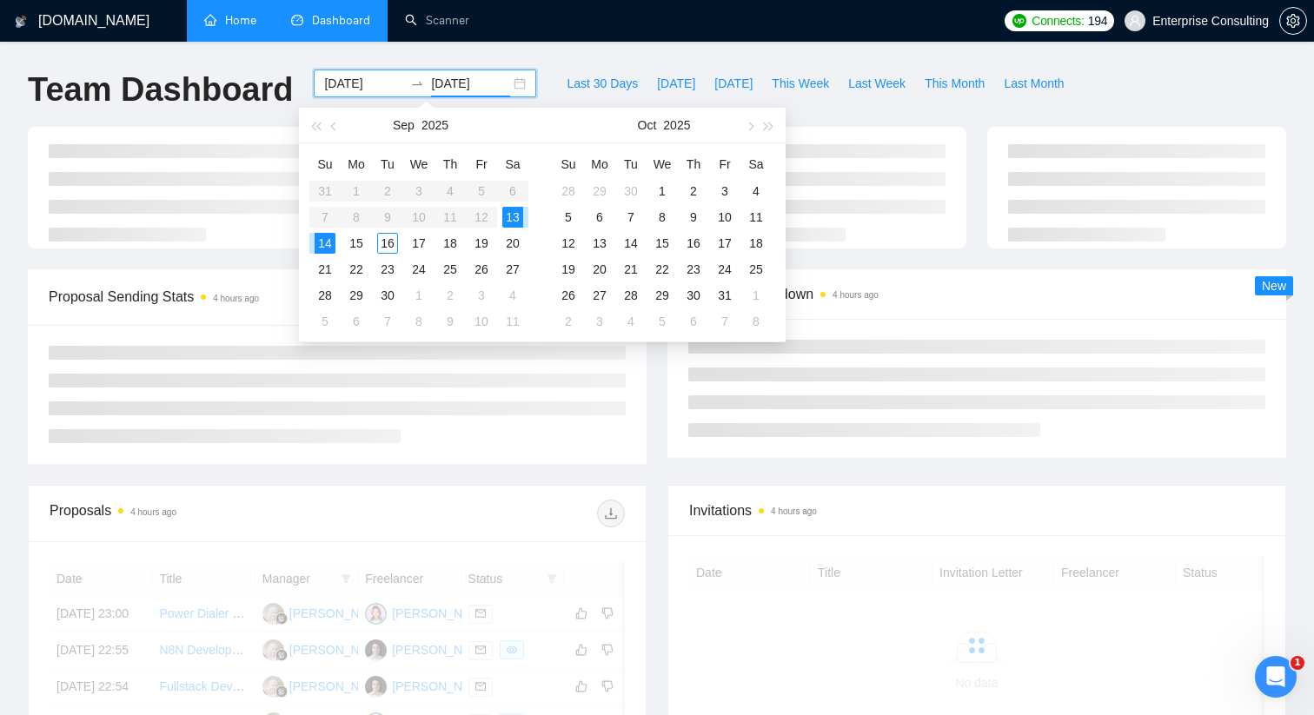
click at [516, 215] on div "13" at bounding box center [512, 217] width 21 height 21
type input "[DATE]"
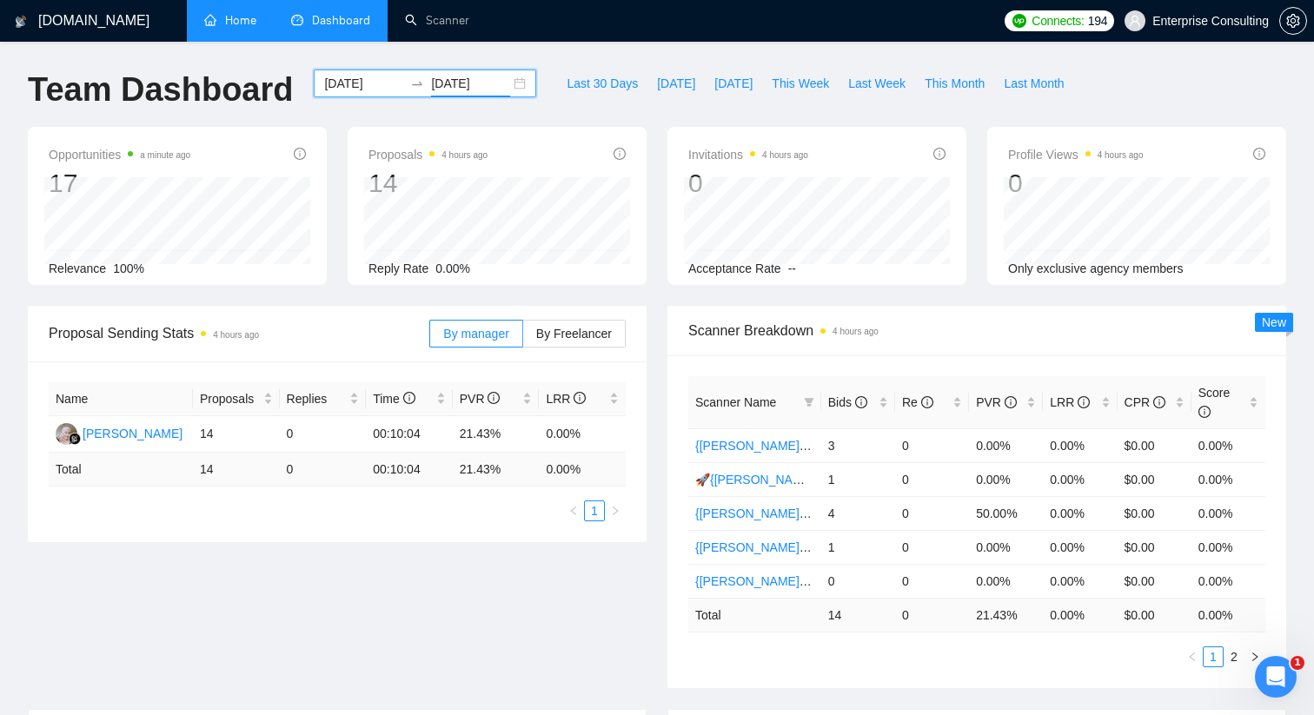
click at [372, 88] on input "[DATE]" at bounding box center [363, 83] width 79 height 19
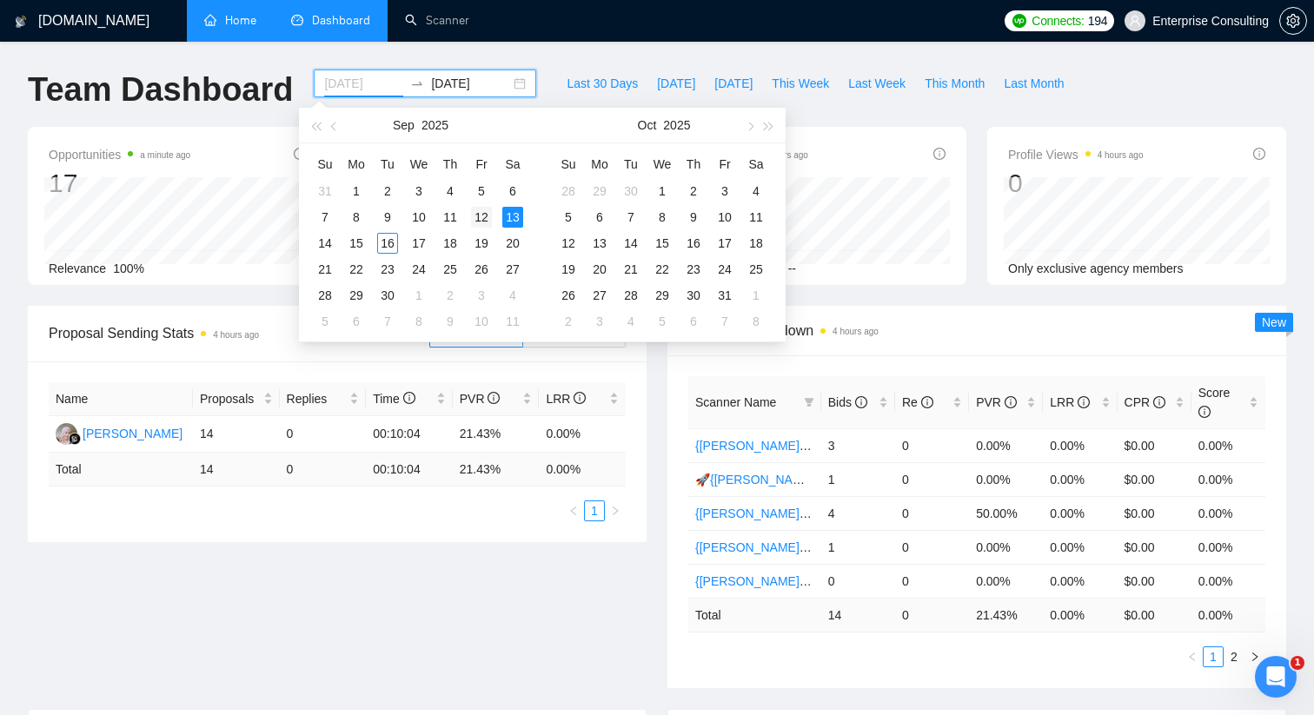
type input "[DATE]"
click at [483, 219] on div "12" at bounding box center [481, 217] width 21 height 21
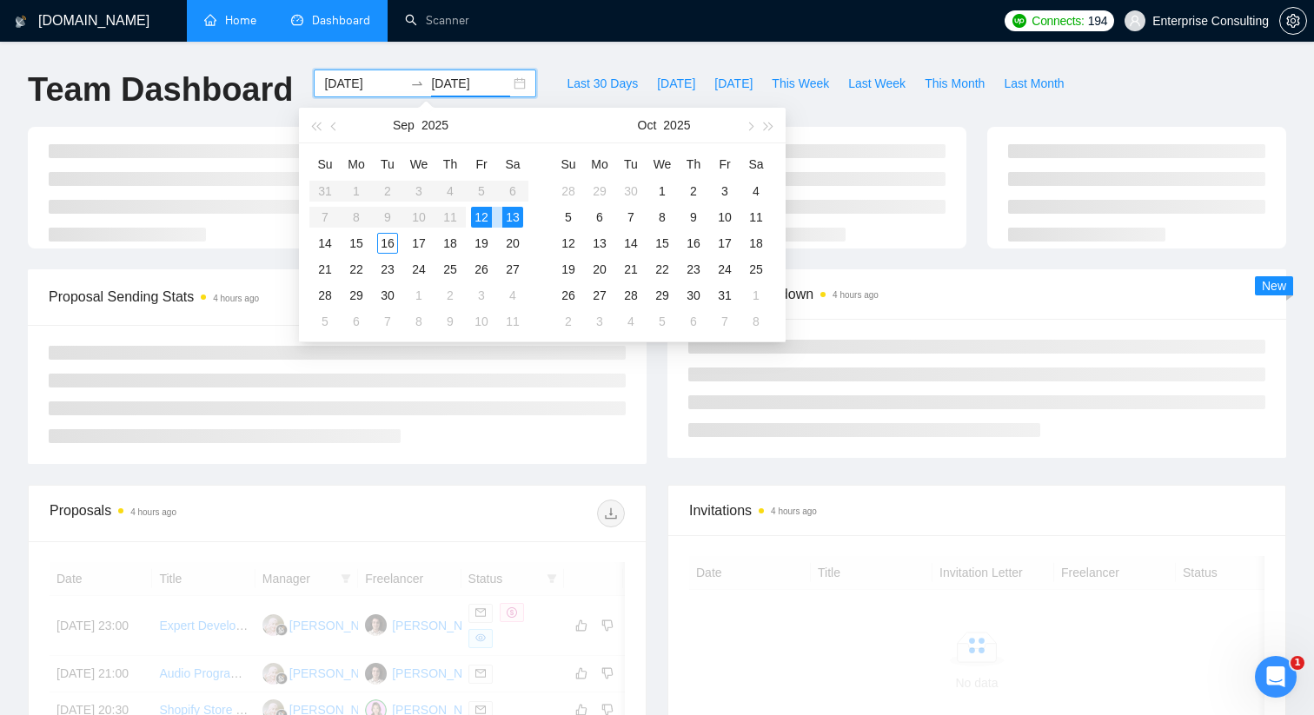
click at [483, 219] on div "12" at bounding box center [481, 217] width 21 height 21
type input "[DATE]"
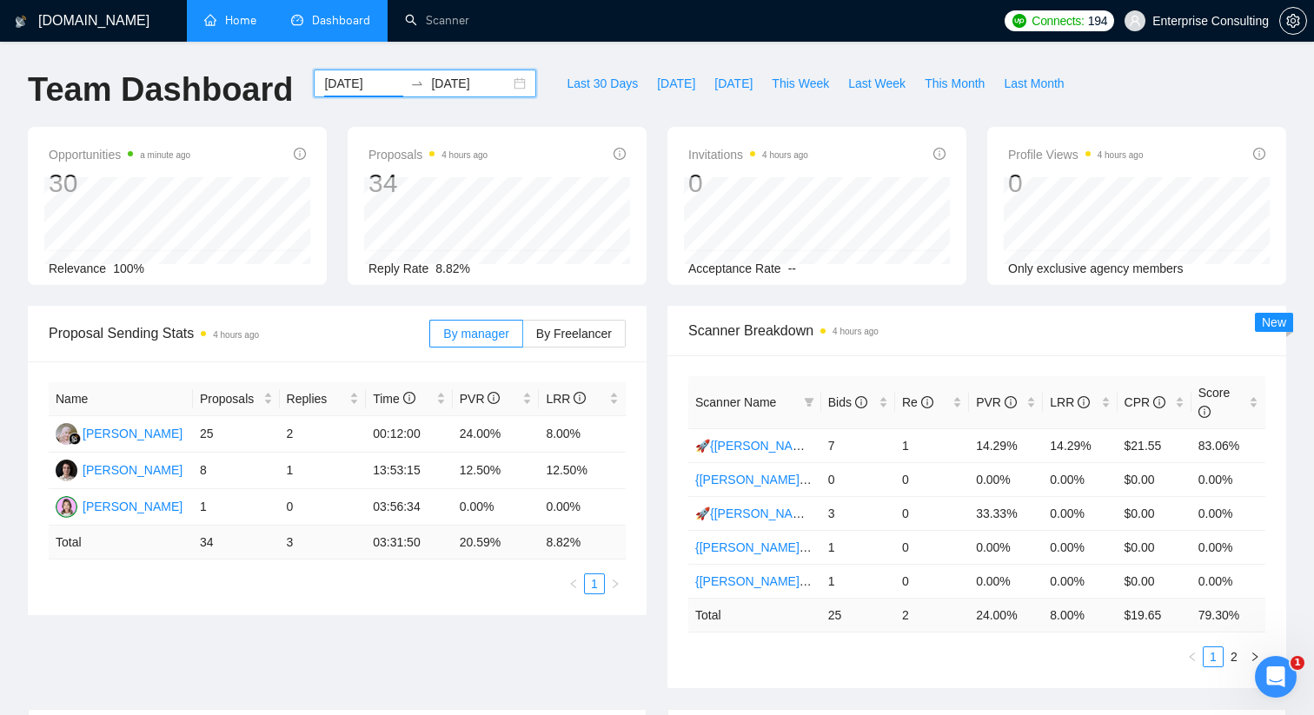
click at [375, 79] on input "[DATE]" at bounding box center [363, 83] width 79 height 19
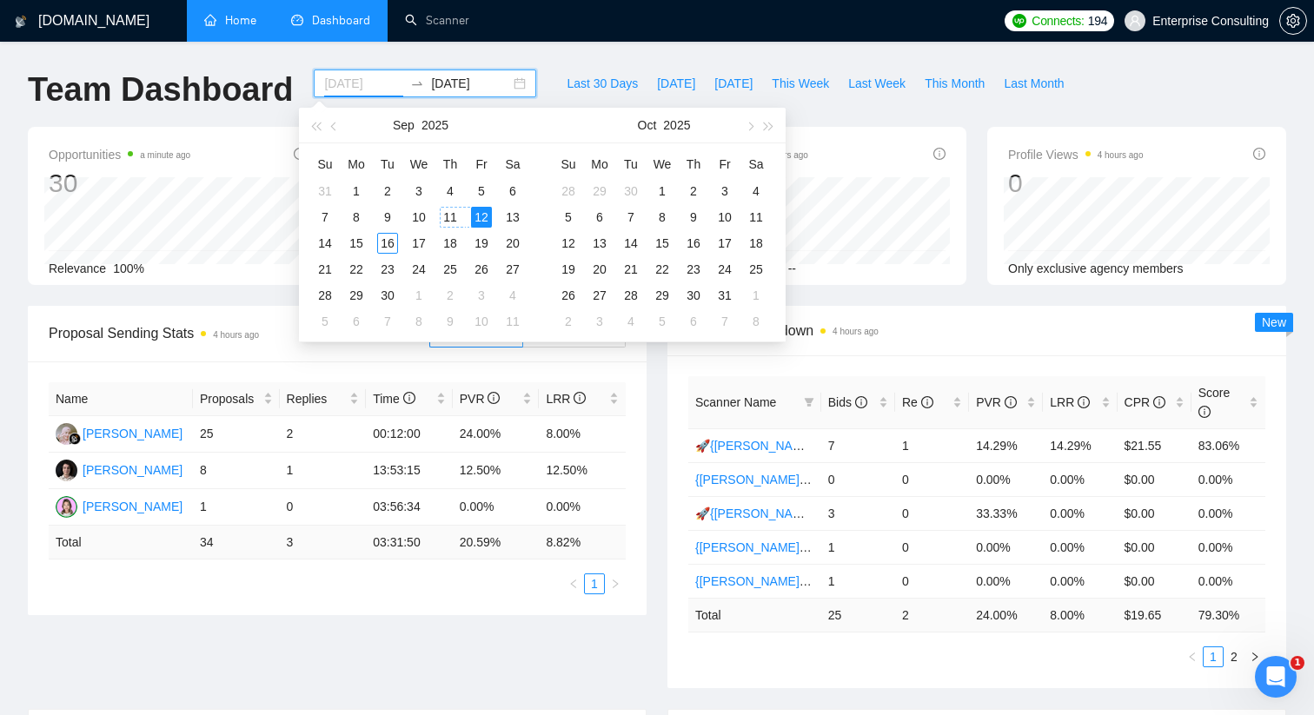
type input "[DATE]"
click at [454, 216] on div "11" at bounding box center [450, 217] width 21 height 21
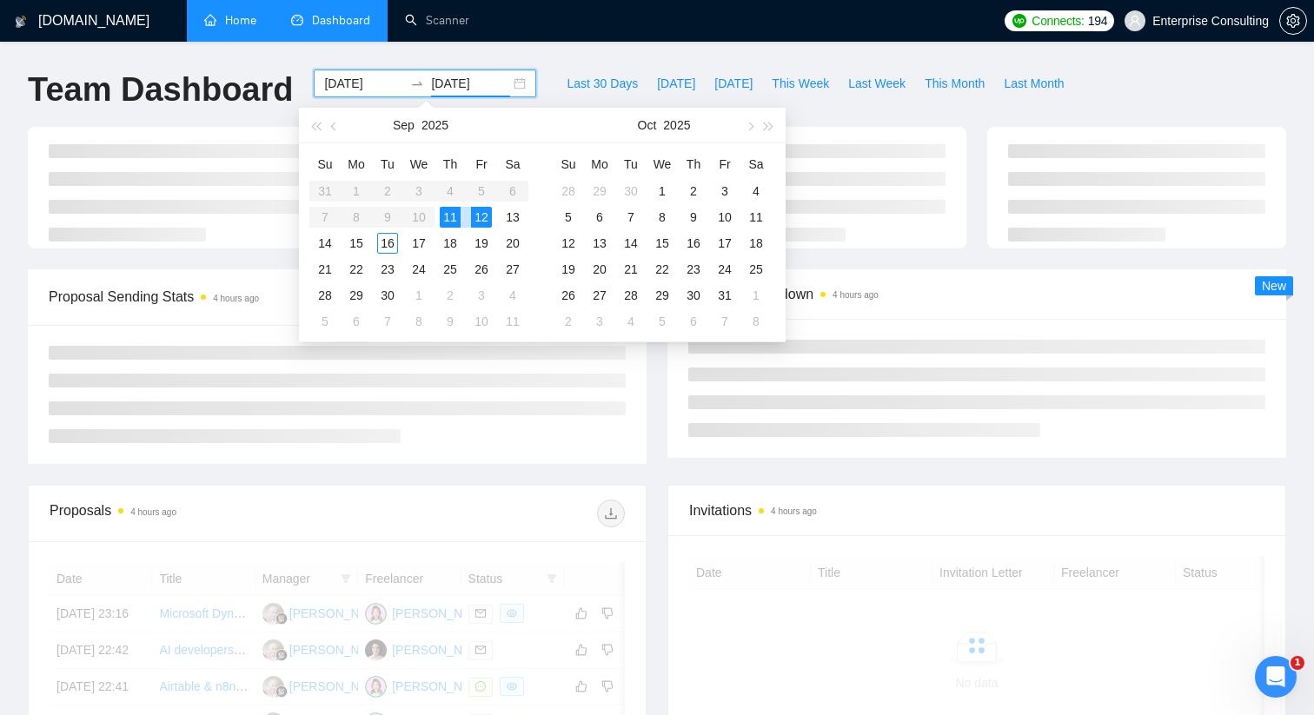
click at [454, 216] on div "11" at bounding box center [450, 217] width 21 height 21
type input "[DATE]"
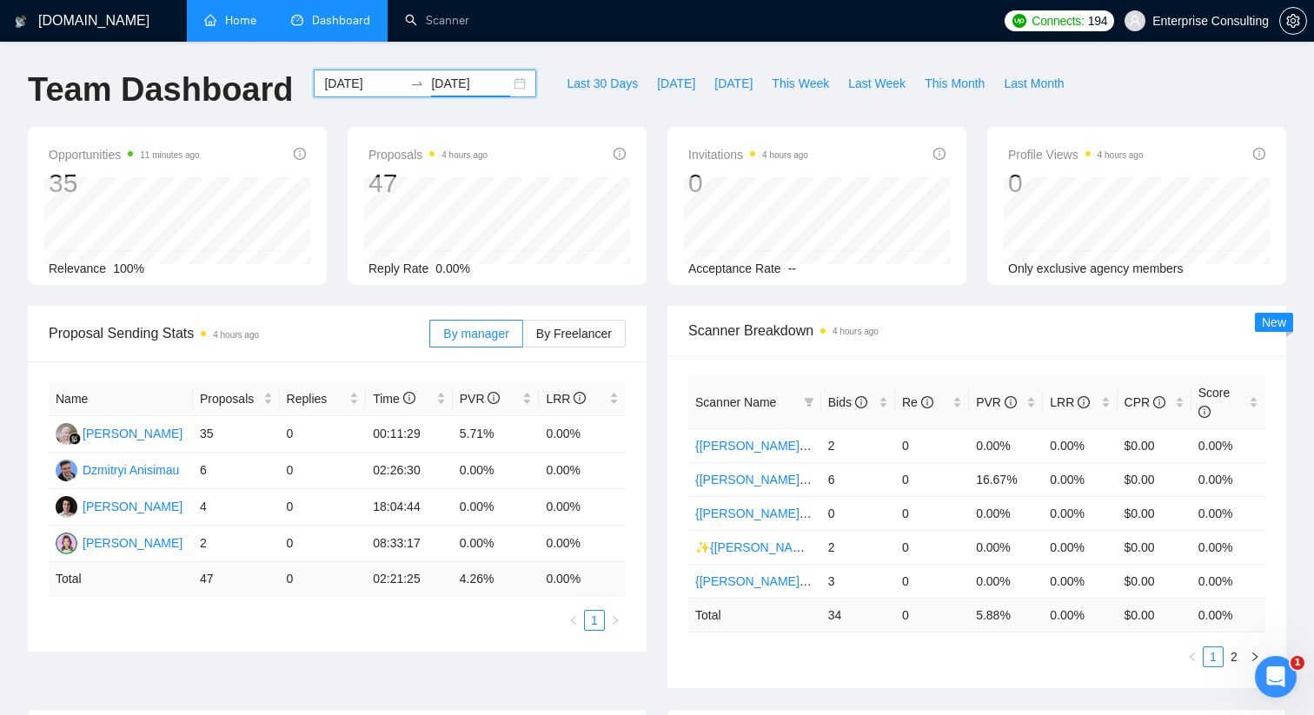
click at [508, 78] on div "[DATE] [DATE]" at bounding box center [425, 84] width 222 height 28
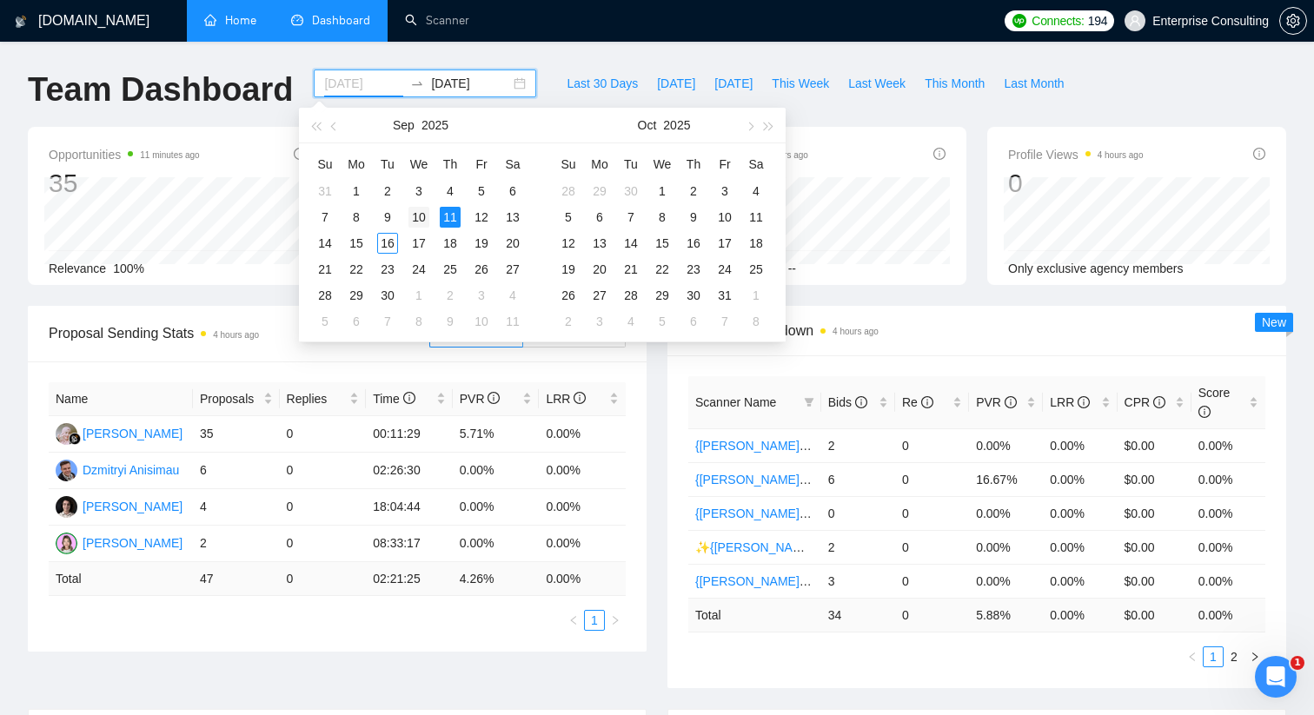
type input "[DATE]"
click at [423, 215] on div "10" at bounding box center [418, 217] width 21 height 21
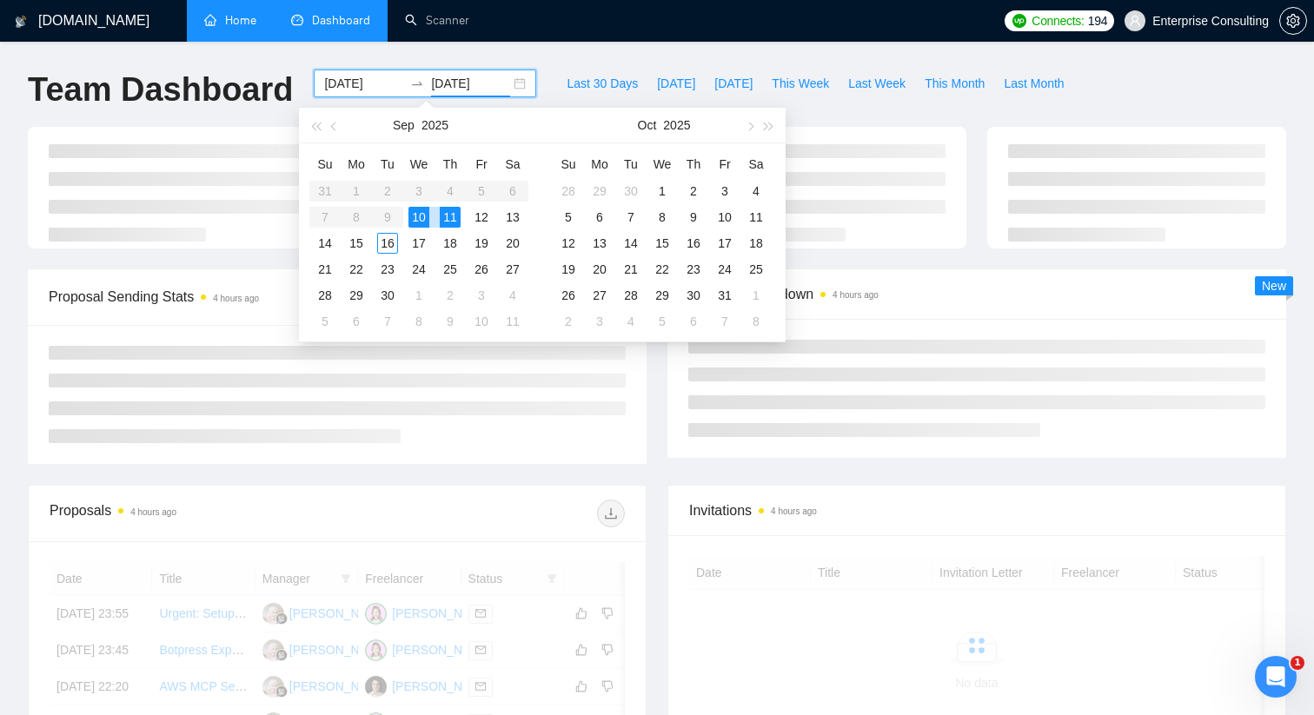
click at [423, 215] on div "10" at bounding box center [418, 217] width 21 height 21
type input "[DATE]"
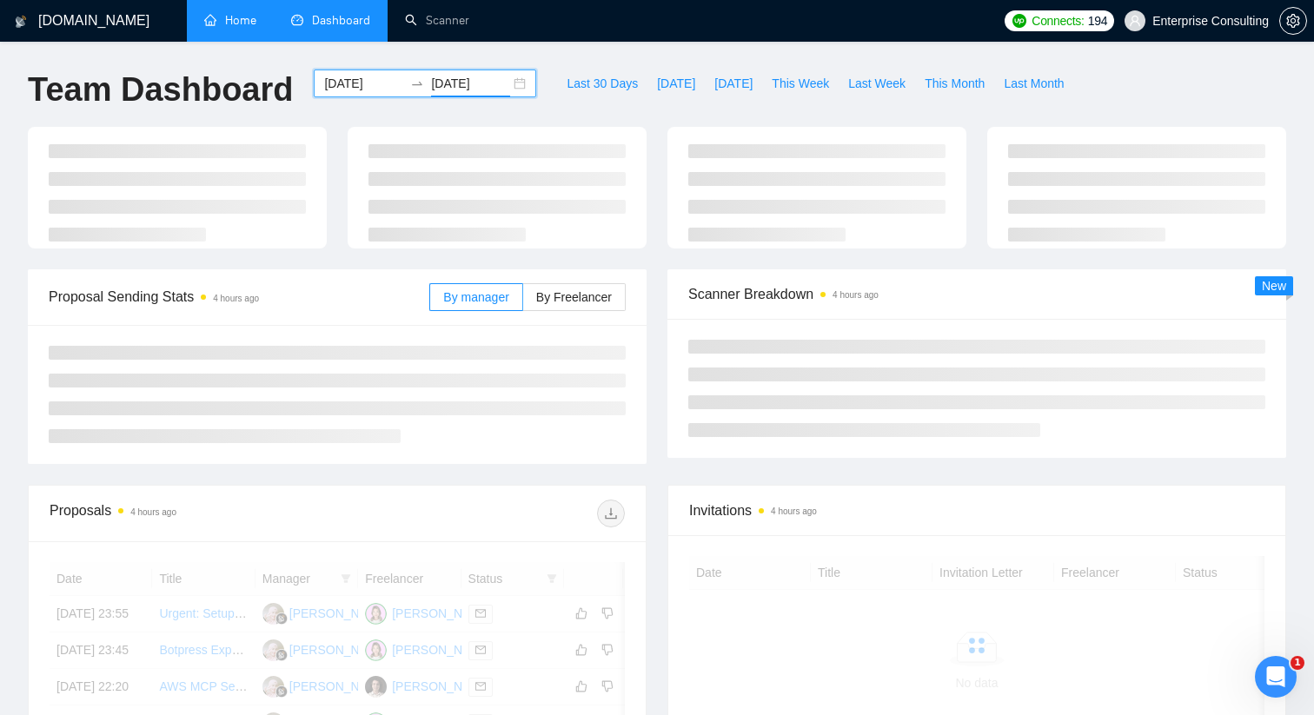
click at [536, 59] on div "[DOMAIN_NAME] Home Dashboard Scanner Connects: 194 Enterprise Consulting Team D…" at bounding box center [657, 586] width 1314 height 1172
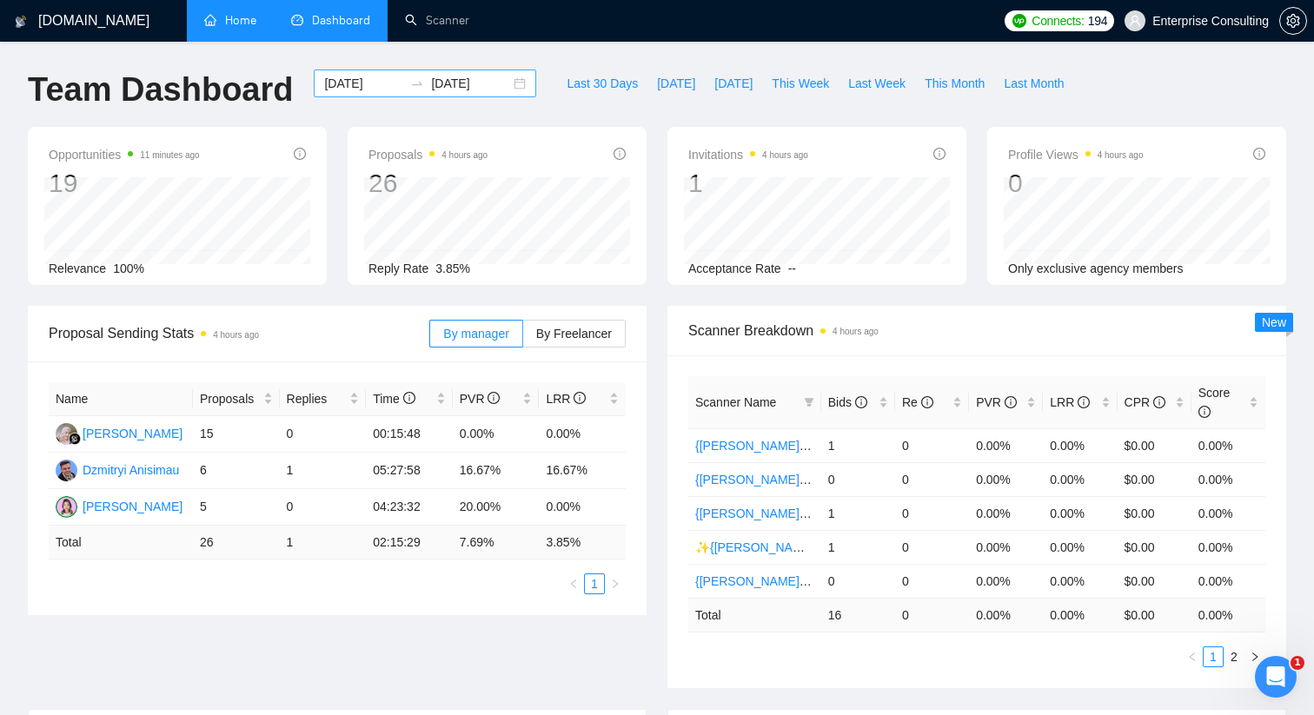
click at [502, 84] on div "[DATE] [DATE]" at bounding box center [425, 84] width 222 height 28
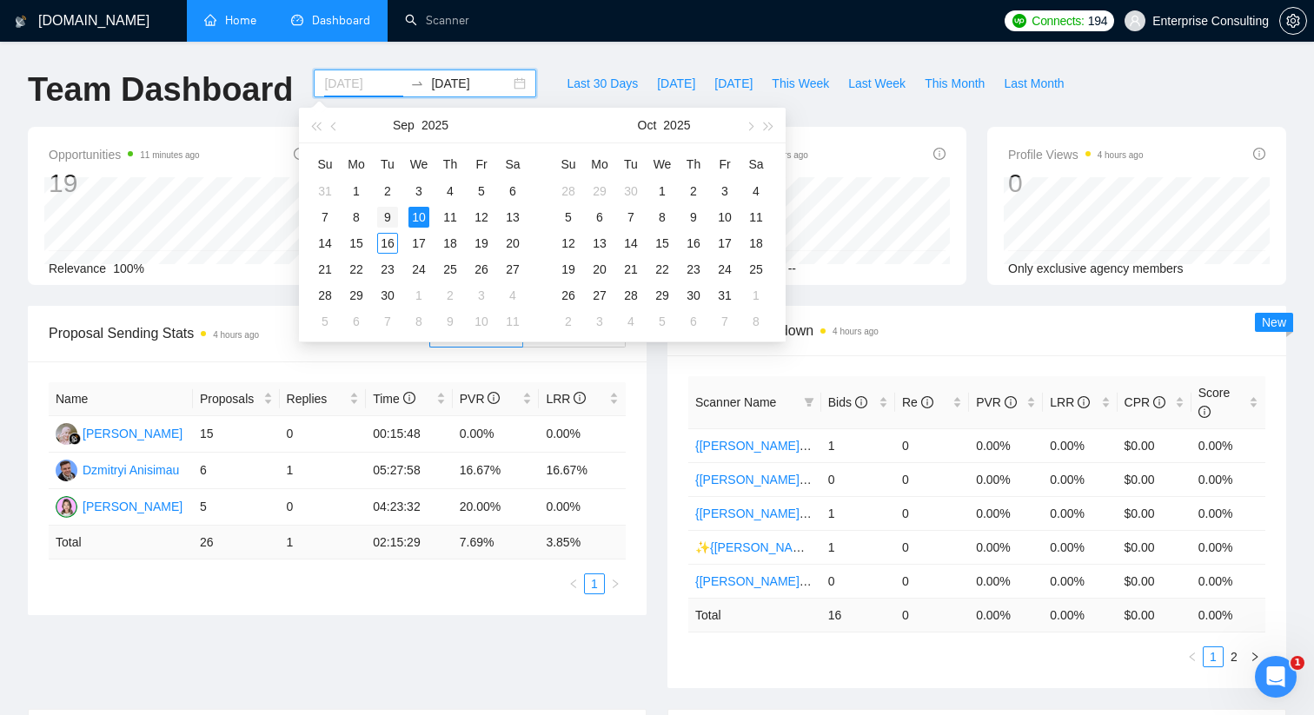
type input "[DATE]"
click at [393, 221] on div "9" at bounding box center [387, 217] width 21 height 21
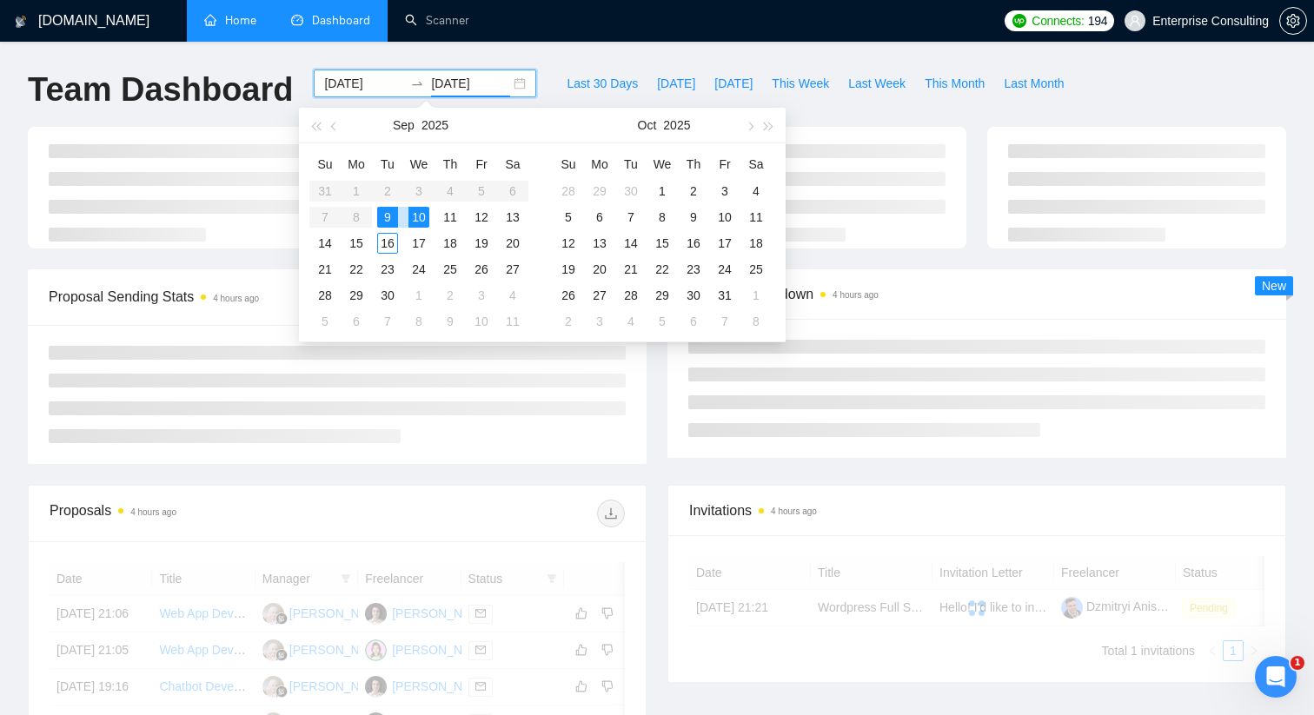
click at [393, 221] on div "9" at bounding box center [387, 217] width 21 height 21
type input "[DATE]"
